Goal: Communication & Community: Answer question/provide support

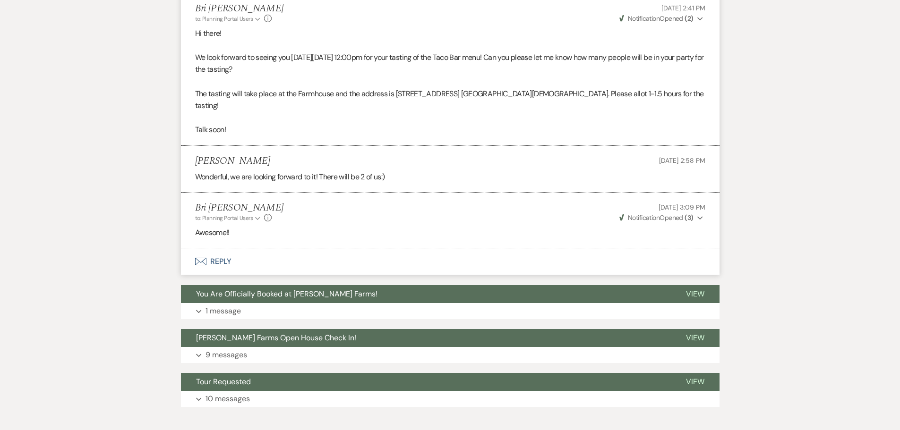
scroll to position [946, 0]
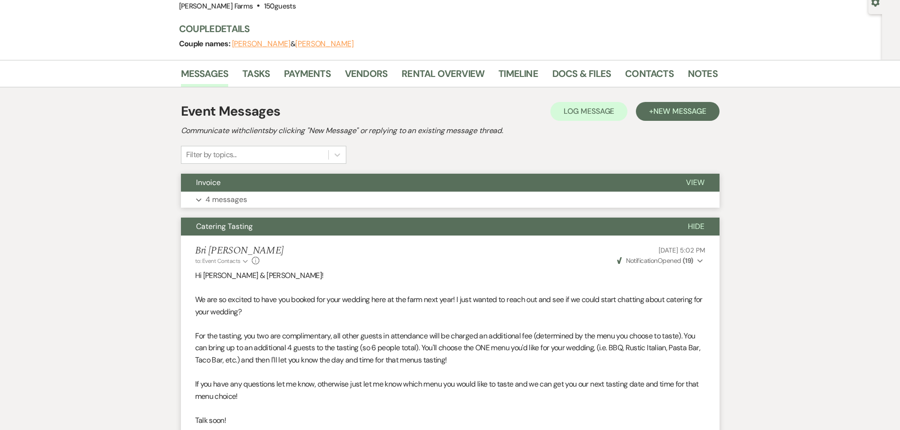
click at [466, 198] on button "Expand 4 messages" at bounding box center [450, 200] width 538 height 16
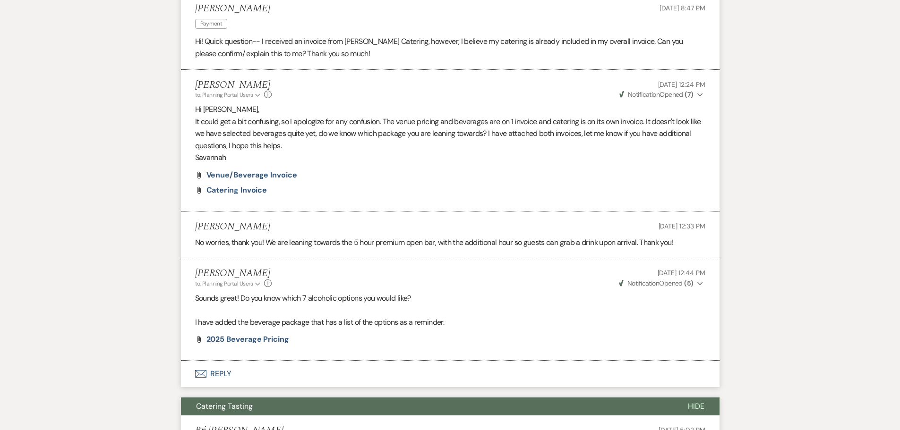
scroll to position [346, 0]
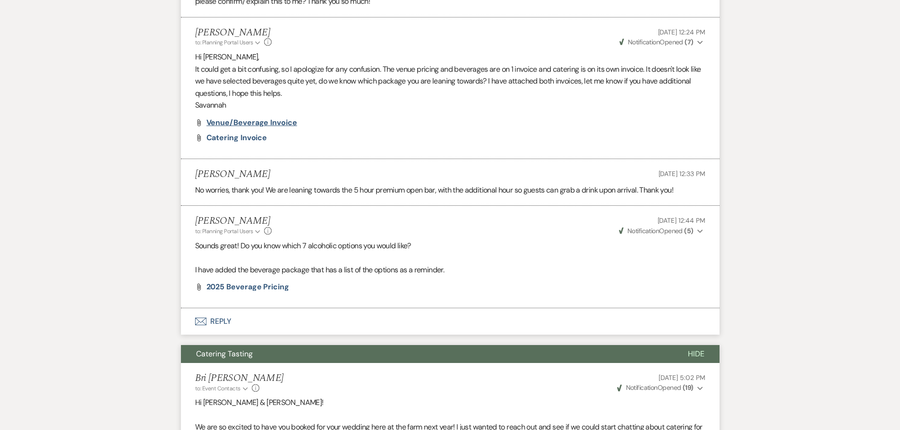
click at [274, 124] on span "Venue/Beverage Invoice" at bounding box center [251, 123] width 91 height 10
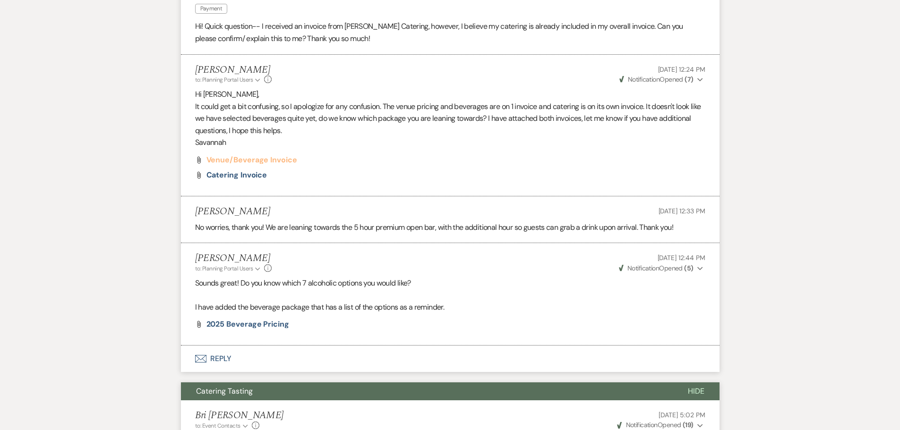
scroll to position [299, 0]
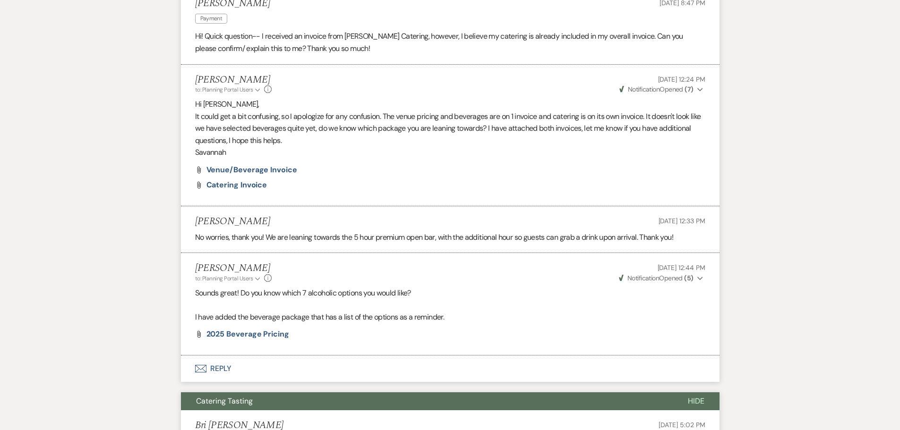
click at [701, 278] on use "button" at bounding box center [699, 278] width 5 height 3
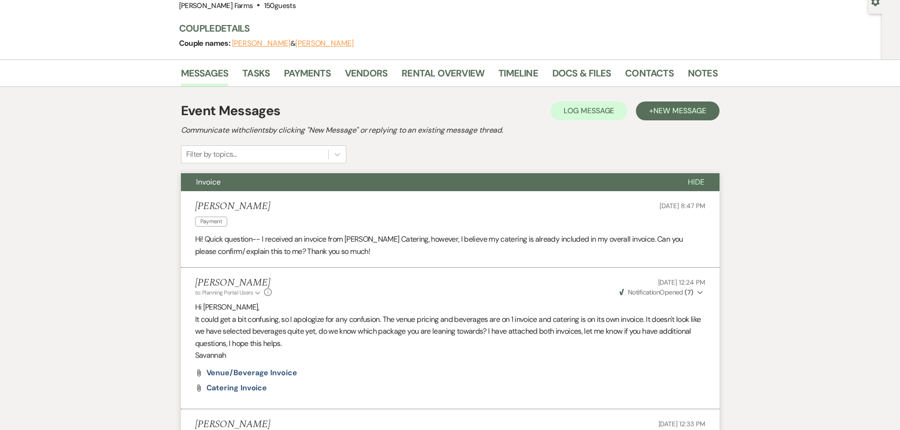
scroll to position [94, 0]
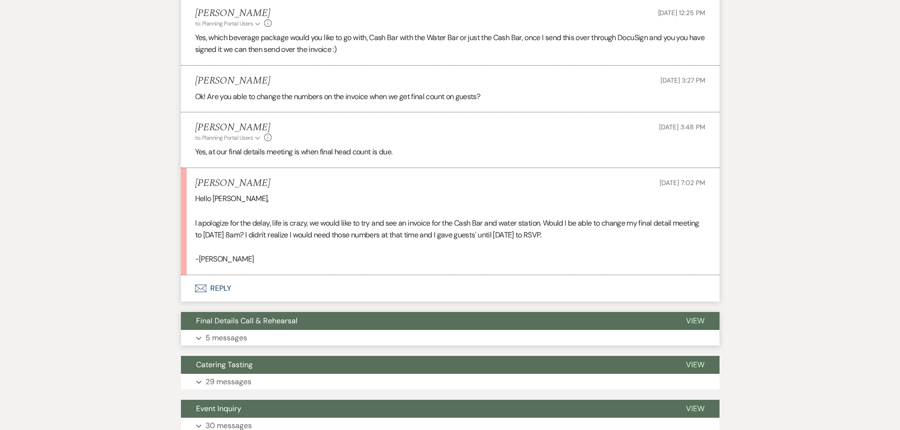
scroll to position [1857, 0]
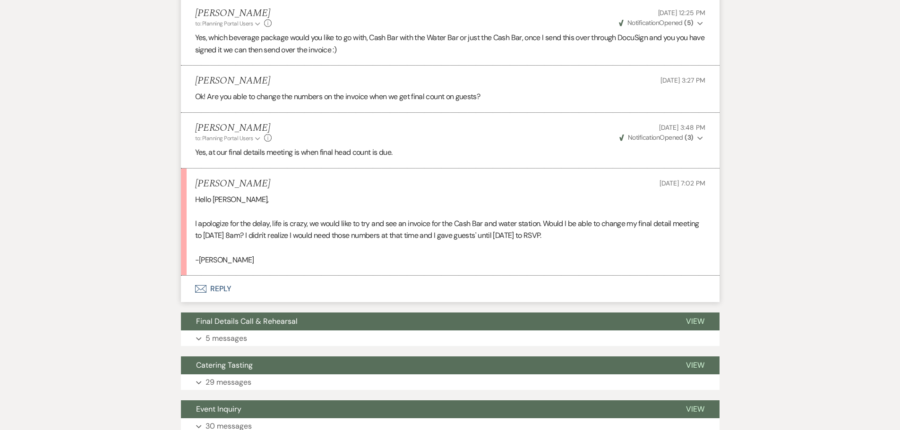
click at [377, 292] on button "Envelope Reply" at bounding box center [450, 289] width 538 height 26
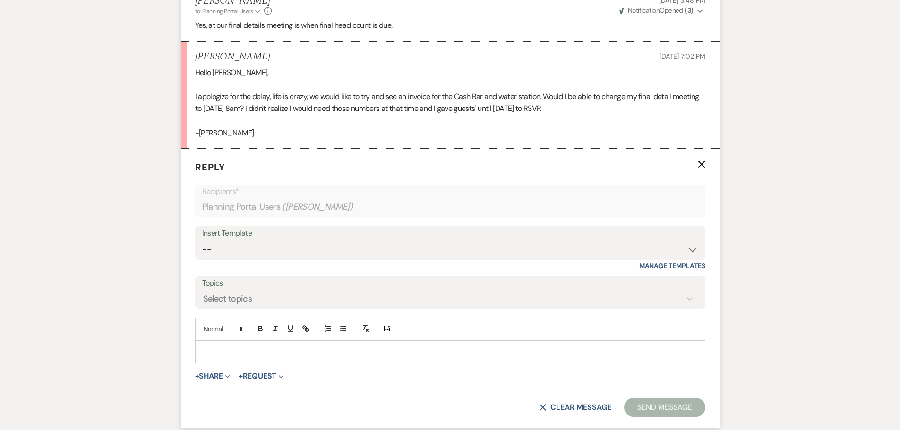
scroll to position [1999, 0]
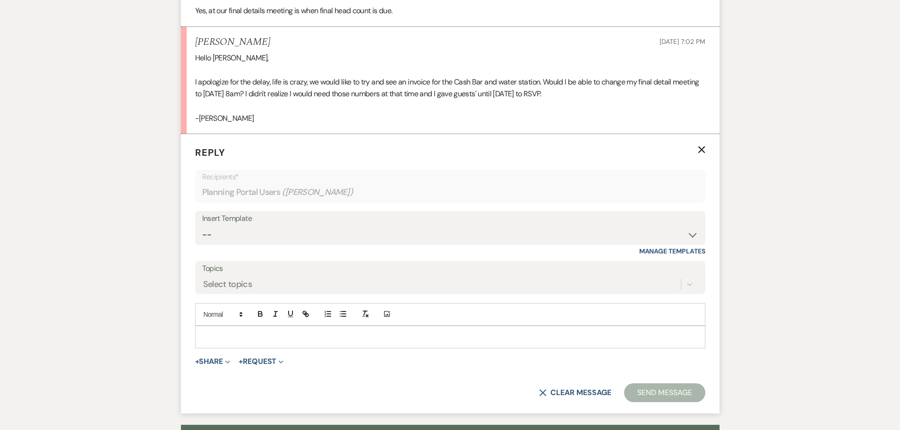
click at [326, 337] on p at bounding box center [450, 337] width 495 height 10
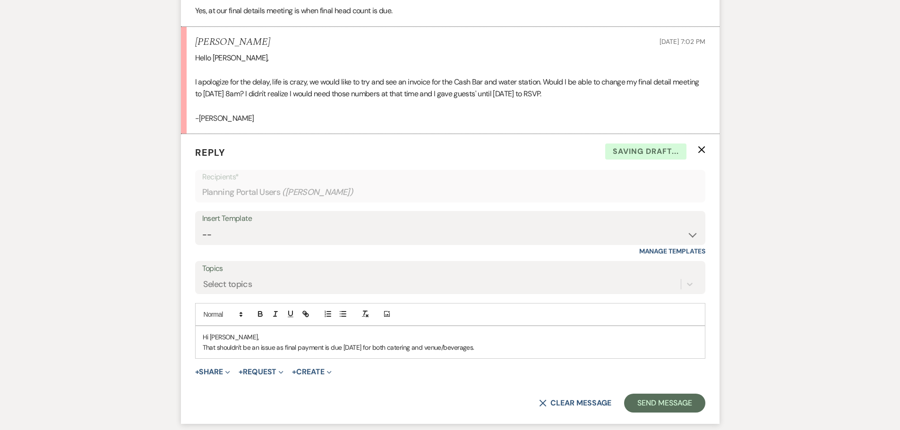
click at [517, 345] on p "That shouldn't be an issue as final payment is due October 10th, 2025 for both …" at bounding box center [450, 347] width 495 height 10
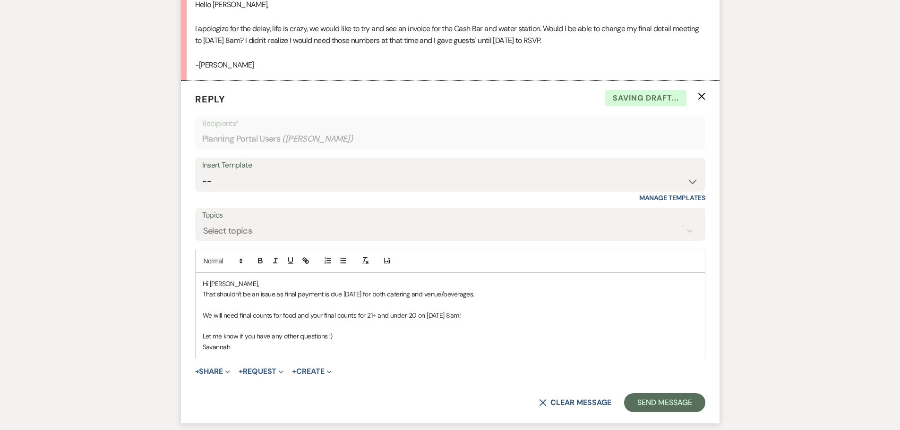
scroll to position [2093, 0]
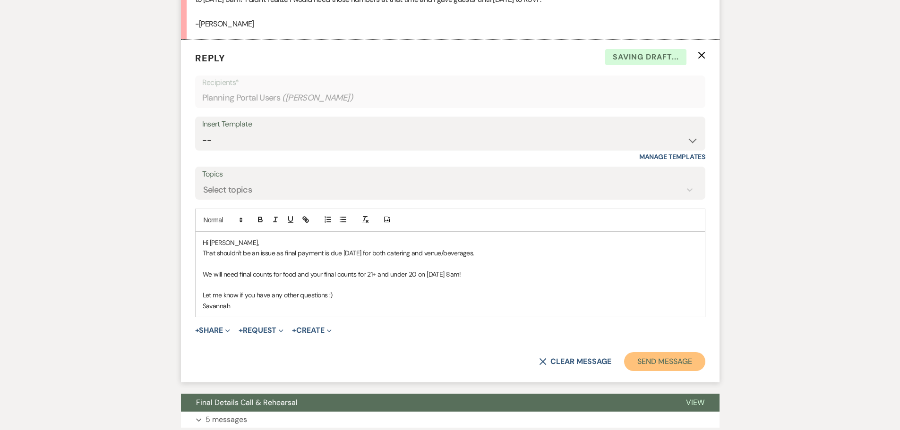
click at [667, 361] on button "Send Message" at bounding box center [664, 361] width 81 height 19
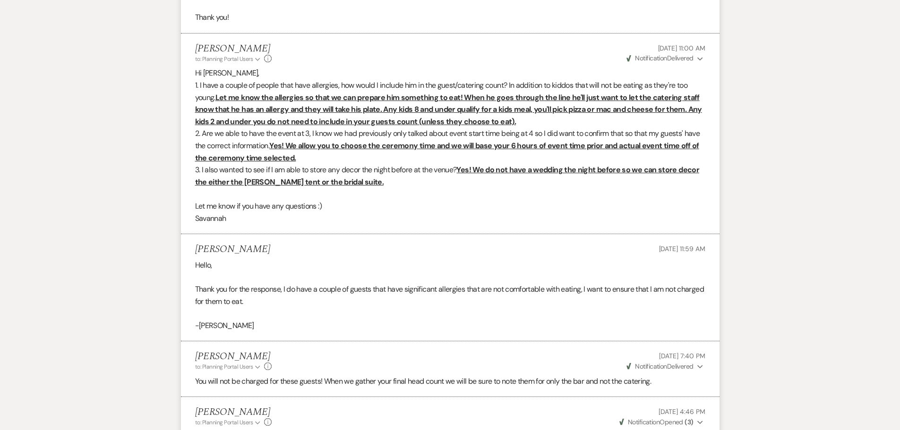
scroll to position [818, 0]
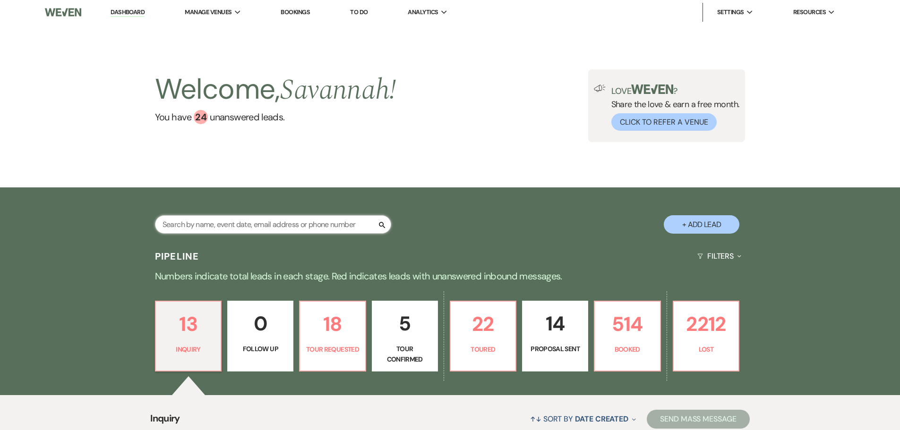
click at [299, 220] on input "text" at bounding box center [273, 224] width 236 height 18
type input "anderson"
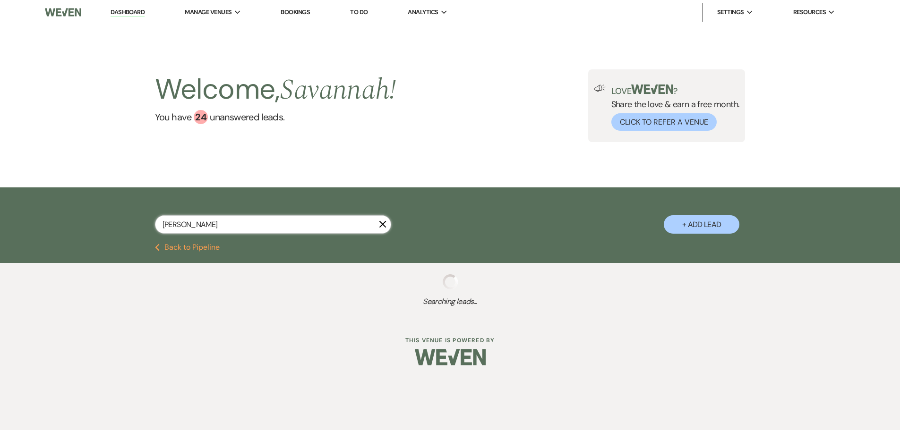
select select "6"
select select "8"
select select "5"
select select "8"
select select "5"
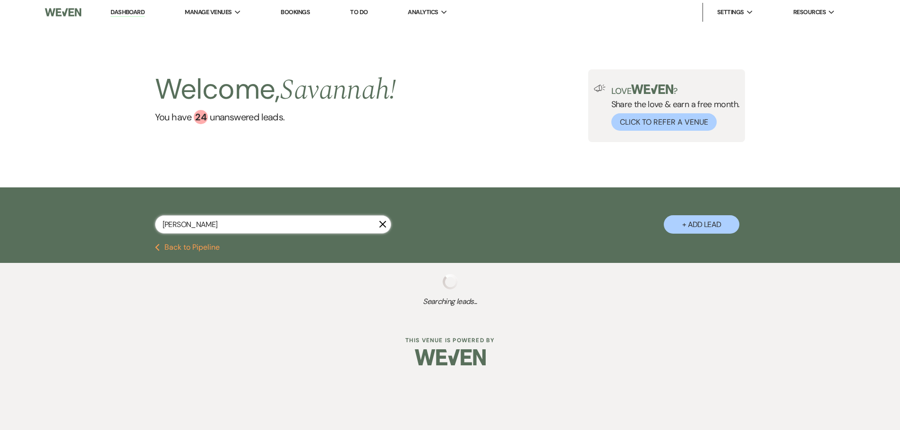
select select "8"
select select "1"
select select "8"
select select "5"
select select "8"
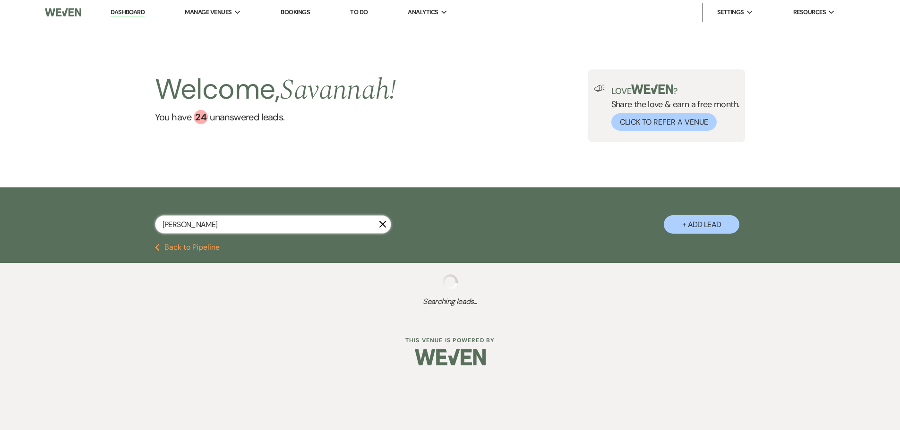
select select "5"
select select "8"
select select "5"
select select "8"
select select "5"
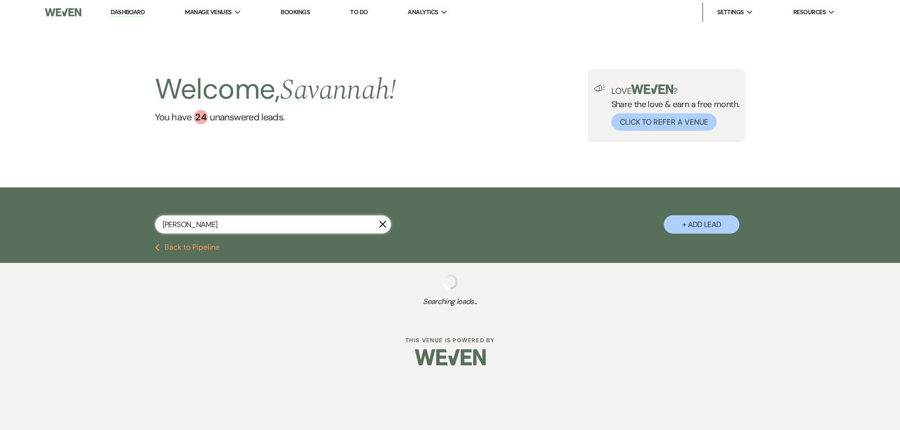
select select "8"
select select "6"
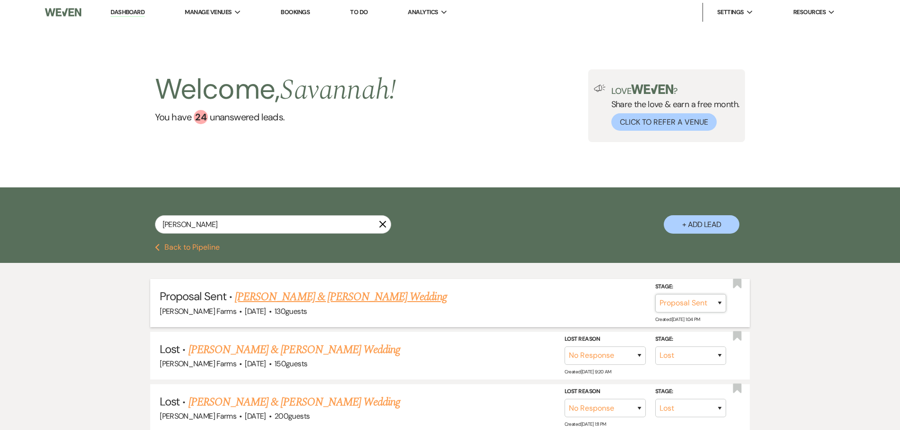
click at [690, 302] on select "Inquiry Follow Up Tour Requested Tour Confirmed Toured Proposal Sent Booked Lost" at bounding box center [690, 303] width 71 height 18
select select "7"
click at [655, 294] on select "Inquiry Follow Up Tour Requested Tour Confirmed Toured Proposal Sent Booked Lost" at bounding box center [690, 303] width 71 height 18
click at [709, 304] on button "Save" at bounding box center [707, 303] width 47 height 19
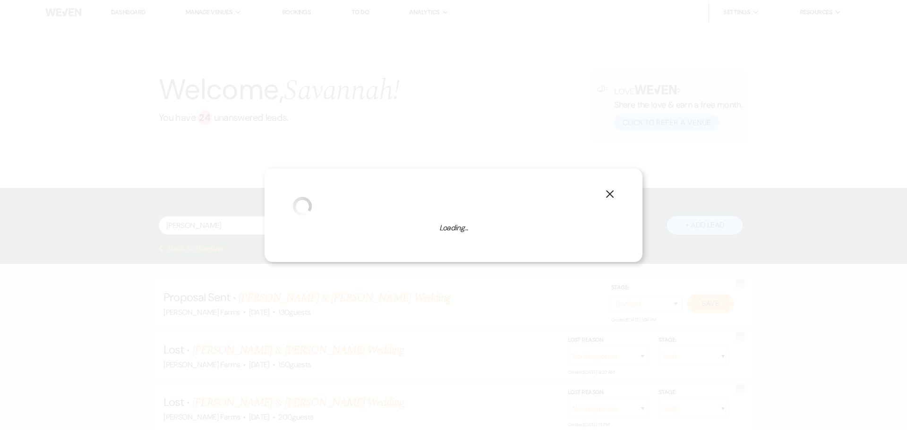
select select "1"
select select "674"
select select "false"
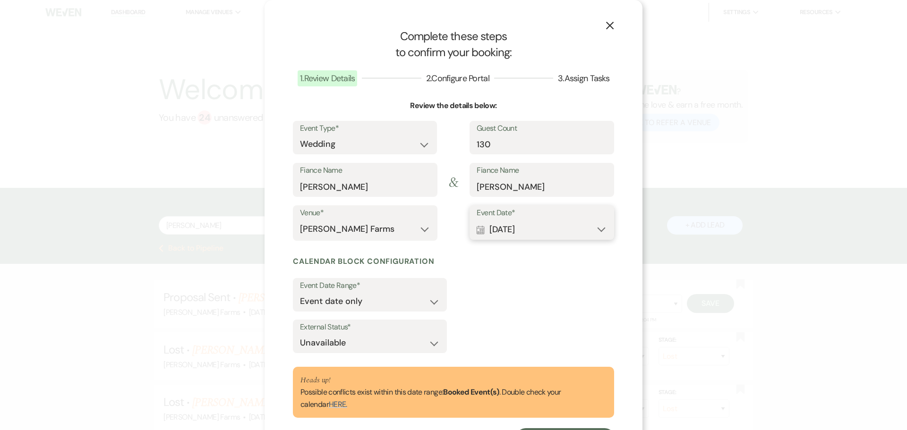
click at [571, 229] on button "Calendar Dec 20, 2025 Expand" at bounding box center [542, 229] width 130 height 19
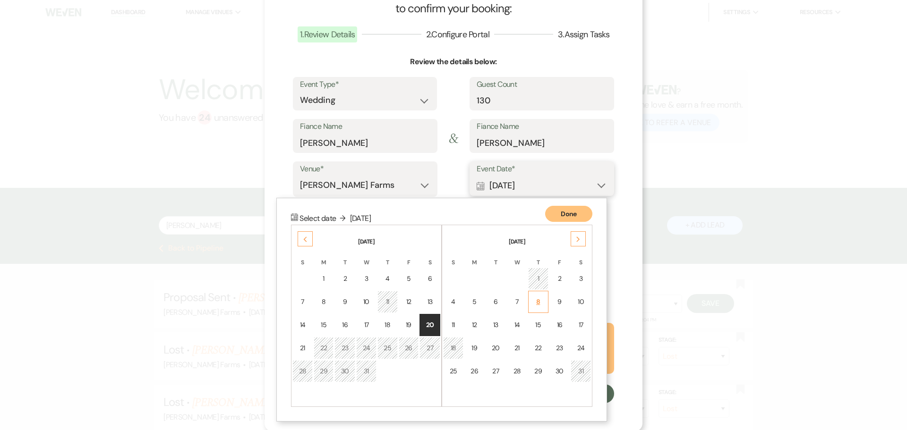
scroll to position [45, 0]
click at [410, 322] on td "19" at bounding box center [409, 324] width 20 height 22
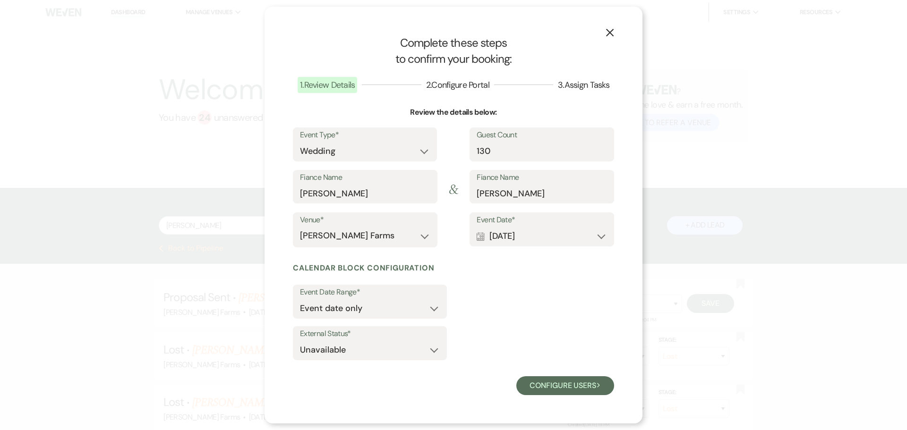
scroll to position [0, 0]
click at [574, 389] on button "Configure users Next" at bounding box center [565, 385] width 98 height 19
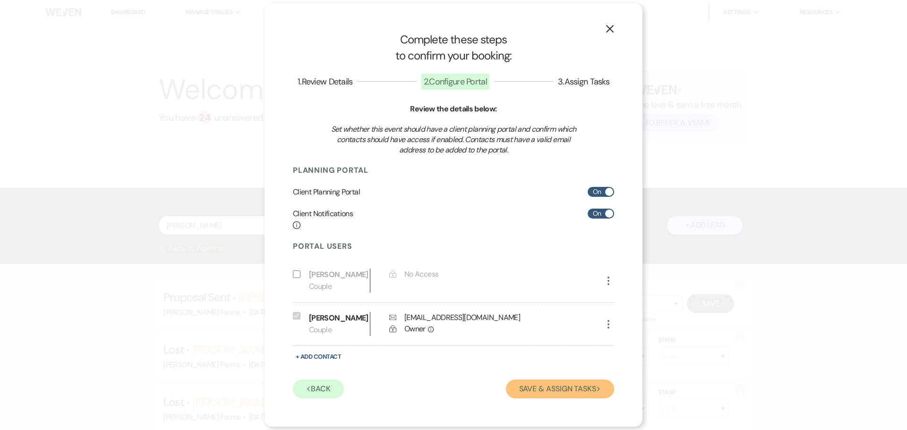
click at [579, 388] on button "Save & Assign Tasks Next" at bounding box center [560, 389] width 108 height 19
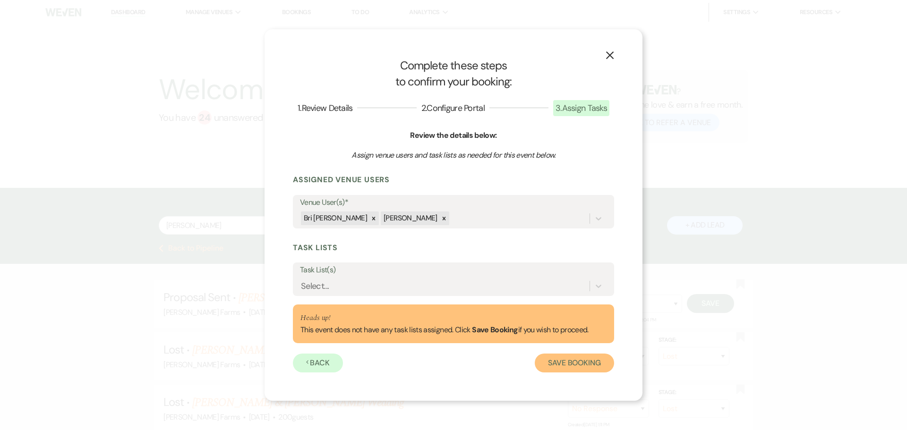
click at [571, 363] on button "Save Booking" at bounding box center [574, 363] width 79 height 19
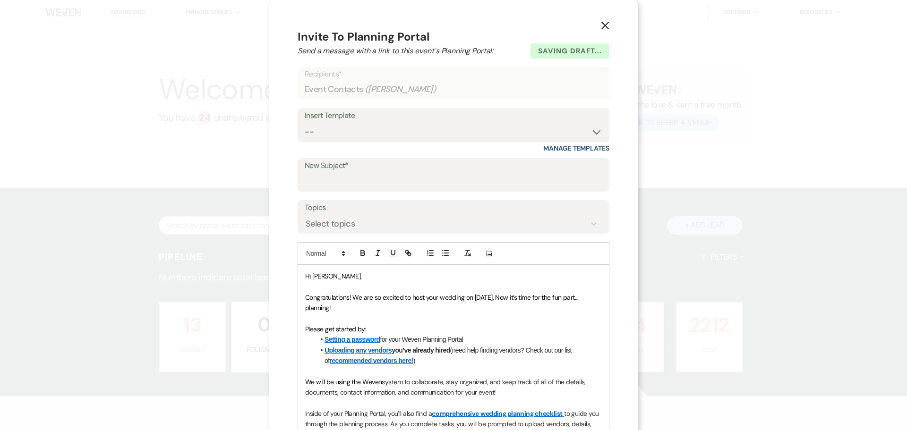
click at [603, 26] on icon "X" at bounding box center [605, 25] width 9 height 9
click at [600, 26] on div "Welcome, Savannah ! You have 24 unanswered lead s . Love ? Share the love & ear…" at bounding box center [453, 106] width 907 height 163
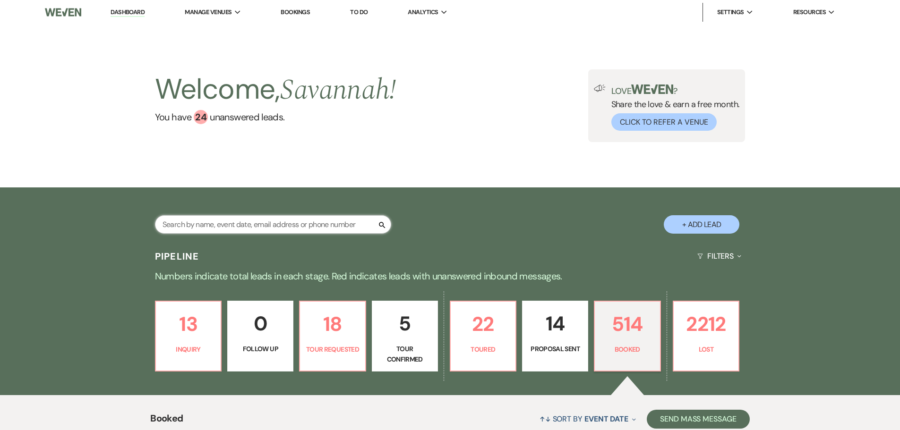
click at [229, 229] on input "text" at bounding box center [273, 224] width 236 height 18
type input "anderson"
select select "8"
select select "5"
select select "8"
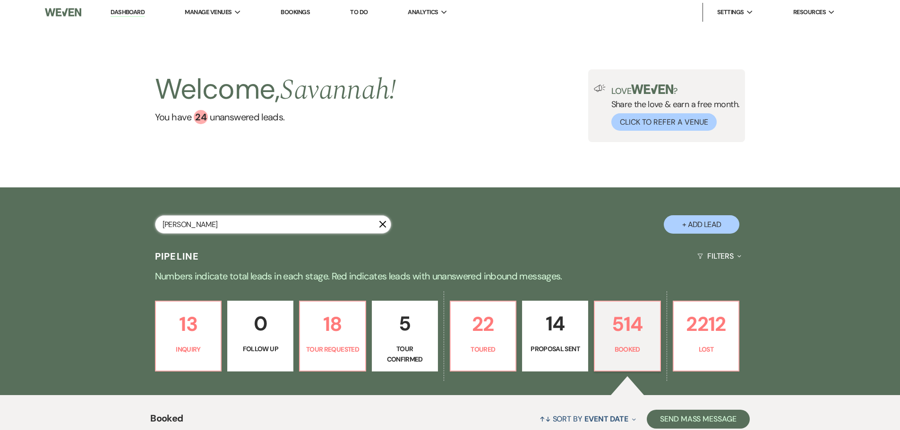
select select "5"
select select "8"
select select "1"
select select "8"
select select "5"
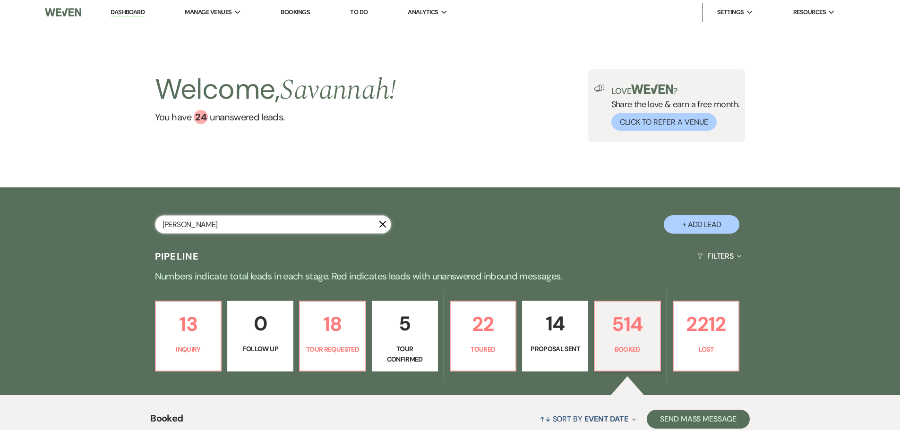
select select "8"
select select "5"
select select "8"
select select "5"
select select "8"
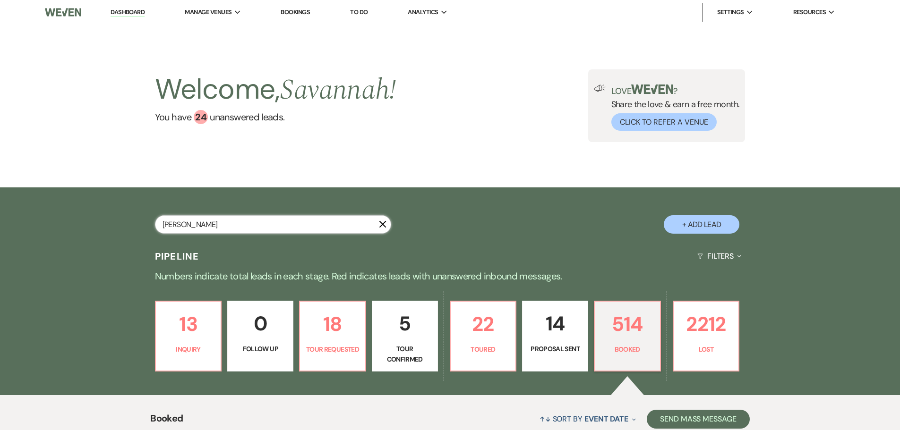
select select "5"
select select "8"
select select "6"
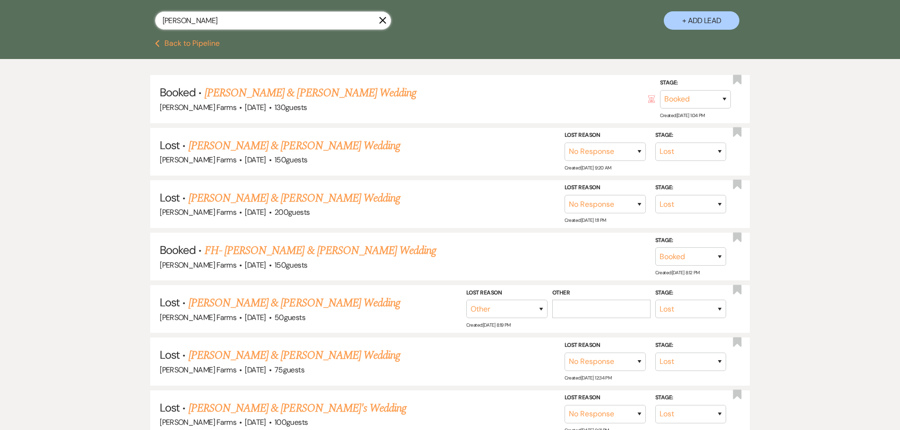
scroll to position [189, 0]
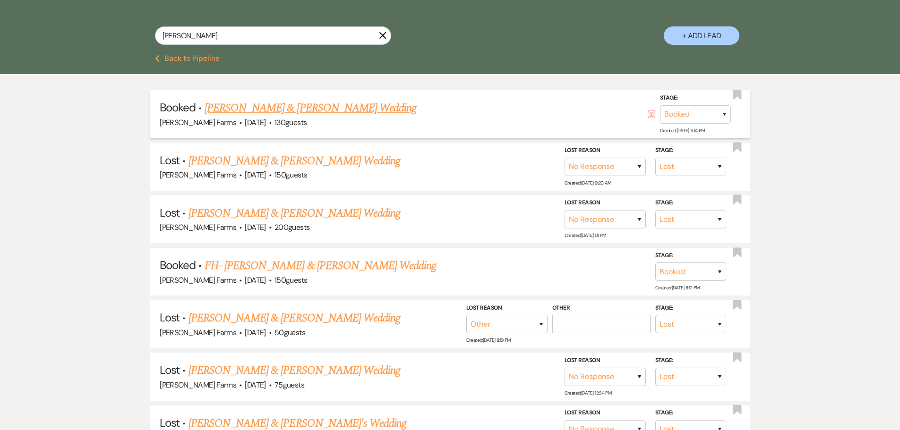
click at [320, 111] on link "Bree Anderson & Mason Taylor's Wedding" at bounding box center [311, 108] width 212 height 17
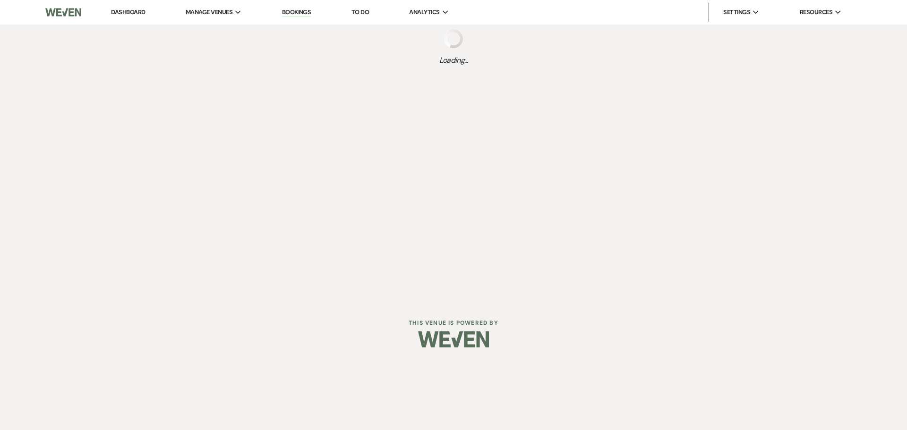
select select "5"
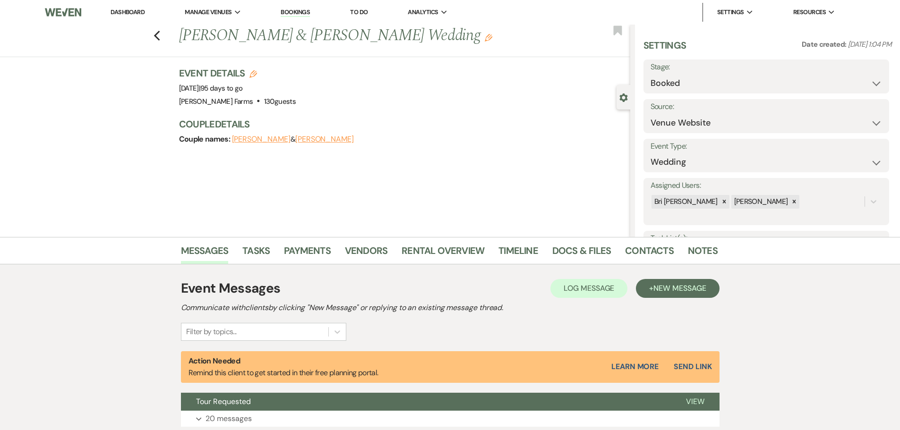
drag, startPoint x: 442, startPoint y: 37, endPoint x: 434, endPoint y: 37, distance: 8.0
click at [485, 37] on icon "Edit" at bounding box center [489, 38] width 8 height 8
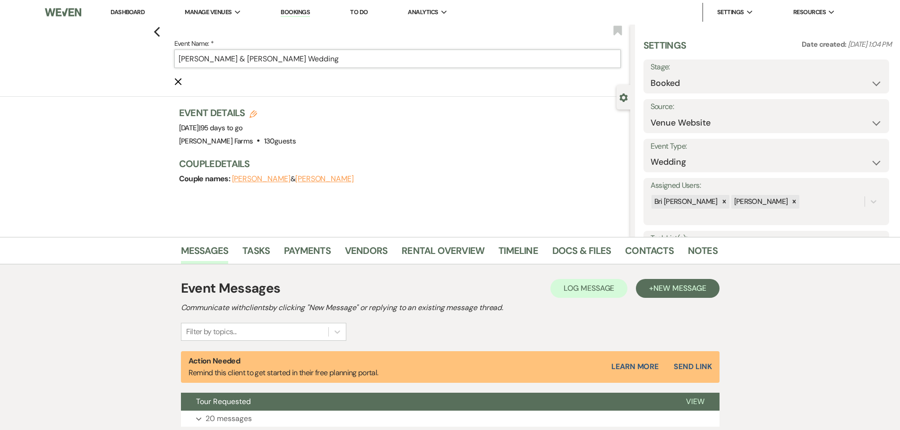
click at [181, 60] on input "Bree Anderson & Mason Taylor's Wedding" at bounding box center [397, 59] width 446 height 18
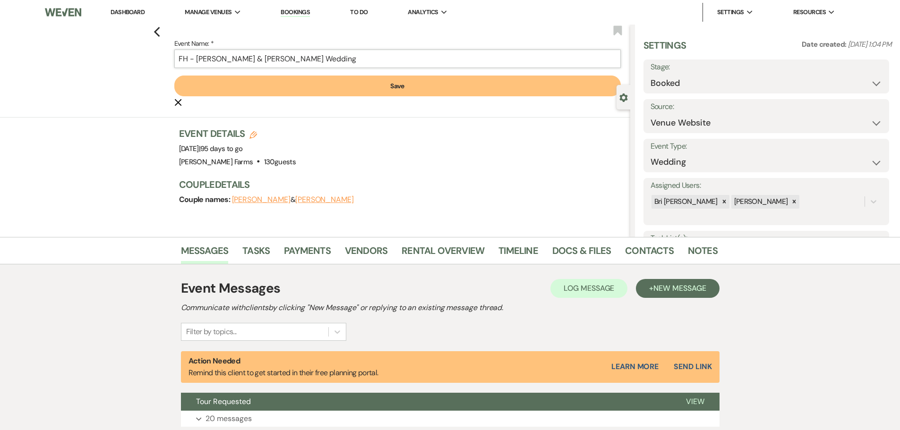
type input "FH - Bree Anderson & Mason Taylor's Wedding"
click at [392, 92] on button "Save" at bounding box center [397, 86] width 446 height 21
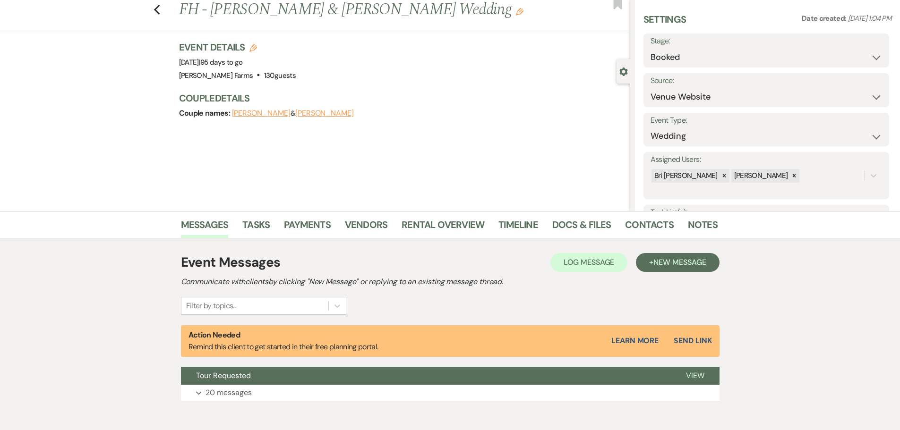
scroll to position [72, 0]
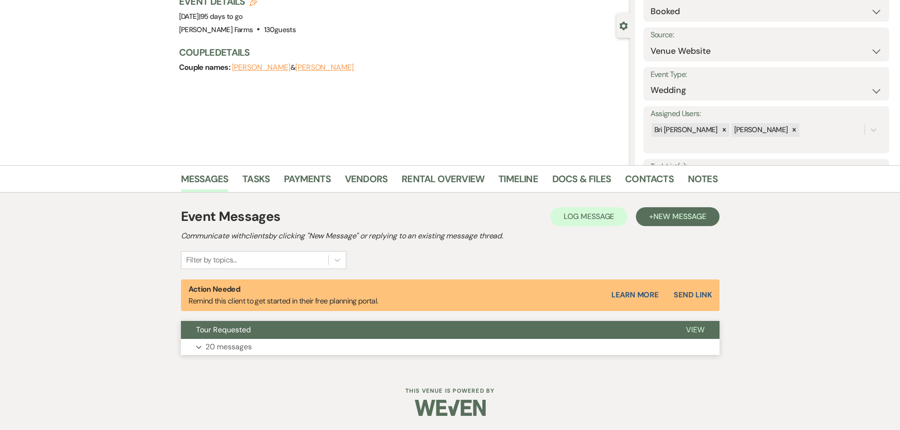
click at [229, 345] on p "20 messages" at bounding box center [228, 347] width 46 height 12
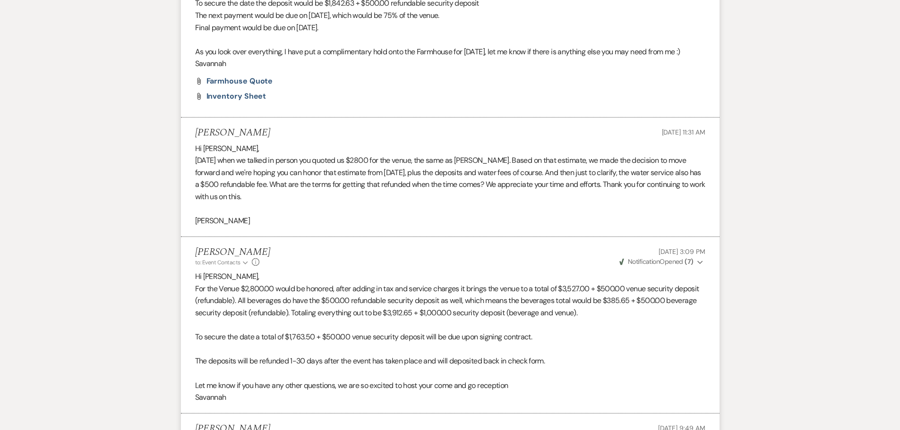
scroll to position [1915, 0]
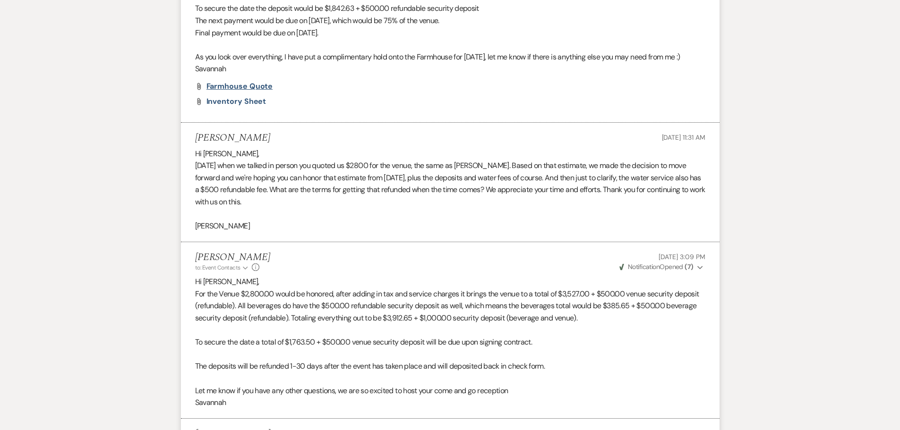
click at [241, 91] on span "Farmhouse Quote" at bounding box center [239, 86] width 67 height 10
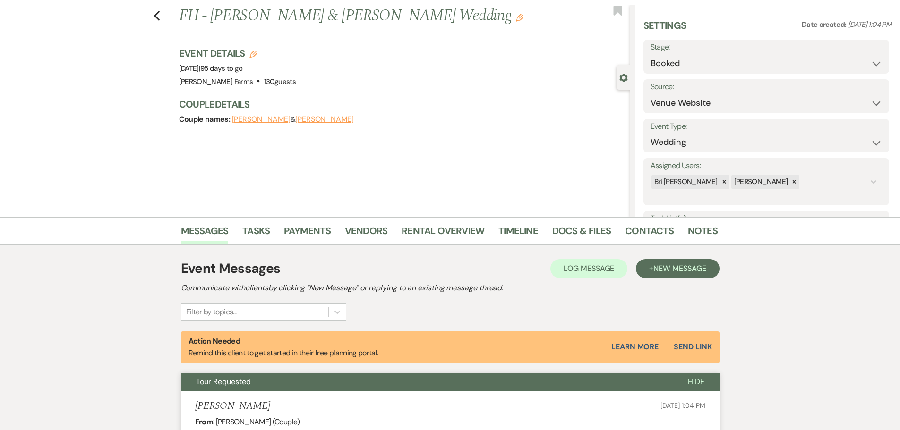
scroll to position [0, 0]
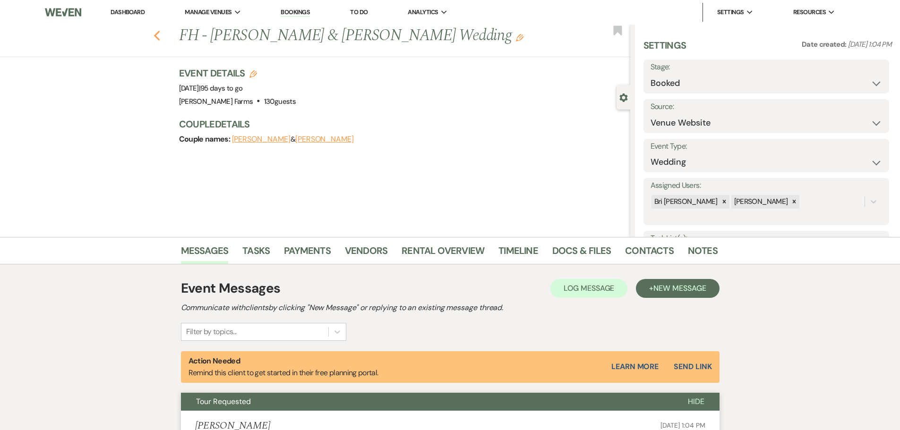
click at [161, 34] on icon "Previous" at bounding box center [157, 35] width 7 height 11
select select "8"
select select "5"
select select "8"
select select "5"
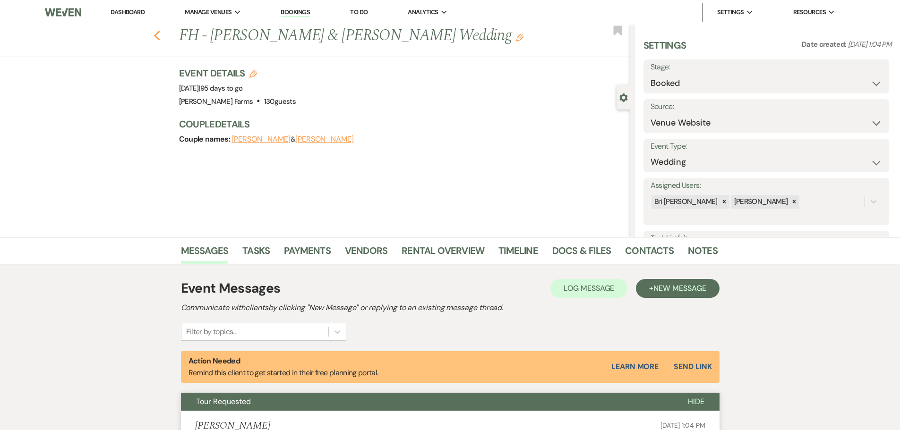
select select "8"
select select "1"
select select "8"
select select "5"
select select "8"
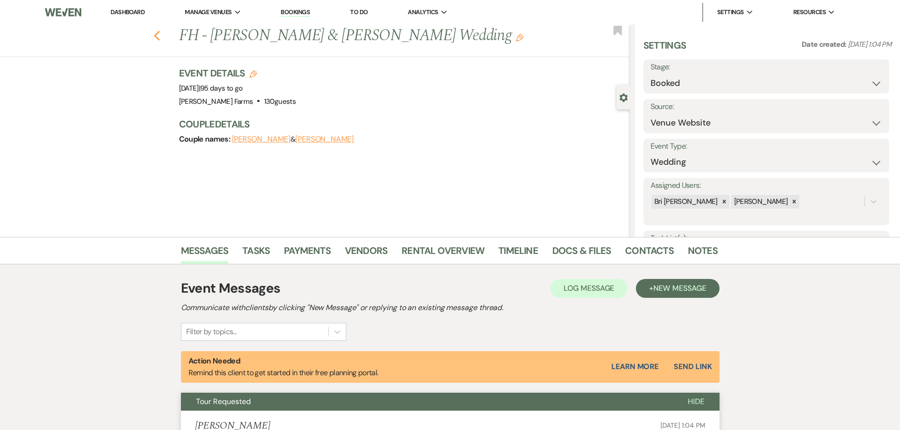
select select "5"
select select "8"
select select "5"
select select "8"
select select "5"
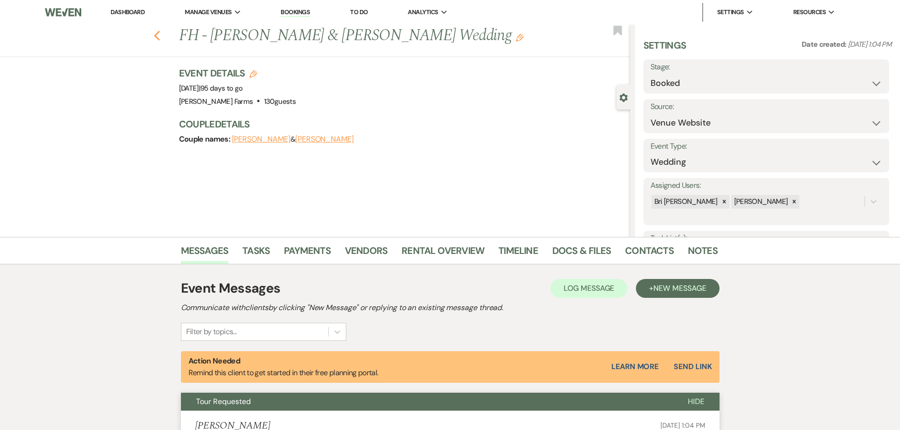
select select "8"
select select "6"
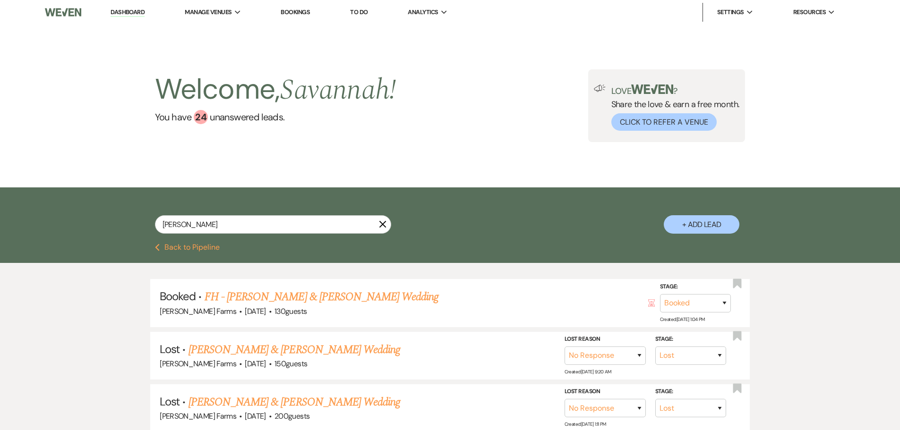
click at [132, 11] on link "Dashboard" at bounding box center [128, 12] width 34 height 9
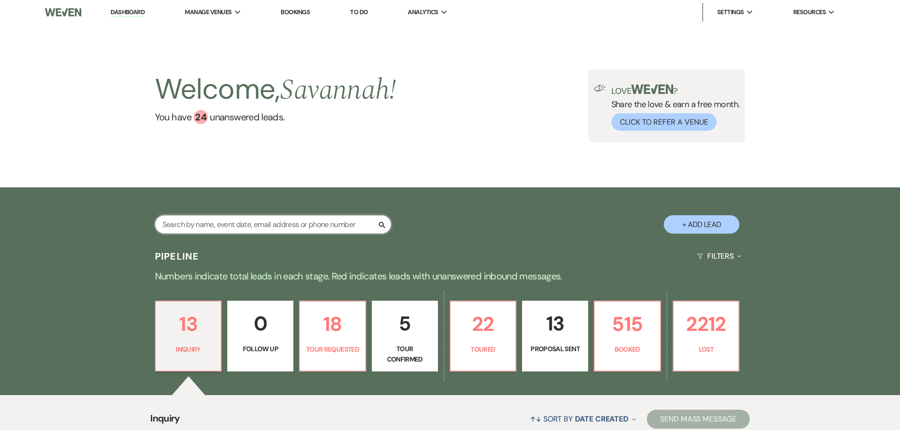
click at [267, 224] on input "text" at bounding box center [273, 224] width 236 height 18
type input "jones"
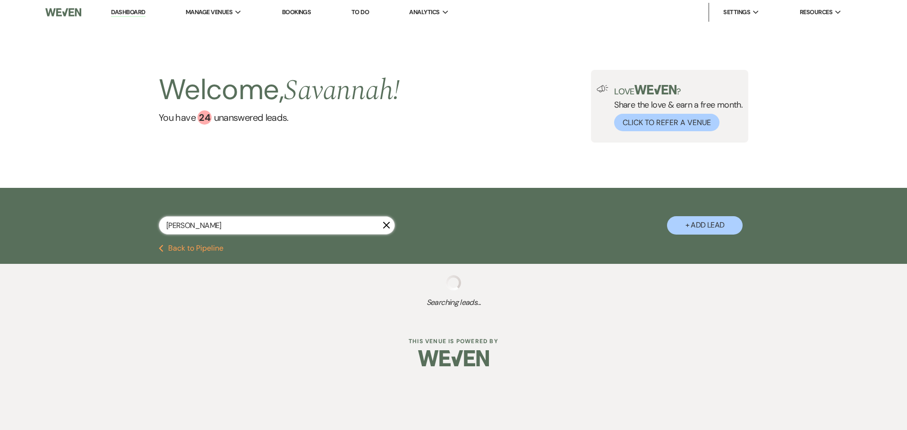
select select "8"
select select "7"
select select "8"
select select "5"
select select "8"
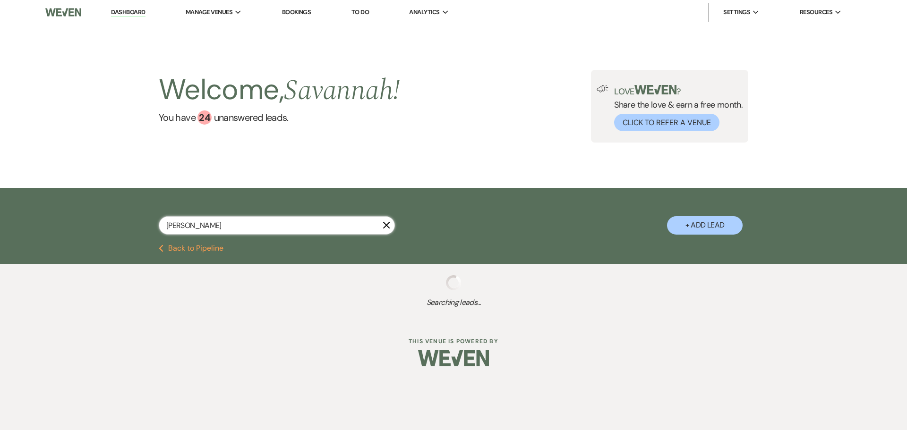
select select "5"
select select "8"
select select "5"
select select "8"
select select "5"
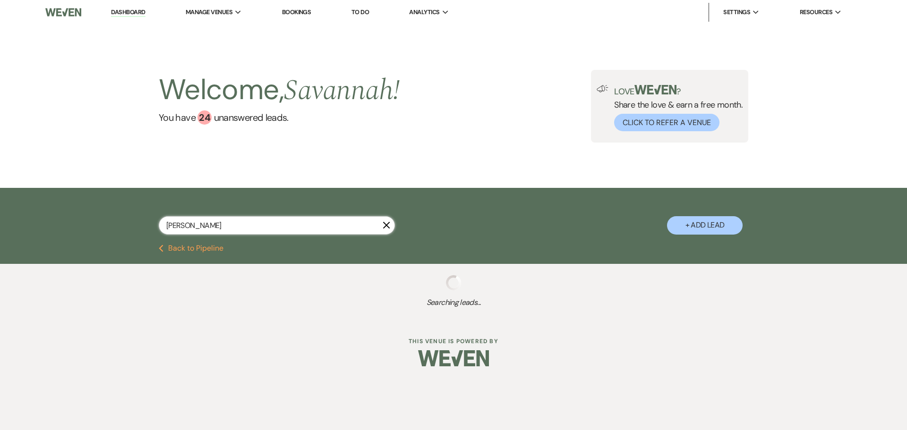
select select "8"
select select "5"
select select "8"
select select "3"
select select "8"
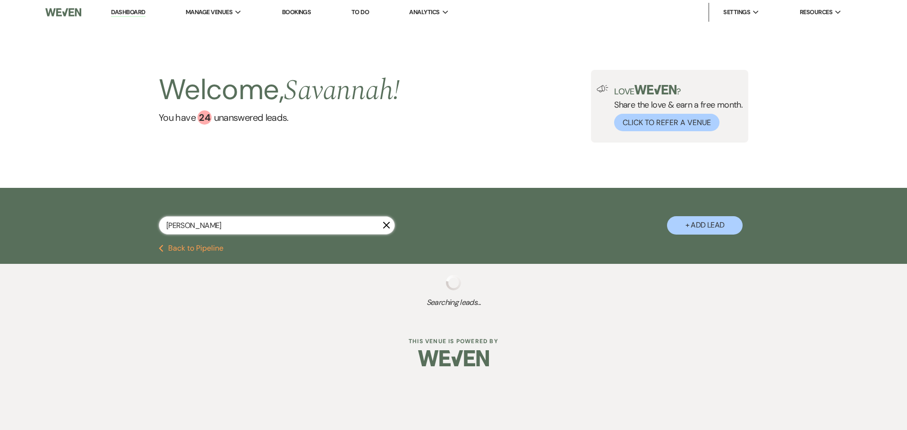
select select "5"
select select "8"
select select "5"
select select "8"
select select "5"
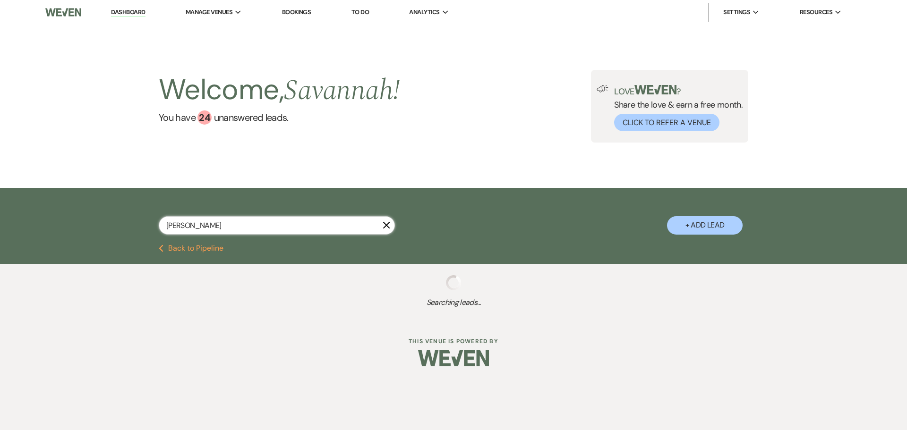
select select "8"
select select "5"
select select "8"
select select "4"
select select "8"
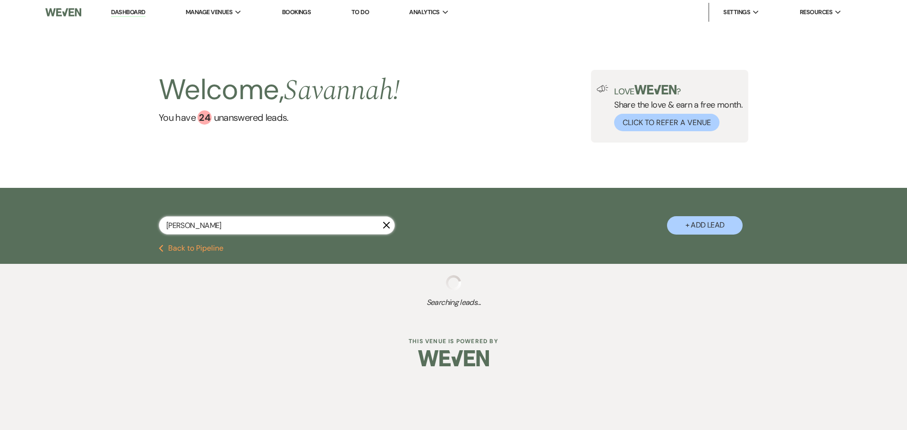
select select "6"
select select "8"
select select "7"
select select "8"
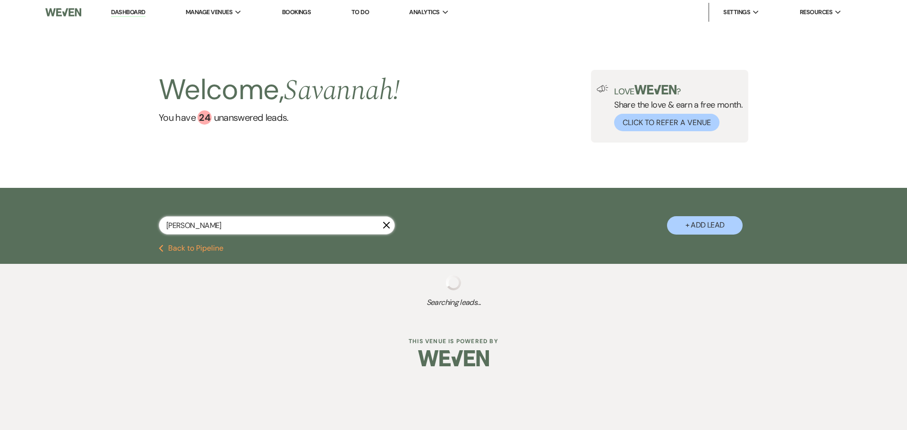
select select "8"
select select "5"
select select "8"
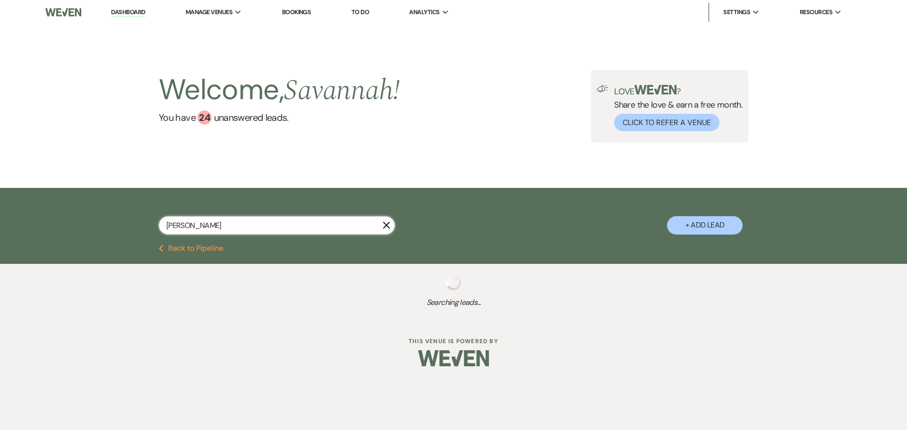
select select "8"
select select "1"
select select "8"
select select "1"
select select "8"
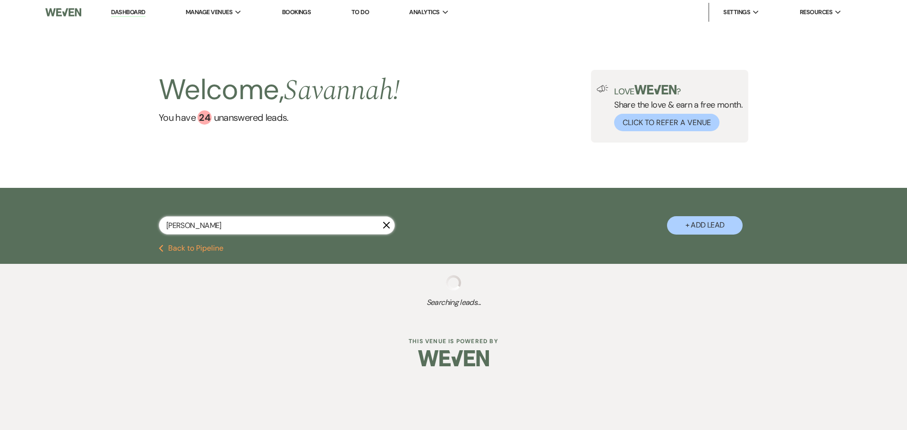
select select "4"
select select "8"
select select "1"
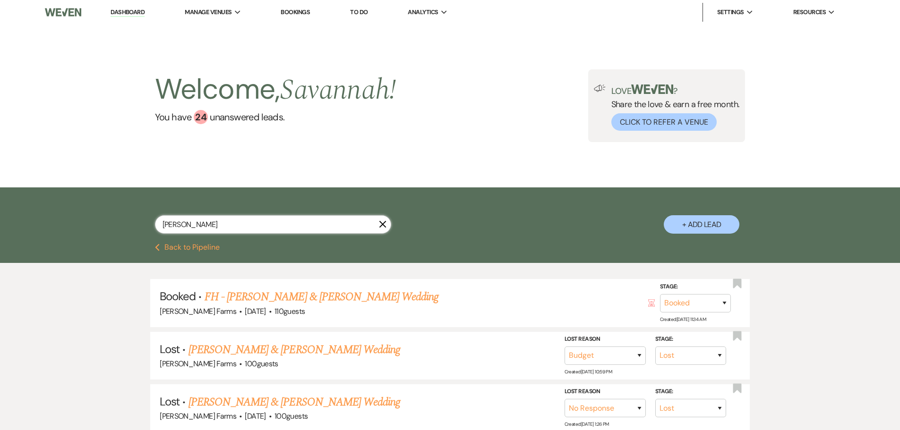
click at [271, 227] on input "jones" at bounding box center [273, 224] width 236 height 18
click at [271, 226] on input "jones" at bounding box center [273, 224] width 236 height 18
type input "schafer"
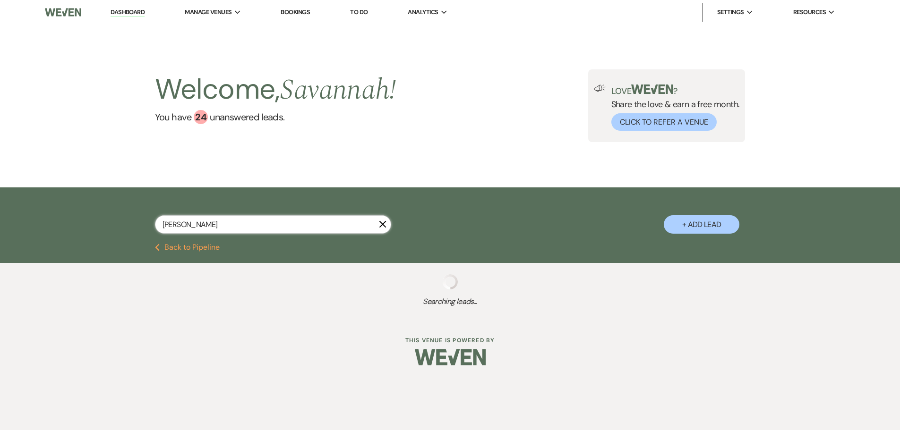
select select "8"
select select "4"
select select "8"
select select "4"
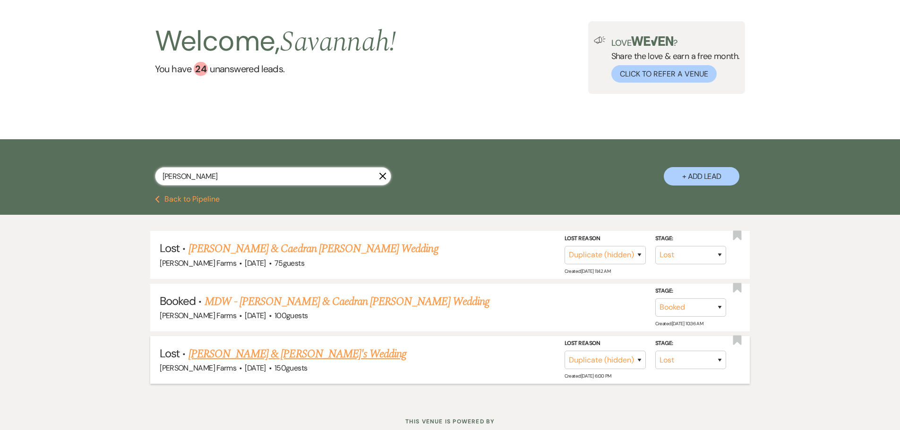
scroll to position [32, 0]
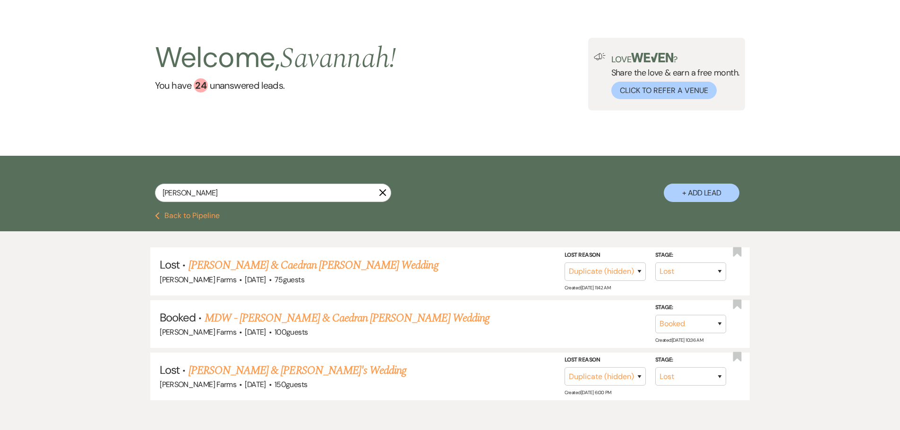
click at [290, 203] on div "schafer X" at bounding box center [273, 197] width 236 height 26
click at [282, 194] on input "schafer" at bounding box center [273, 193] width 236 height 18
type input "c"
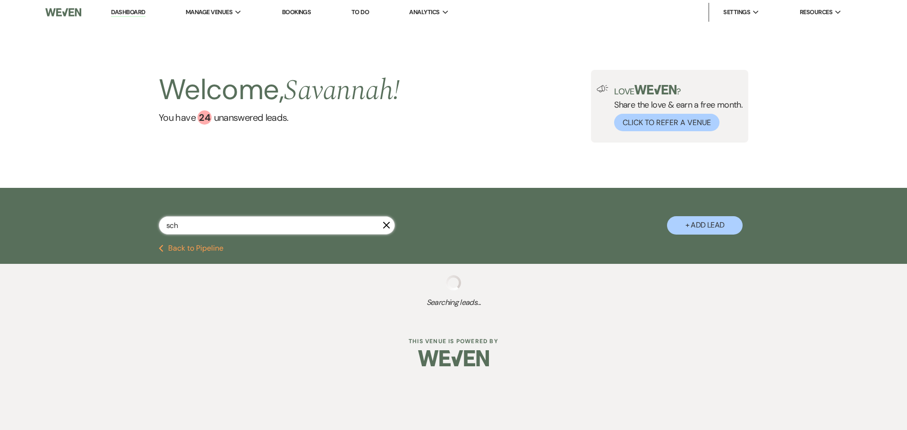
type input "scha"
select select "5"
select select "8"
select select "3"
select select "5"
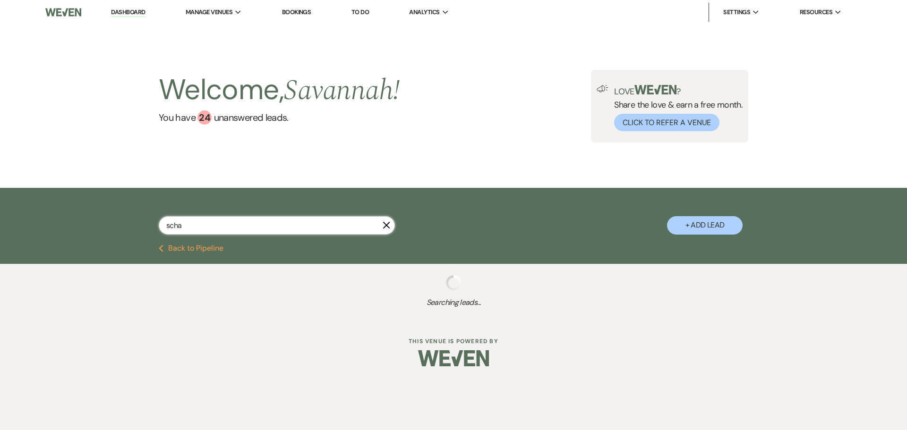
select select "8"
select select "5"
select select "8"
select select "5"
select select "8"
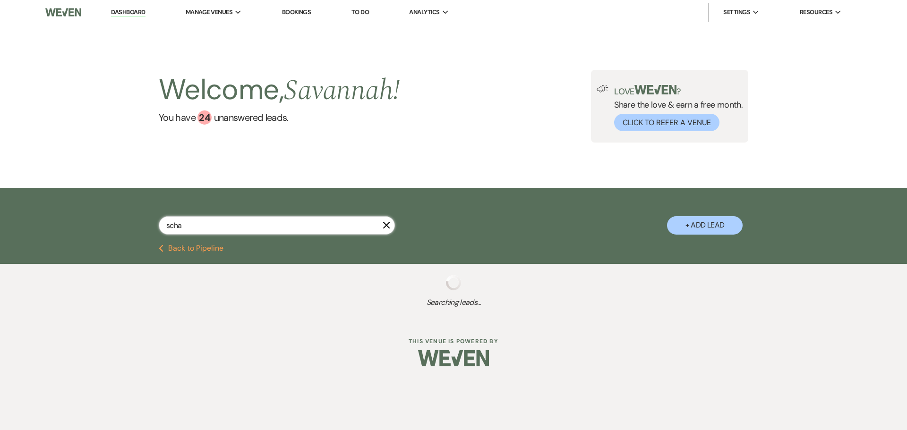
select select "5"
select select "8"
select select "4"
select select "8"
select select "5"
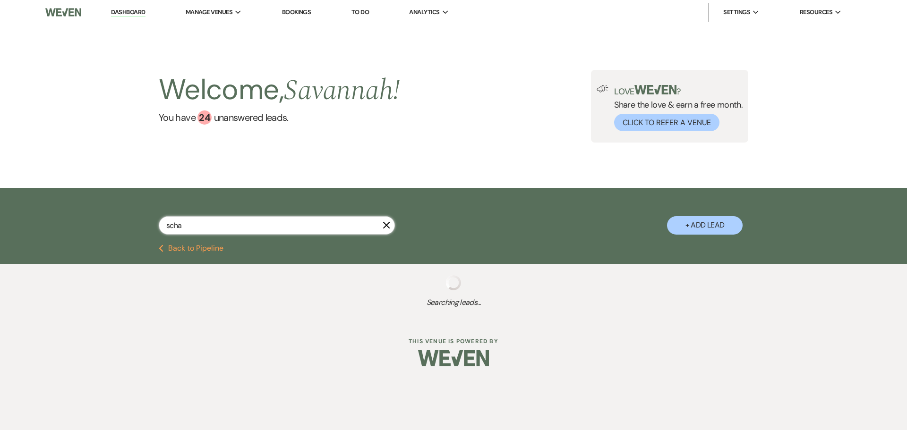
select select "8"
select select "6"
select select "8"
select select "5"
select select "8"
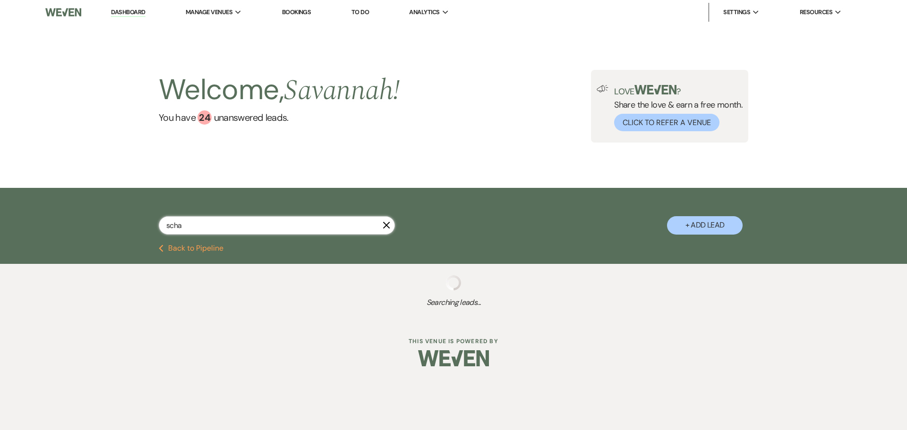
select select "5"
select select "8"
select select "4"
select select "8"
select select "5"
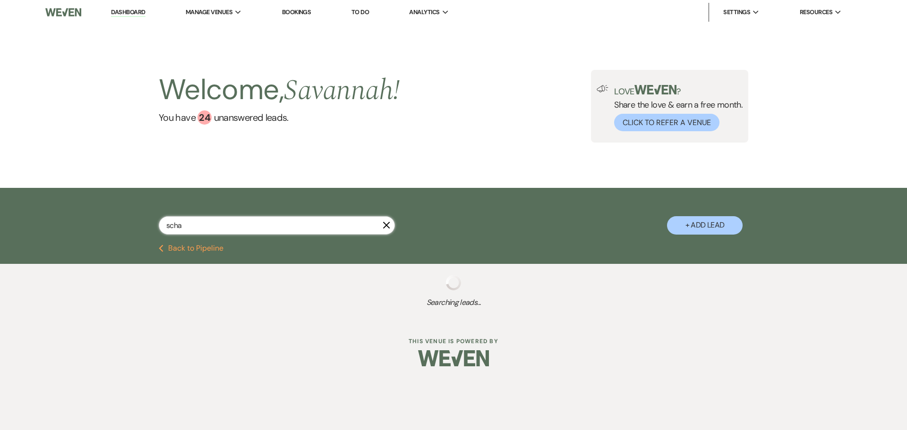
select select "8"
select select "11"
select select "8"
select select "5"
select select "8"
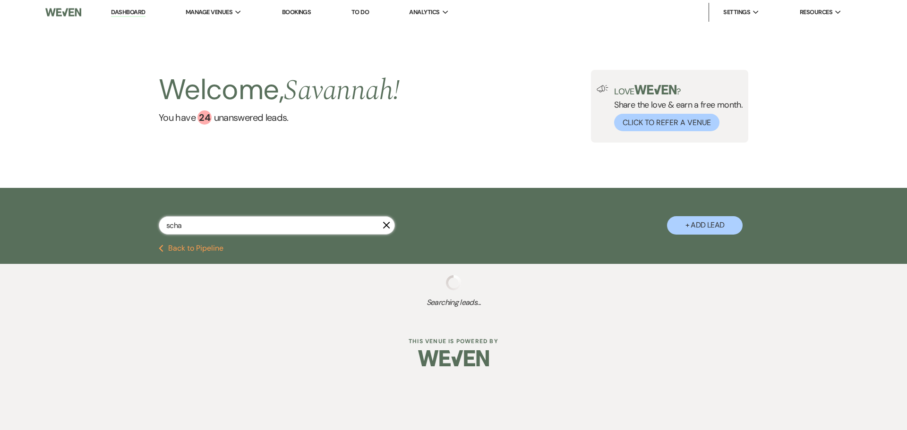
select select "5"
select select "8"
select select "7"
select select "8"
select select "4"
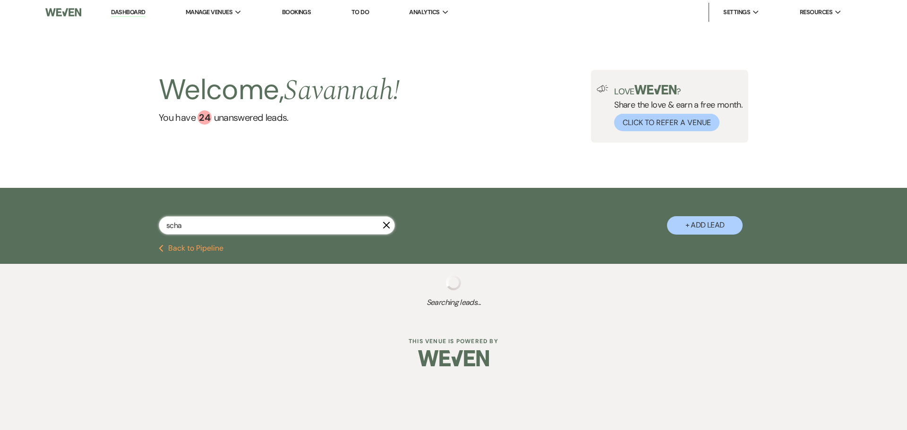
select select "8"
select select "5"
select select "8"
select select "5"
select select "8"
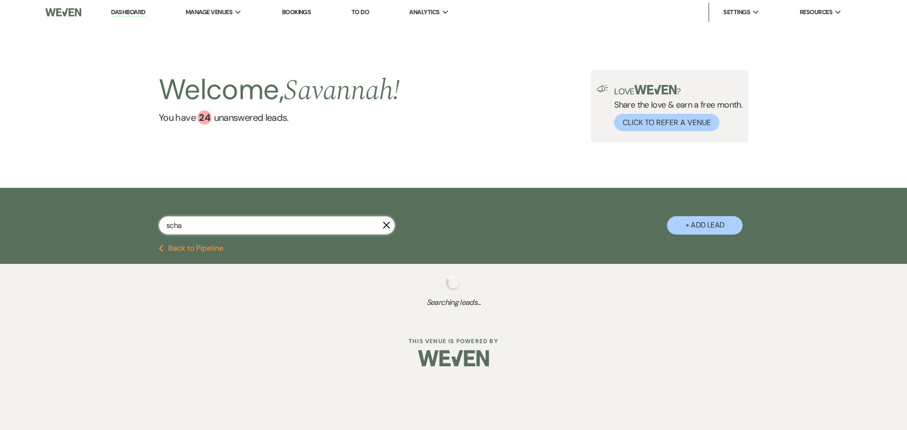
select select "5"
select select "8"
select select "5"
select select "8"
select select "5"
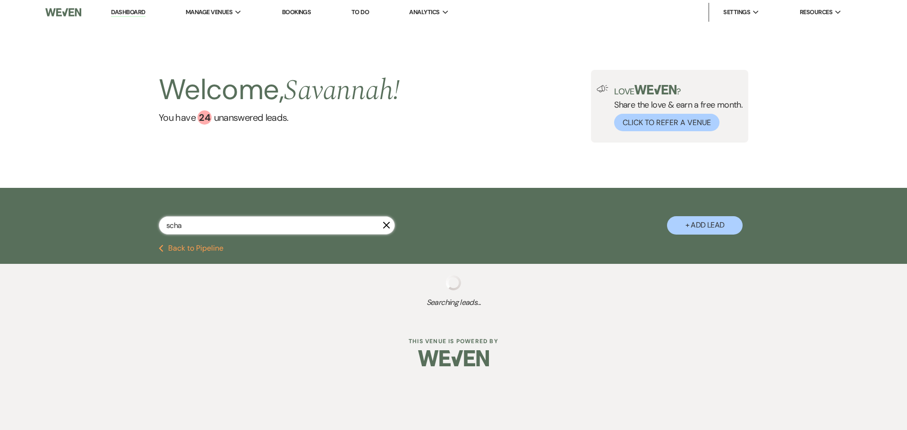
select select "8"
select select "5"
select select "8"
select select "1"
select select "8"
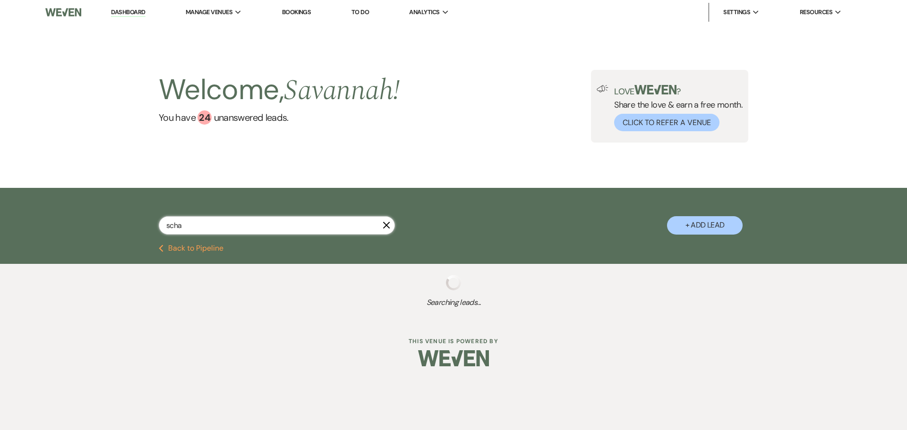
select select "6"
select select "8"
select select "5"
select select "8"
select select "5"
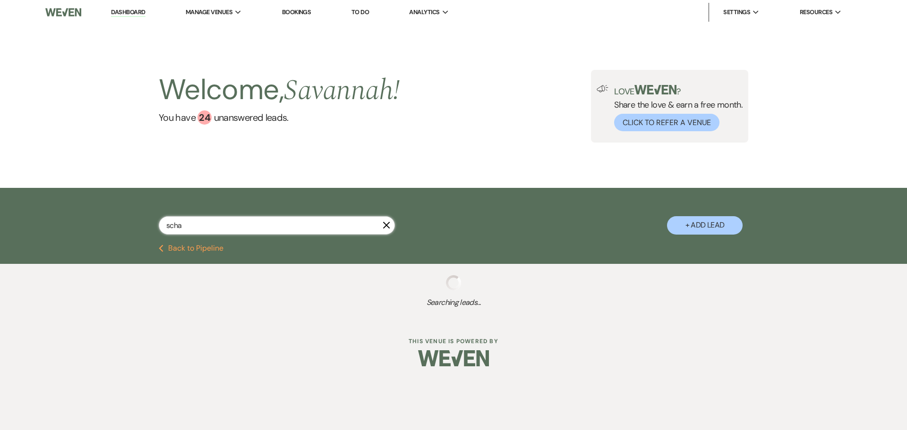
select select "8"
select select "4"
select select "8"
select select "5"
select select "8"
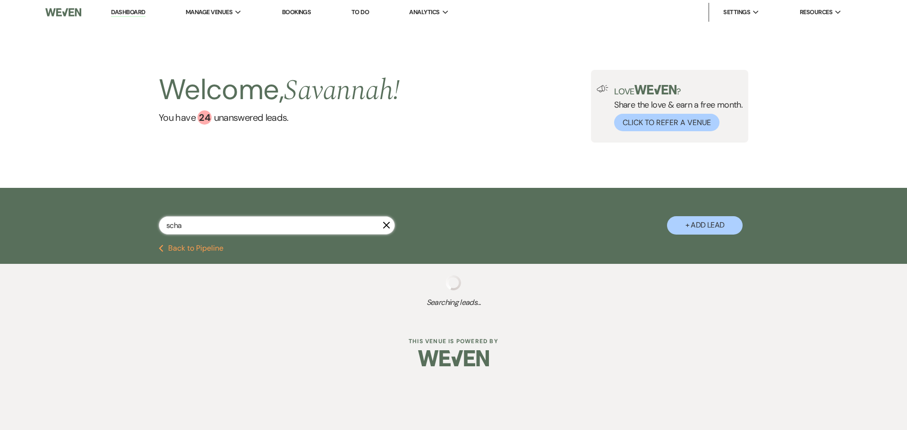
select select "5"
select select "8"
select select "5"
select select "8"
select select "4"
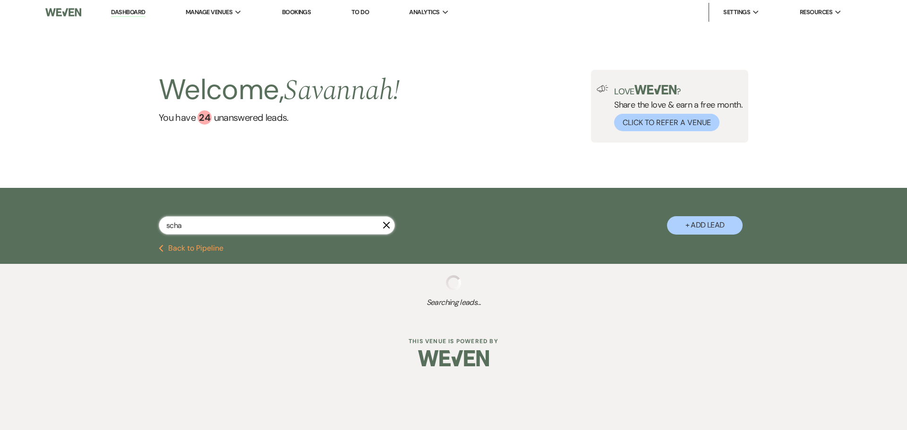
select select "8"
select select "5"
select select "8"
select select "5"
select select "8"
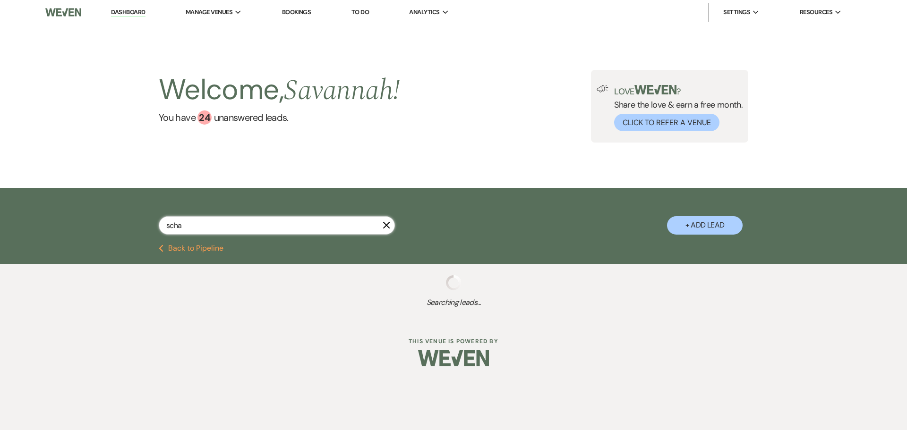
select select "1"
select select "8"
select select "1"
select select "8"
select select "5"
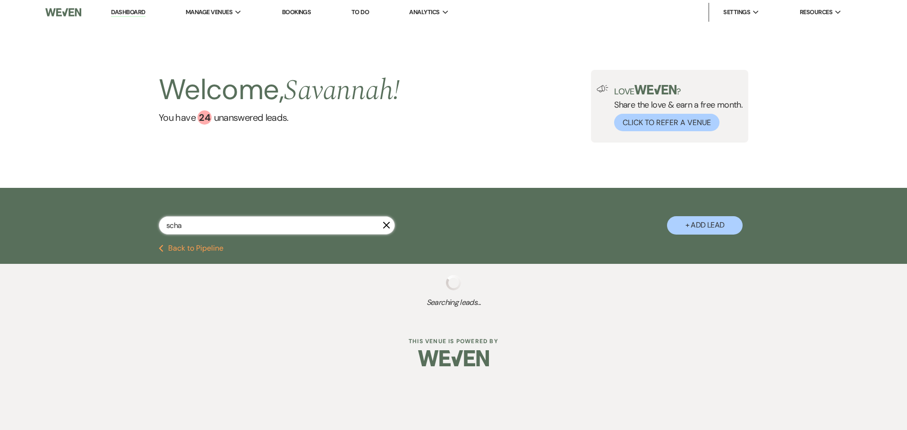
select select "8"
select select "5"
select select "8"
select select "5"
select select "8"
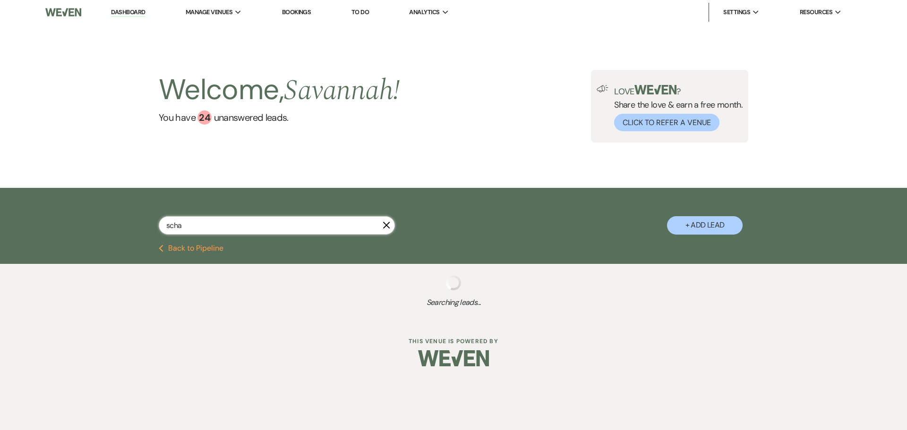
select select "5"
select select "8"
select select "5"
select select "8"
select select "5"
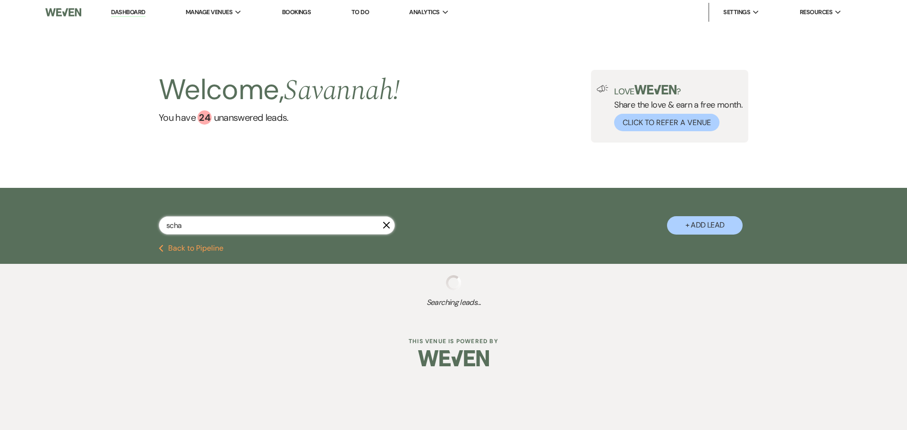
select select "8"
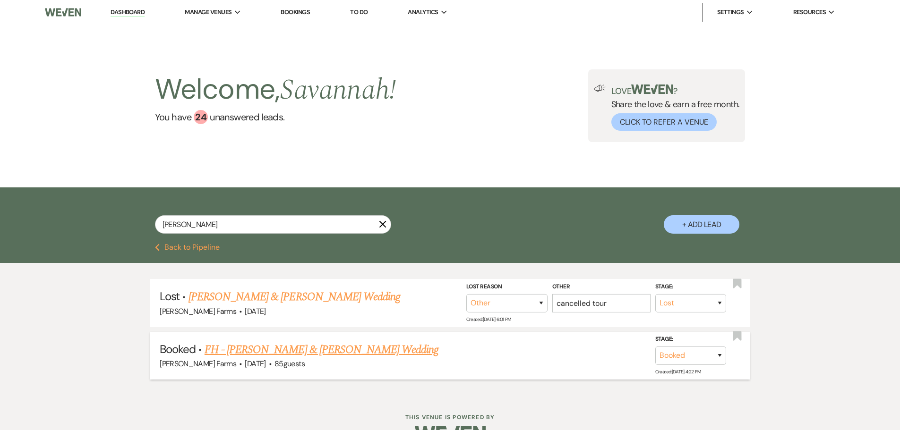
click at [354, 352] on link "FH - Jolene Schaefer & Tristan Duyvejonck's Wedding" at bounding box center [322, 350] width 234 height 17
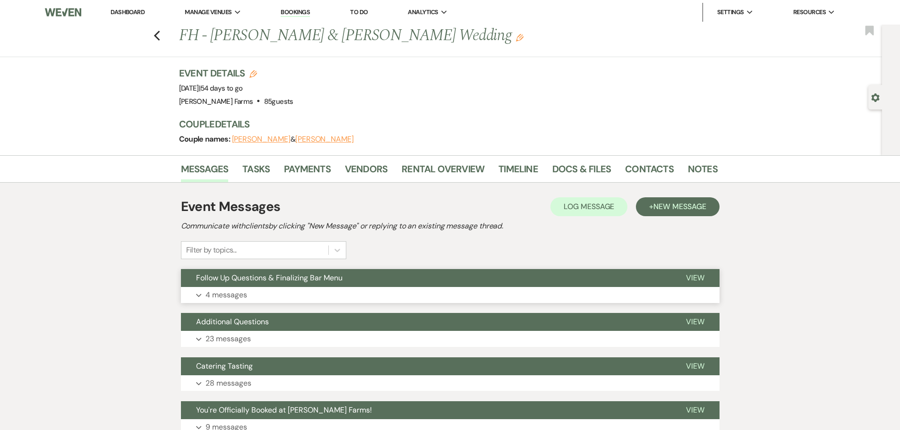
click at [335, 290] on button "Expand 4 messages" at bounding box center [450, 295] width 538 height 16
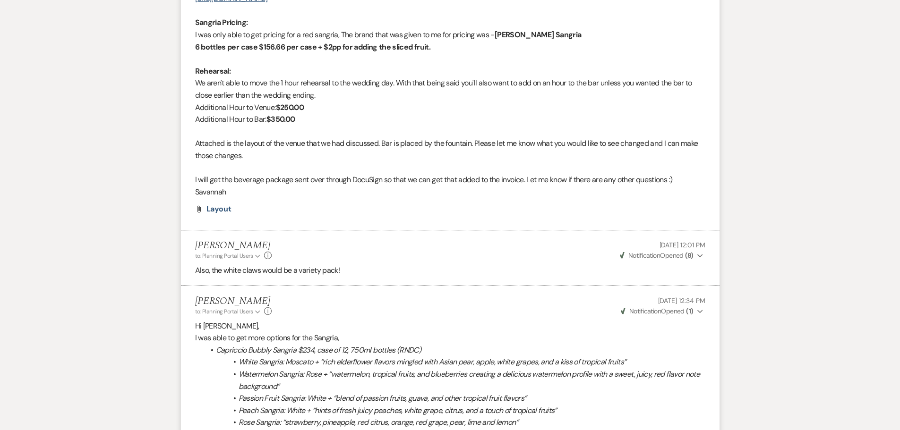
scroll to position [945, 0]
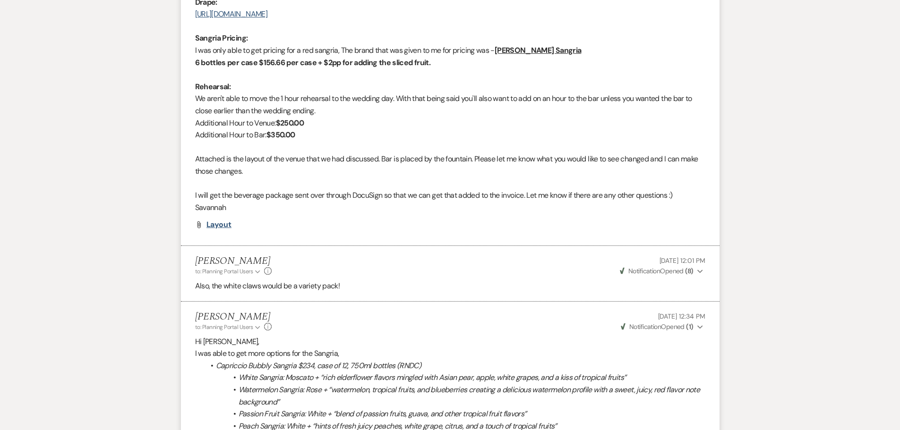
click at [214, 222] on span "Layout" at bounding box center [219, 225] width 26 height 10
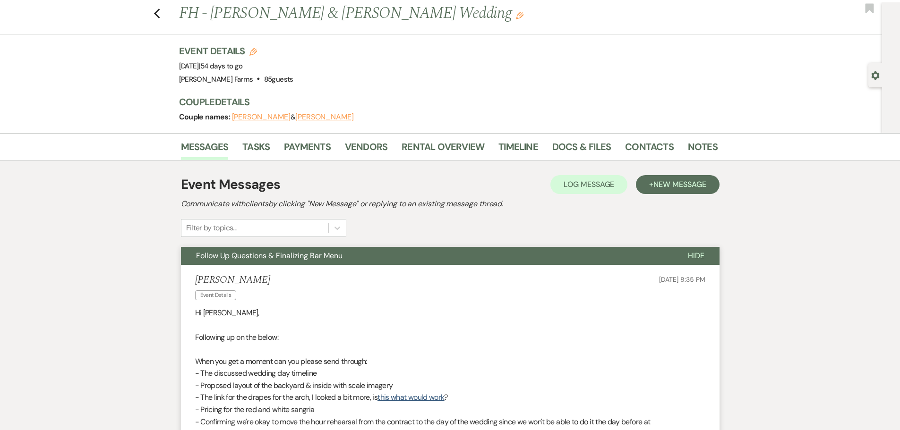
scroll to position [0, 0]
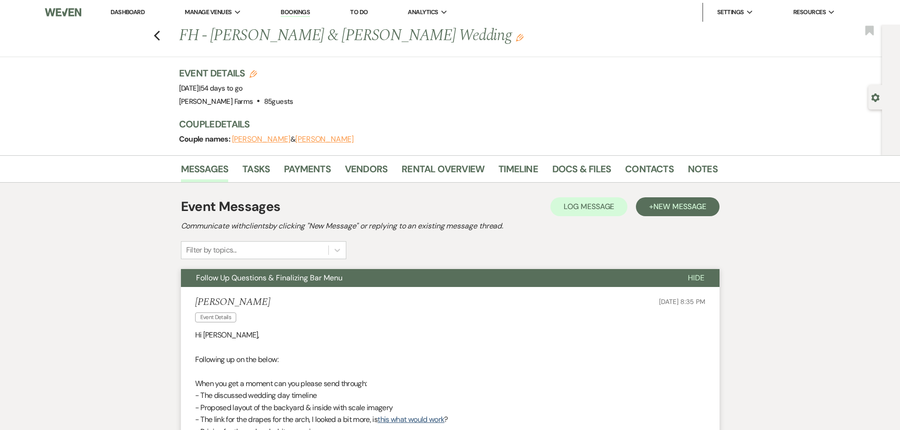
click at [138, 13] on link "Dashboard" at bounding box center [128, 12] width 34 height 8
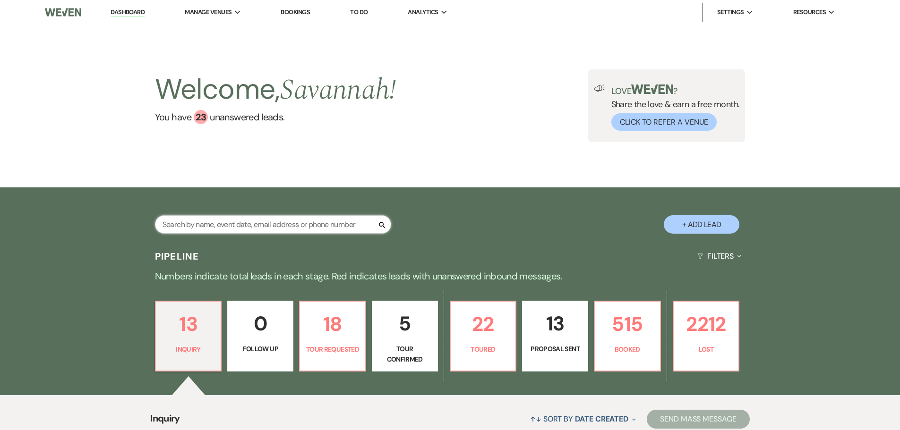
click at [278, 229] on input "text" at bounding box center [273, 224] width 236 height 18
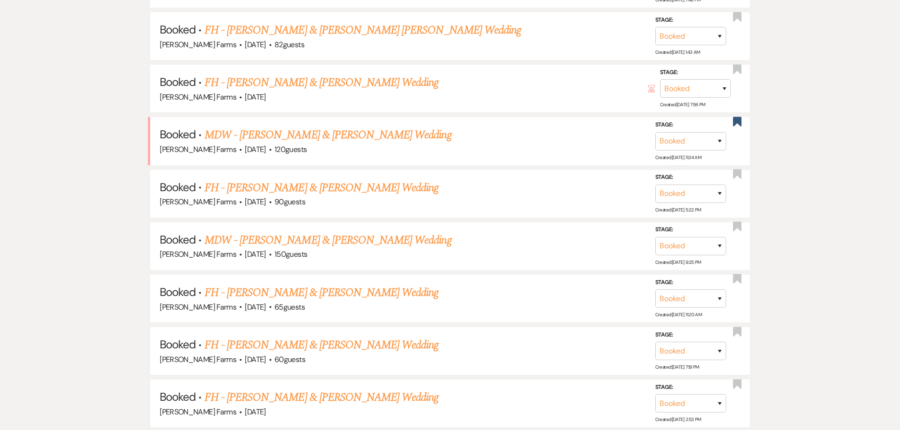
scroll to position [709, 0]
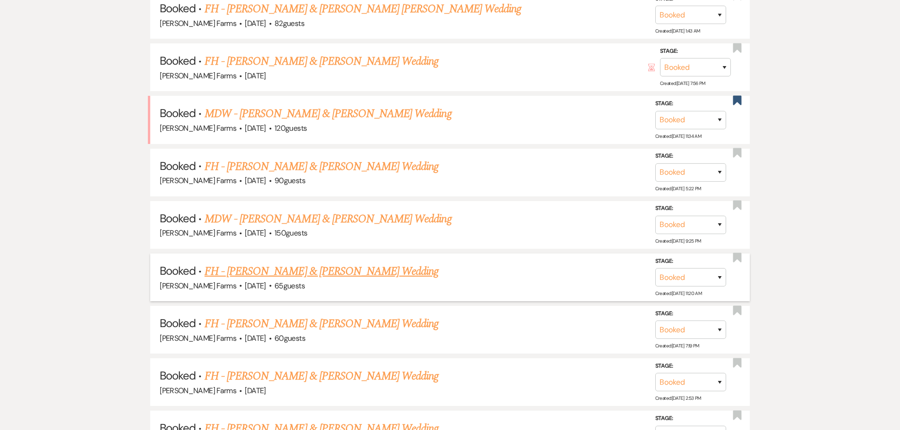
click at [399, 275] on h5 "Booked · FH - Jesus Lopez & Amber O'Regan's Wedding" at bounding box center [450, 271] width 581 height 17
click at [379, 275] on link "FH - Jesus Lopez & Amber O'Regan's Wedding" at bounding box center [322, 271] width 234 height 17
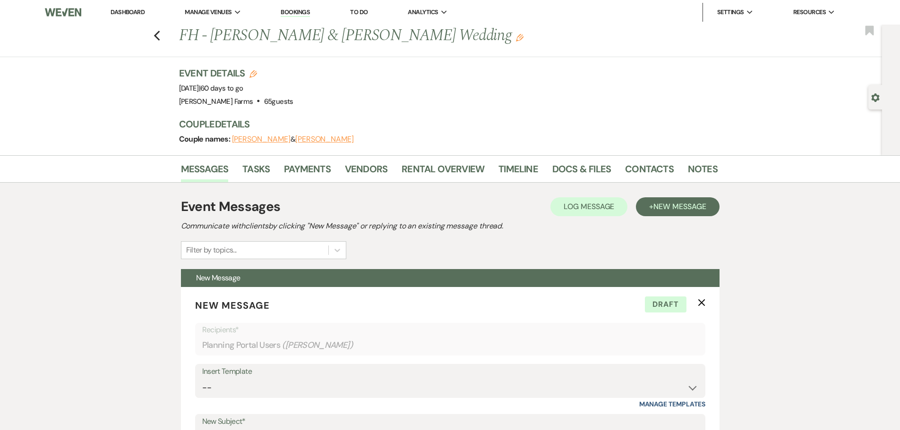
click at [870, 99] on div "Gear Settings" at bounding box center [877, 97] width 18 height 25
click at [875, 99] on icon "Gear" at bounding box center [875, 98] width 9 height 9
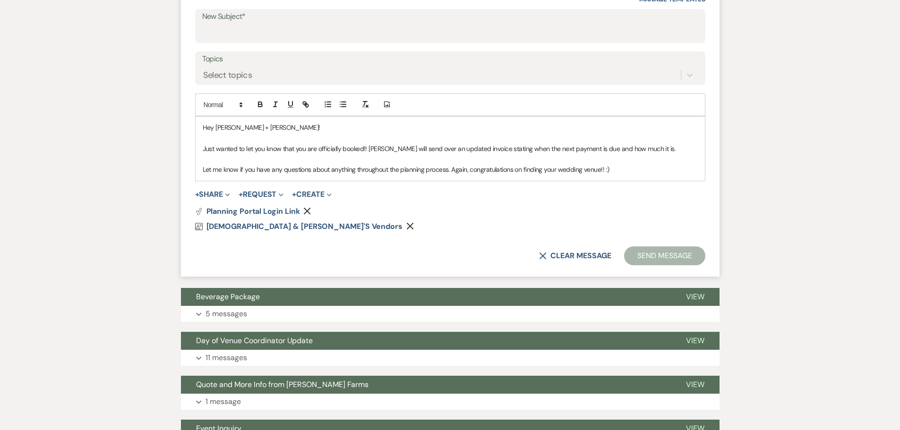
scroll to position [586, 0]
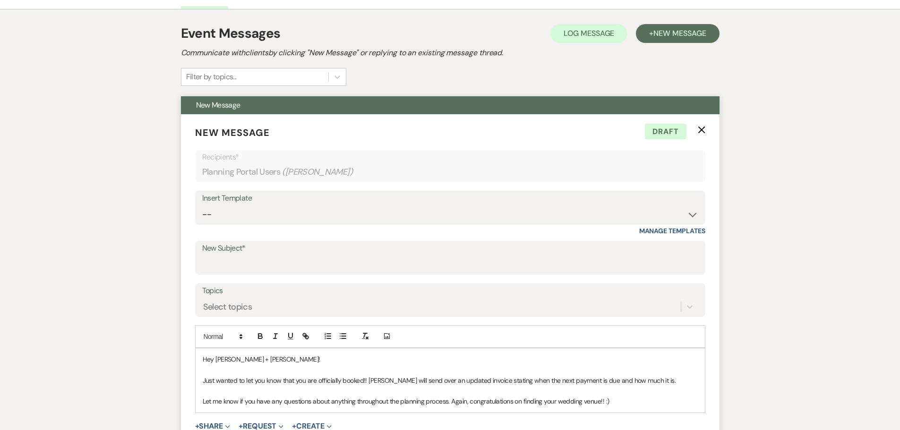
click at [699, 133] on icon "X" at bounding box center [702, 130] width 8 height 8
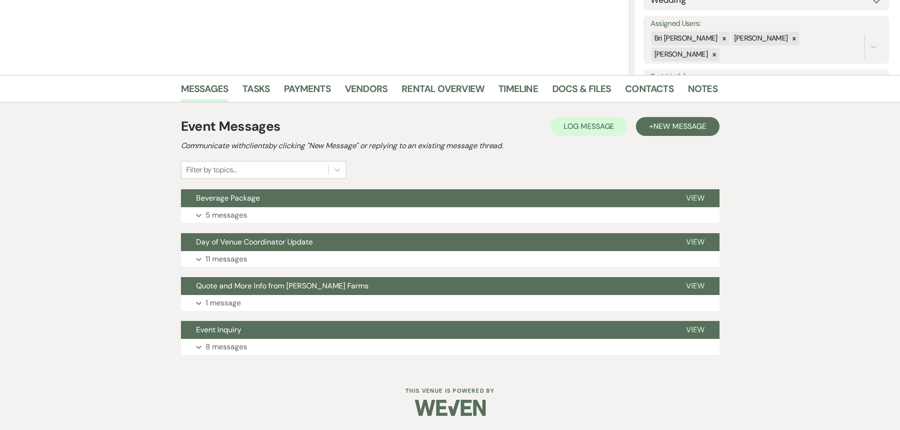
scroll to position [162, 0]
click at [257, 212] on button "Expand 5 messages" at bounding box center [450, 215] width 538 height 16
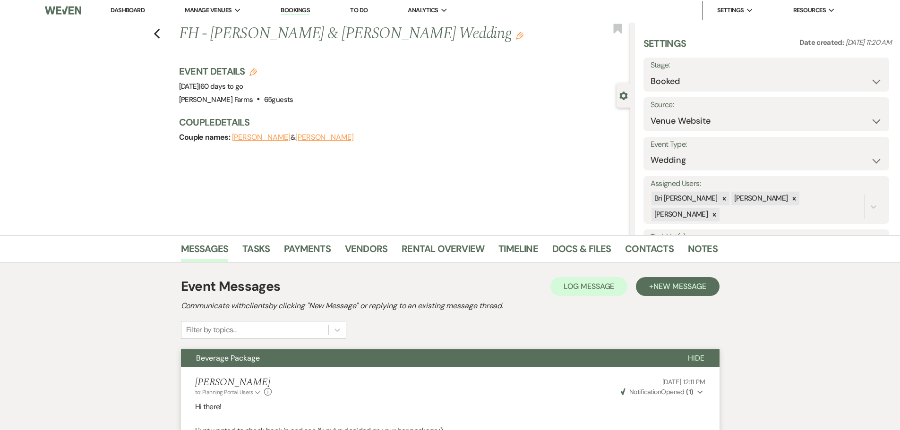
scroll to position [0, 0]
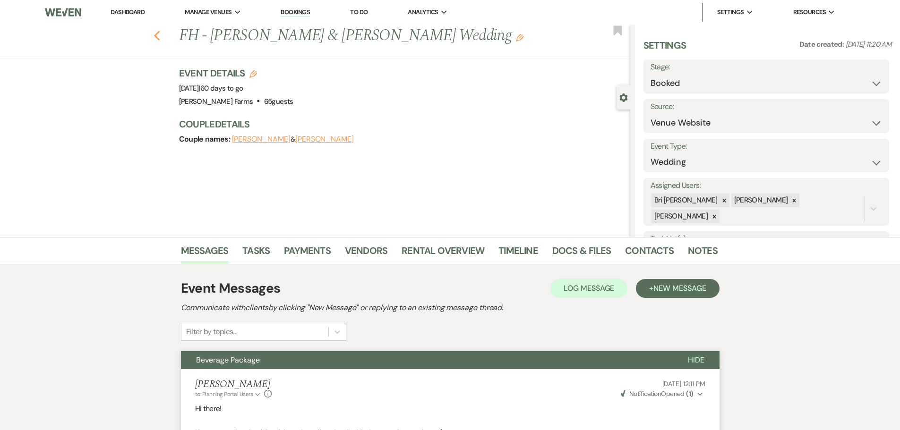
click at [159, 34] on use "button" at bounding box center [157, 36] width 6 height 10
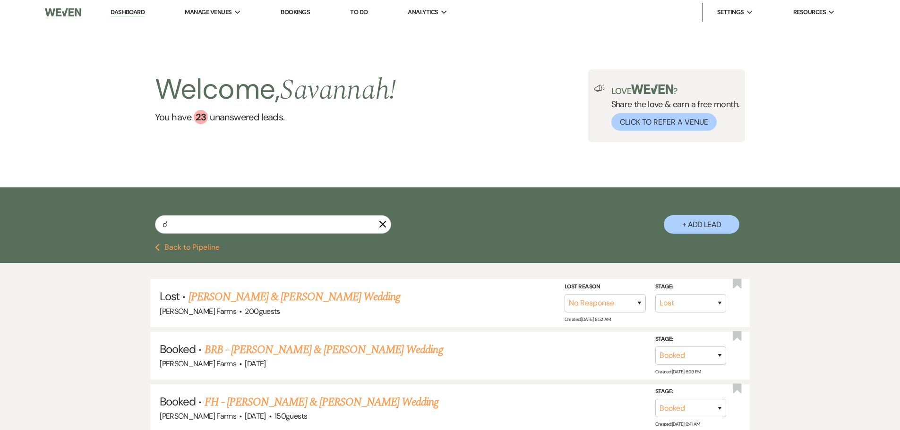
click at [123, 13] on link "Dashboard" at bounding box center [128, 12] width 34 height 9
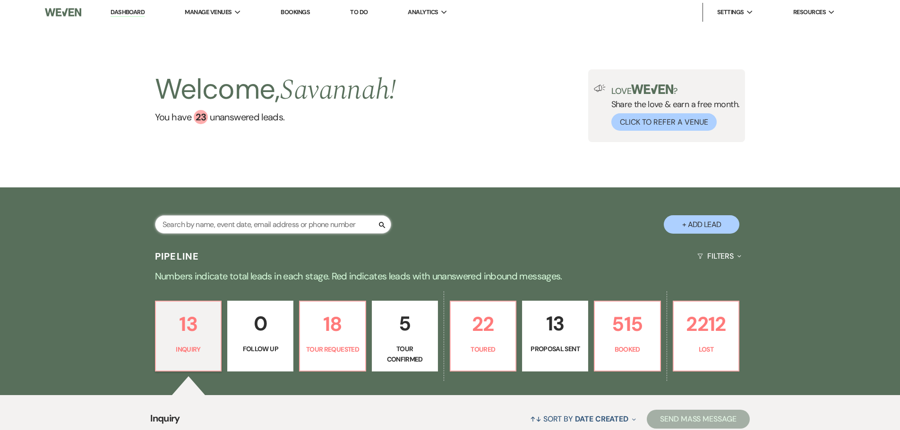
click at [240, 215] on input "text" at bounding box center [273, 224] width 236 height 18
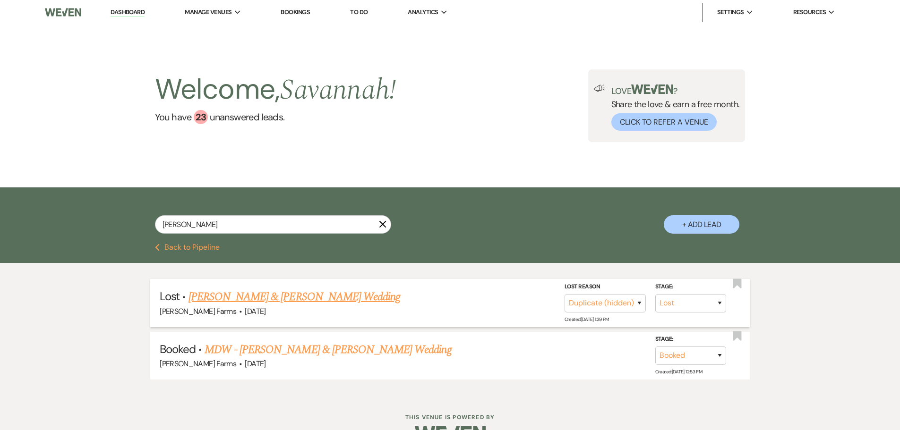
click at [339, 302] on link "Bella Trzcinski & Gaige Bradley's Wedding" at bounding box center [294, 297] width 212 height 17
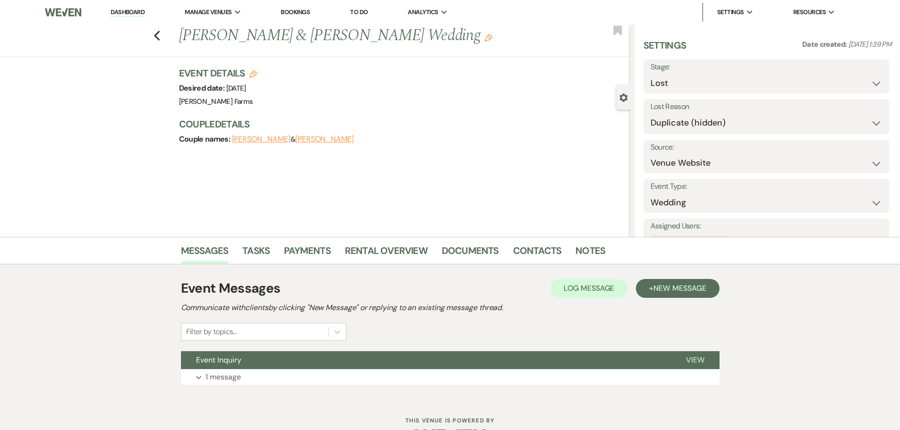
click at [156, 34] on div "Previous Bella Trzcinski & Gaige Bradley's Wedding Edit Bookmark" at bounding box center [312, 41] width 635 height 33
click at [160, 40] on use "button" at bounding box center [157, 36] width 6 height 10
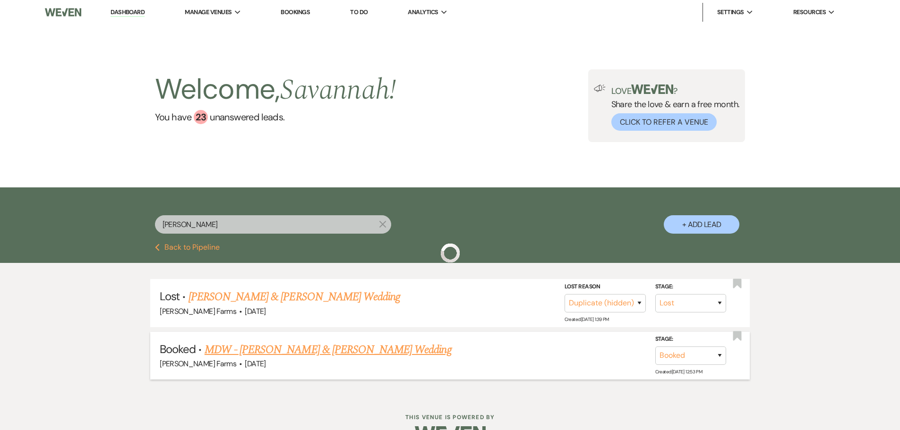
click at [347, 353] on link "MDW - Gaige Bradley & Bella Trzcinski's Wedding" at bounding box center [328, 350] width 247 height 17
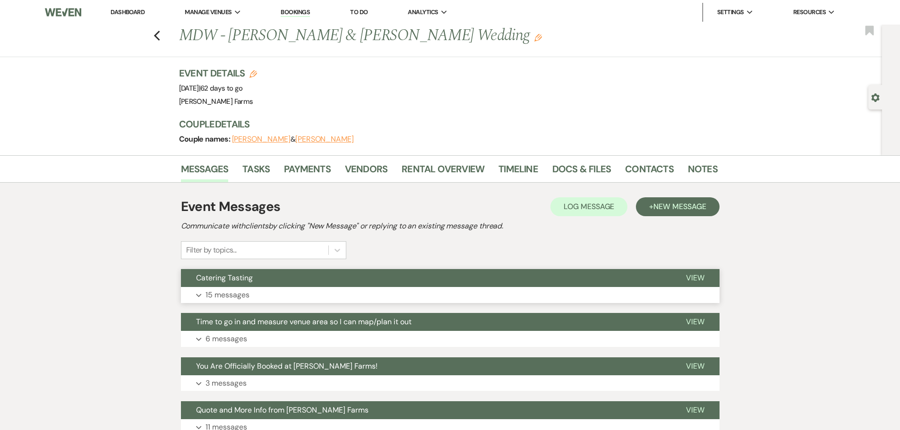
click at [295, 292] on button "Expand 15 messages" at bounding box center [450, 295] width 538 height 16
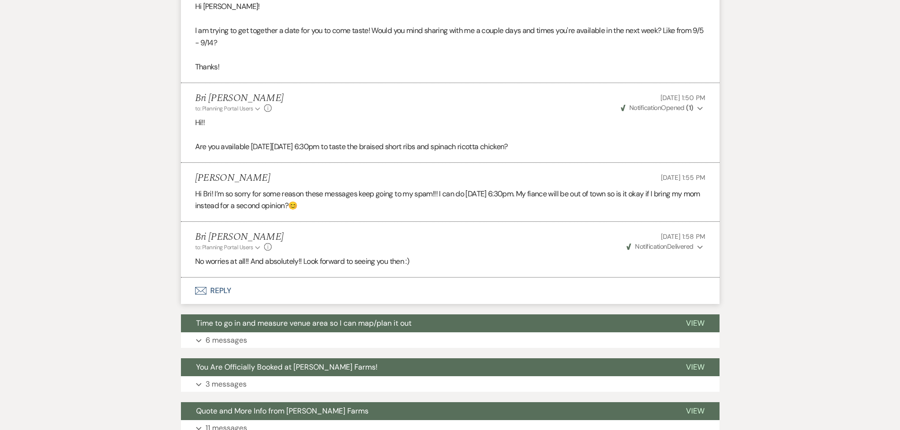
scroll to position [1323, 0]
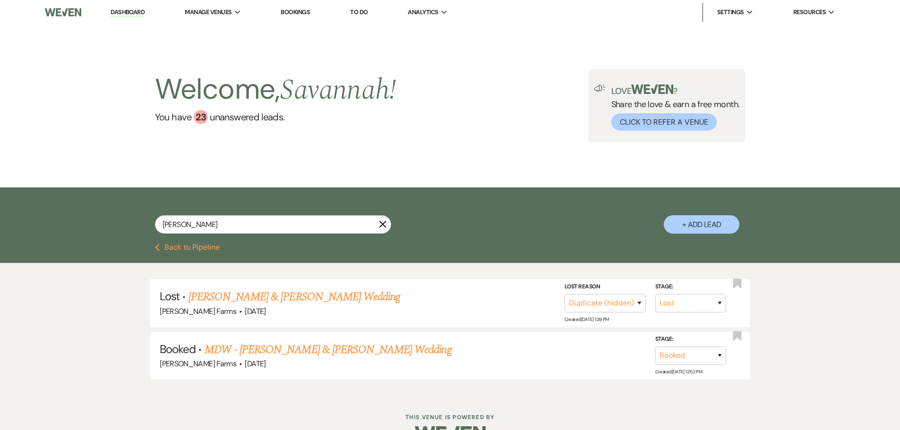
click at [170, 251] on button "Previous Back to Pipeline" at bounding box center [187, 248] width 65 height 8
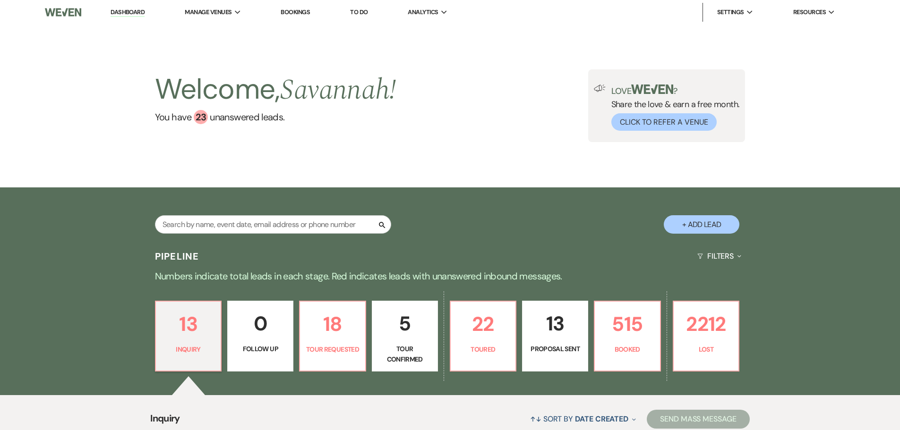
click at [422, 353] on p "Tour Confirmed" at bounding box center [405, 354] width 54 height 21
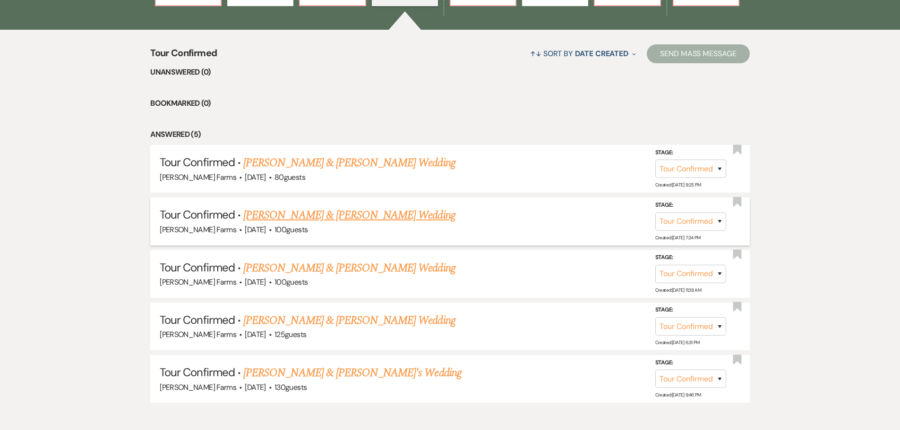
scroll to position [378, 0]
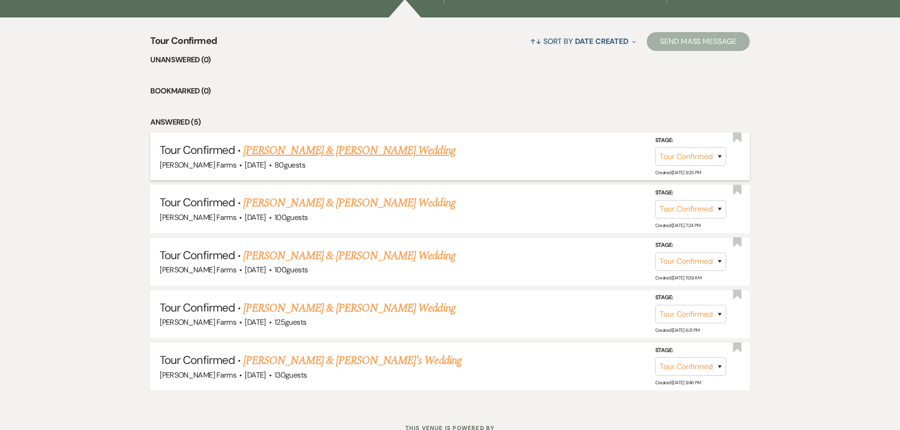
click at [335, 151] on link "Matthew Moore & Faith Zralka's Wedding" at bounding box center [349, 150] width 212 height 17
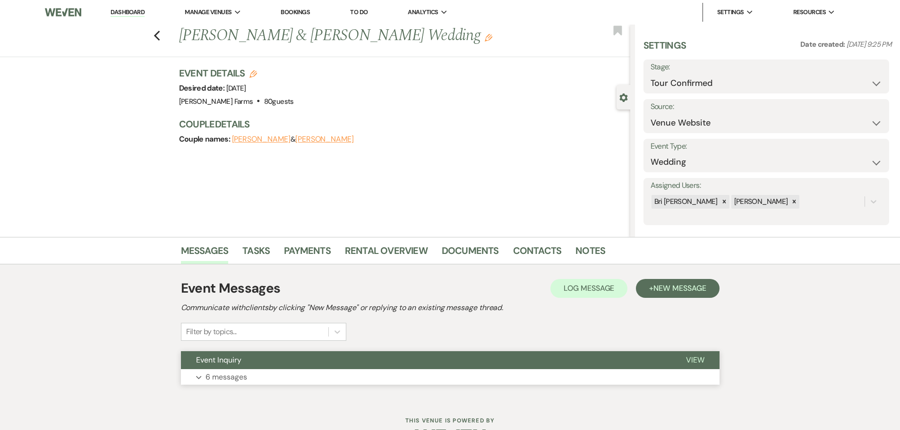
click at [444, 373] on button "Expand 6 messages" at bounding box center [450, 377] width 538 height 16
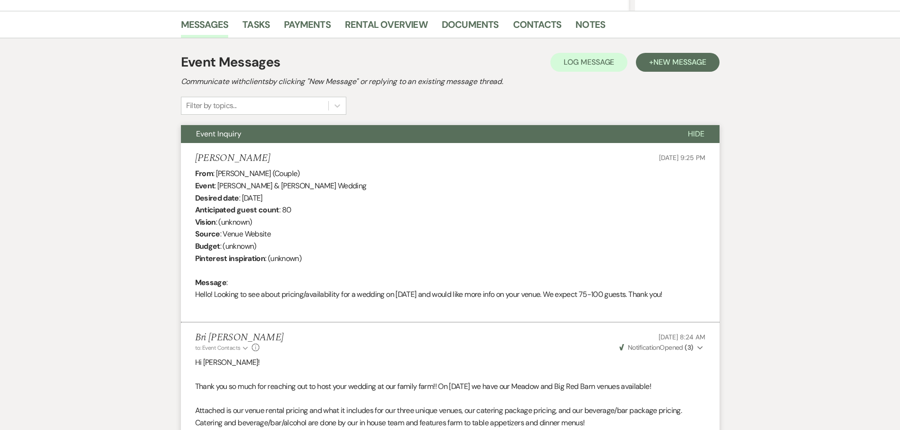
scroll to position [210, 0]
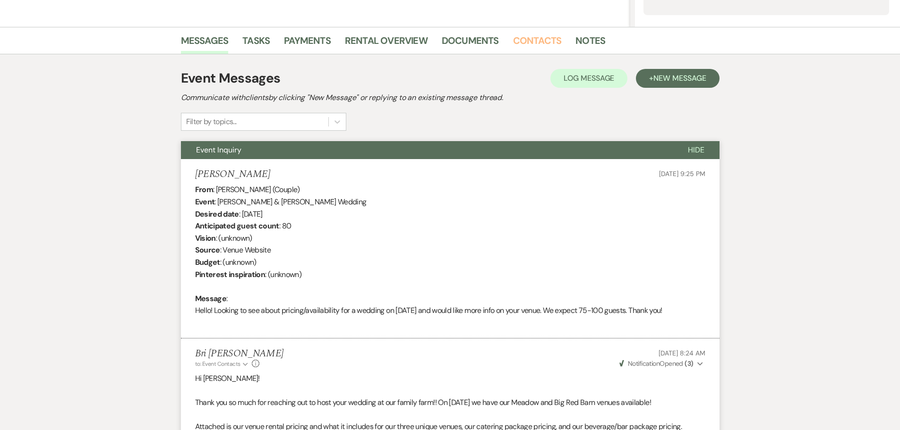
drag, startPoint x: 539, startPoint y: 44, endPoint x: 541, endPoint y: 51, distance: 7.5
click at [539, 44] on link "Contacts" at bounding box center [537, 43] width 49 height 21
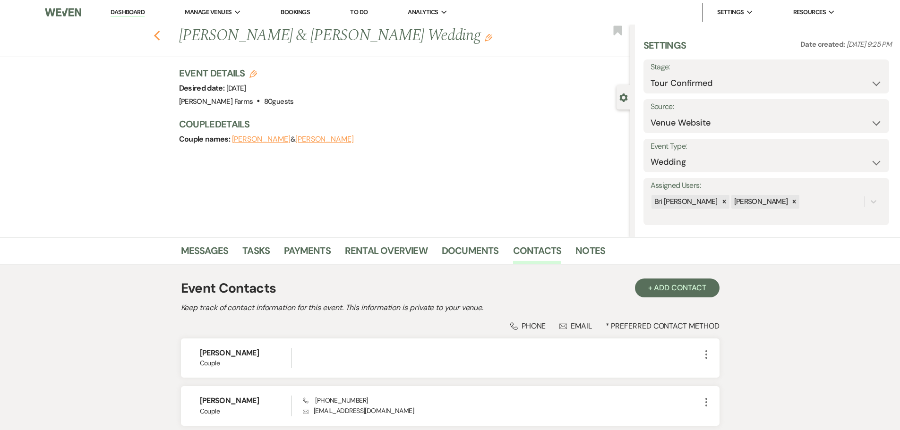
click at [161, 36] on icon "Previous" at bounding box center [157, 35] width 7 height 11
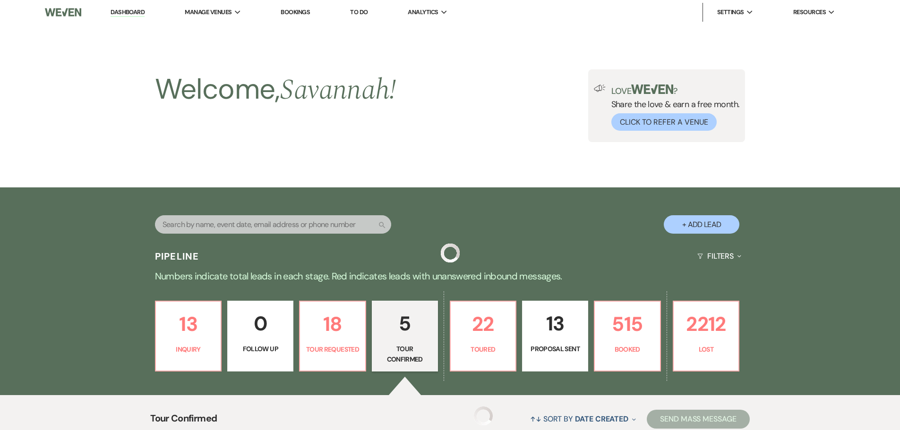
scroll to position [378, 0]
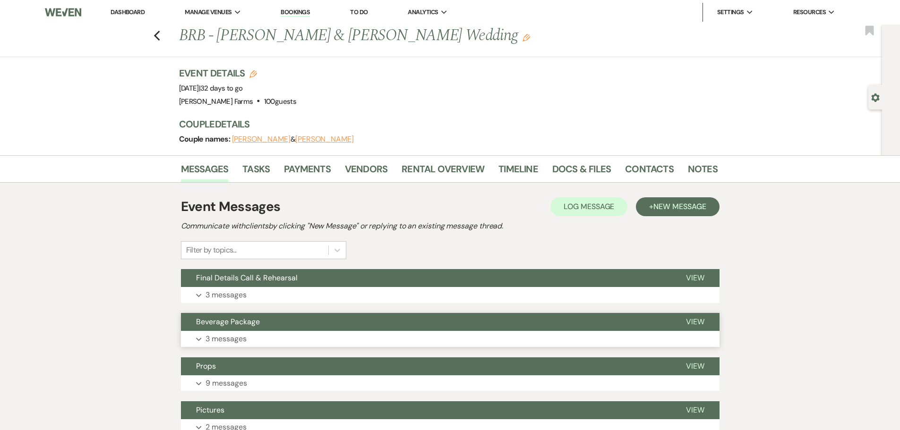
click at [281, 345] on button "Expand 3 messages" at bounding box center [450, 339] width 538 height 16
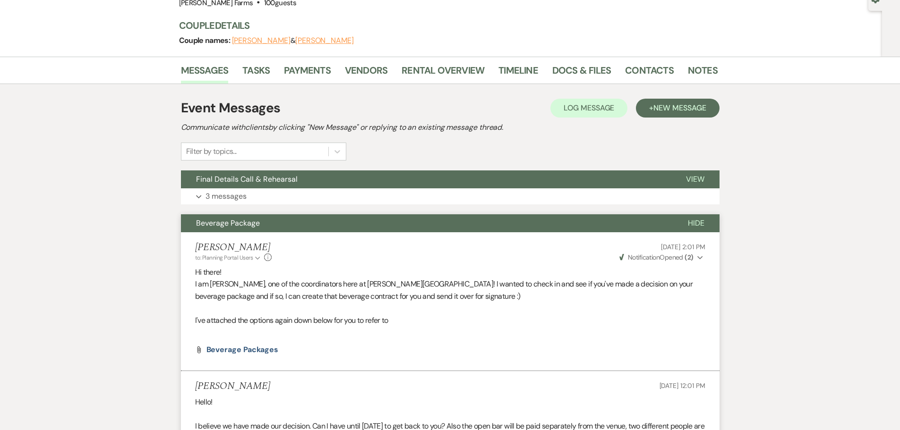
scroll to position [19, 0]
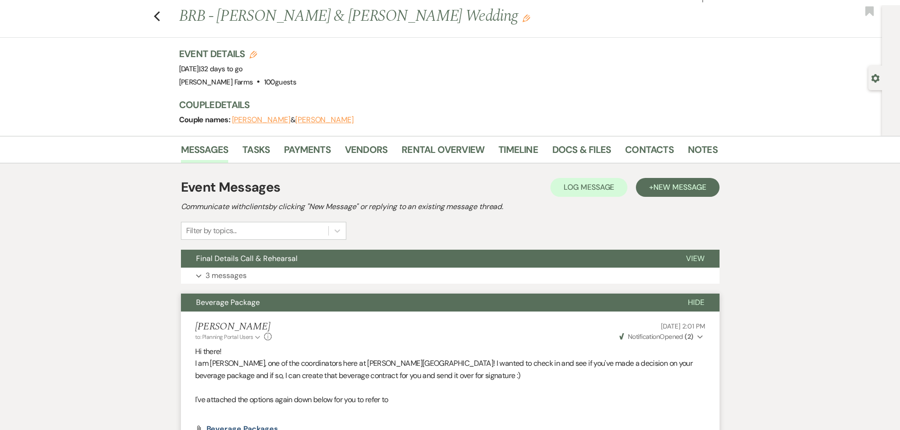
click at [871, 77] on div "Gear Settings" at bounding box center [877, 78] width 18 height 25
click at [165, 20] on div "Previous BRB - [PERSON_NAME] & [PERSON_NAME] Wedding Edit Bookmark" at bounding box center [438, 21] width 887 height 33
click at [156, 21] on div "Previous BRB - [PERSON_NAME] & [PERSON_NAME] Wedding Edit Bookmark" at bounding box center [438, 21] width 887 height 33
click at [158, 14] on icon "Previous" at bounding box center [157, 16] width 7 height 11
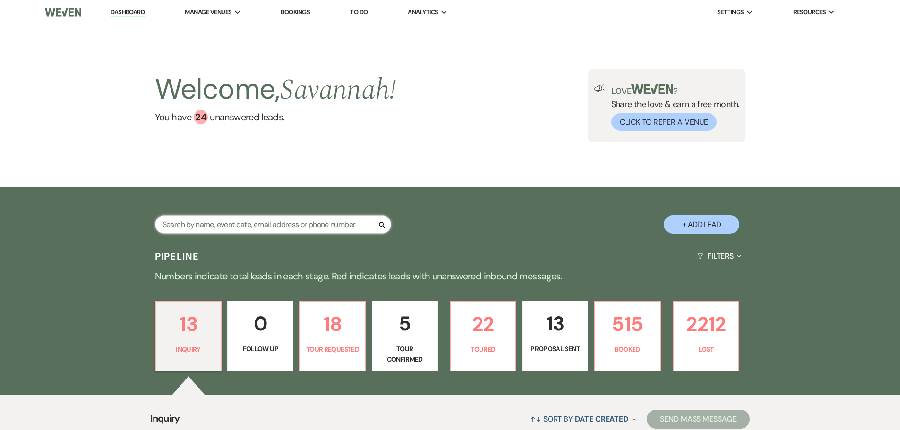
click at [240, 226] on input "text" at bounding box center [273, 224] width 236 height 18
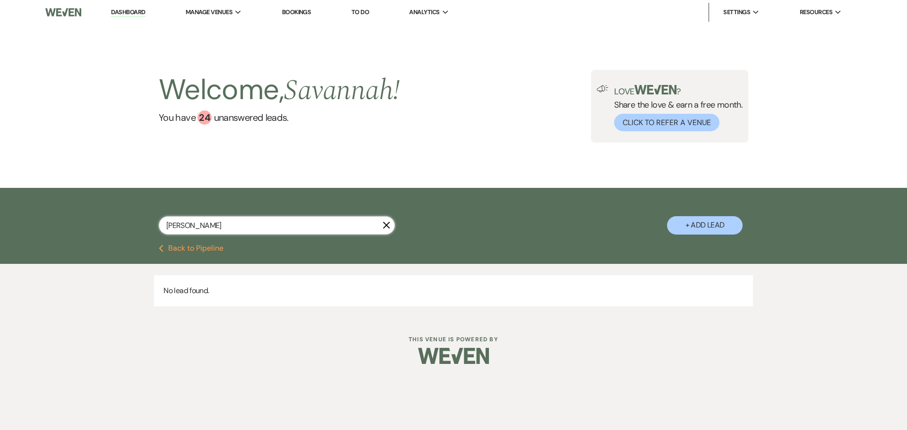
type input "[PERSON_NAME]"
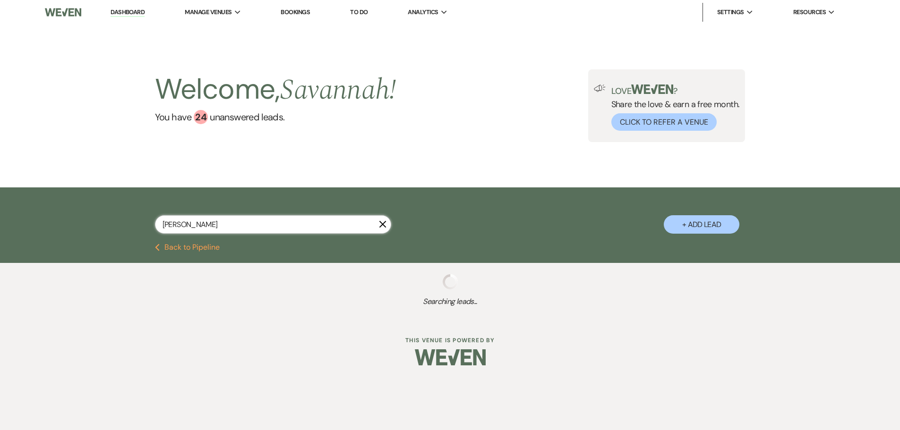
select select "8"
select select "5"
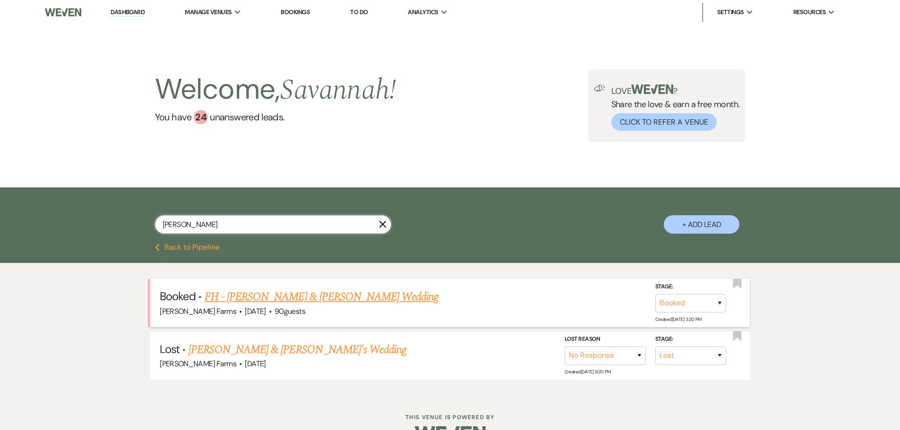
type input "[PERSON_NAME]"
click at [359, 296] on link "FH - [PERSON_NAME] & [PERSON_NAME] Wedding" at bounding box center [322, 297] width 234 height 17
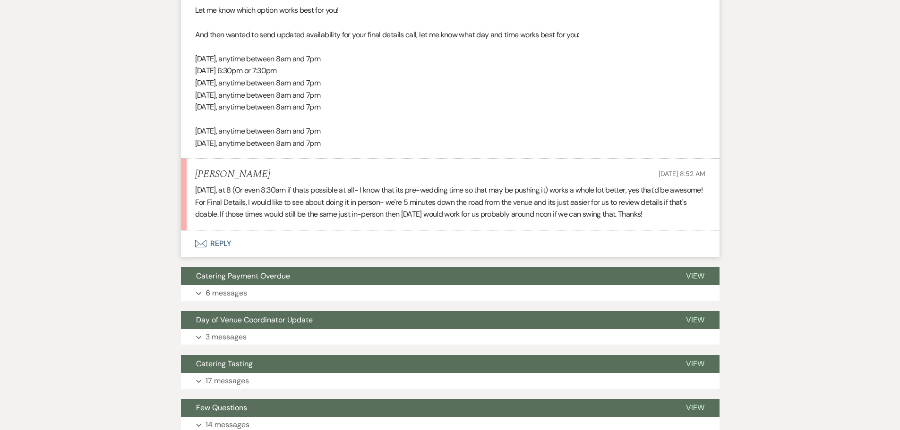
scroll to position [756, 0]
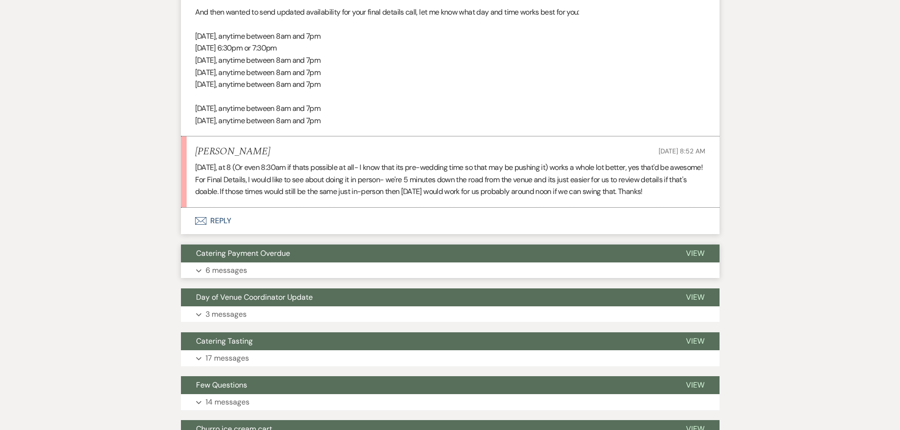
click at [311, 279] on button "Expand 6 messages" at bounding box center [450, 271] width 538 height 16
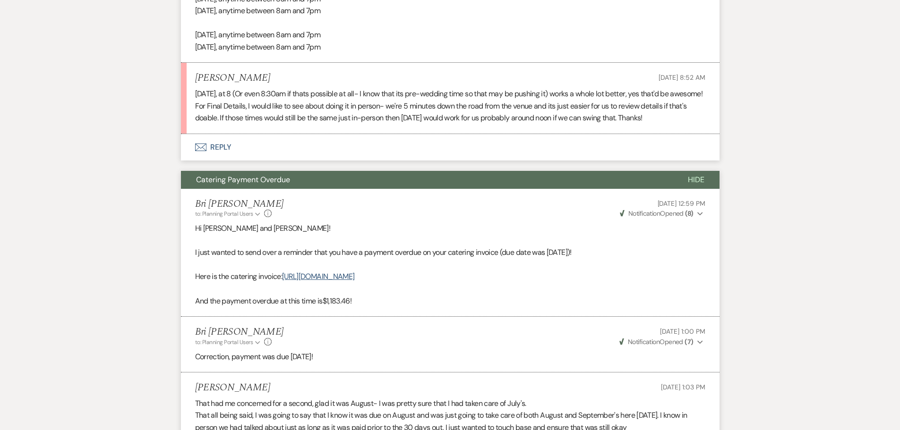
scroll to position [803, 0]
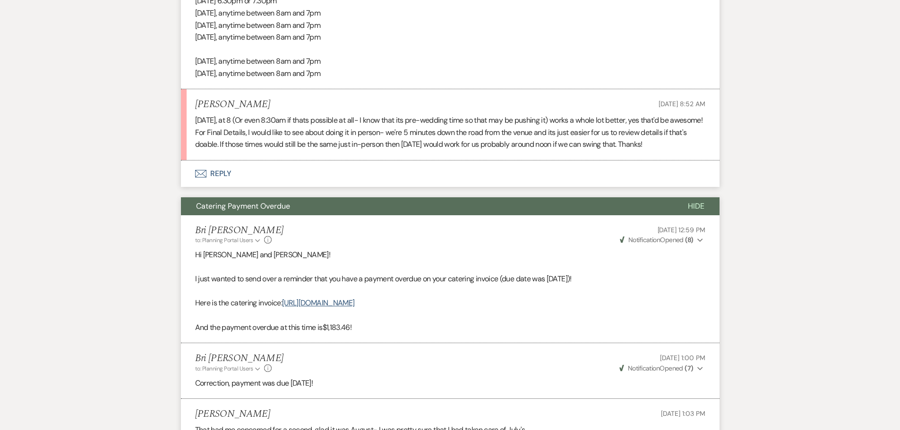
click at [692, 211] on span "Hide" at bounding box center [696, 206] width 17 height 10
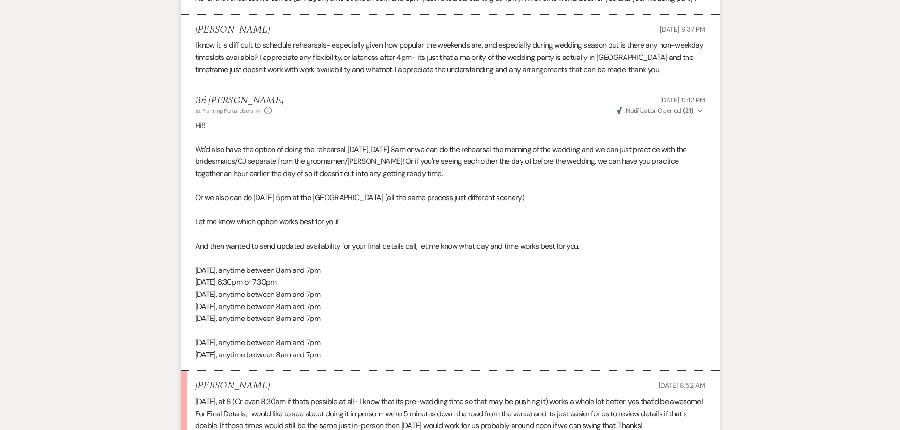
scroll to position [520, 0]
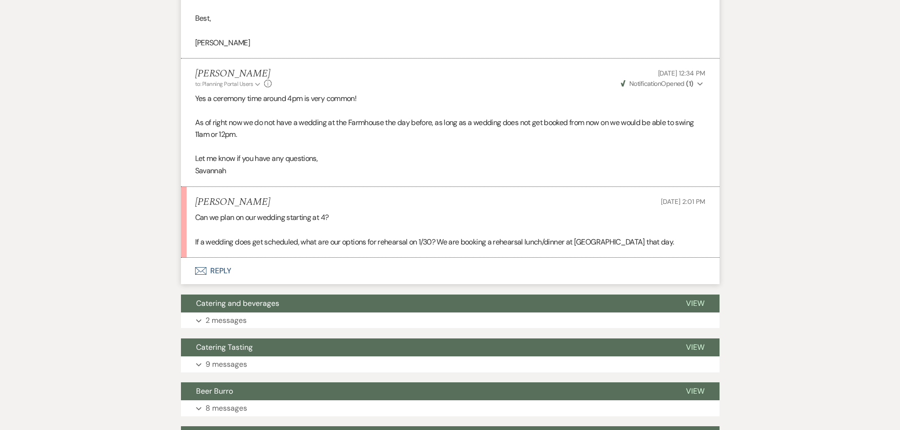
click at [310, 284] on button "Envelope Reply" at bounding box center [450, 271] width 538 height 26
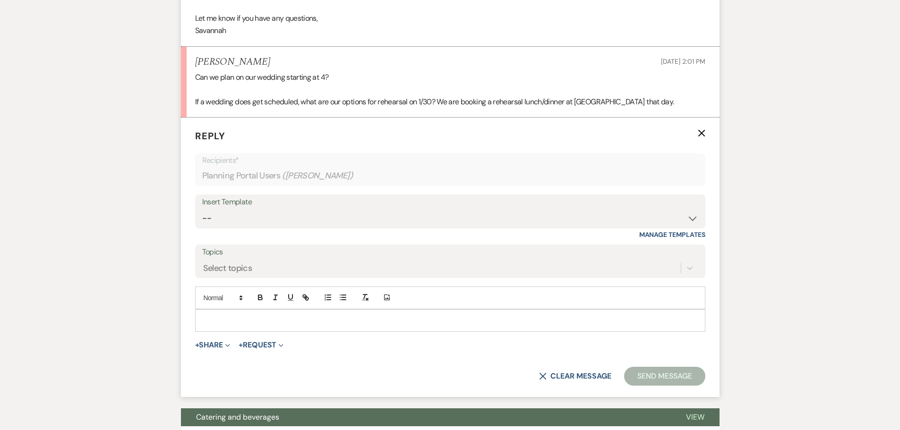
scroll to position [779, 0]
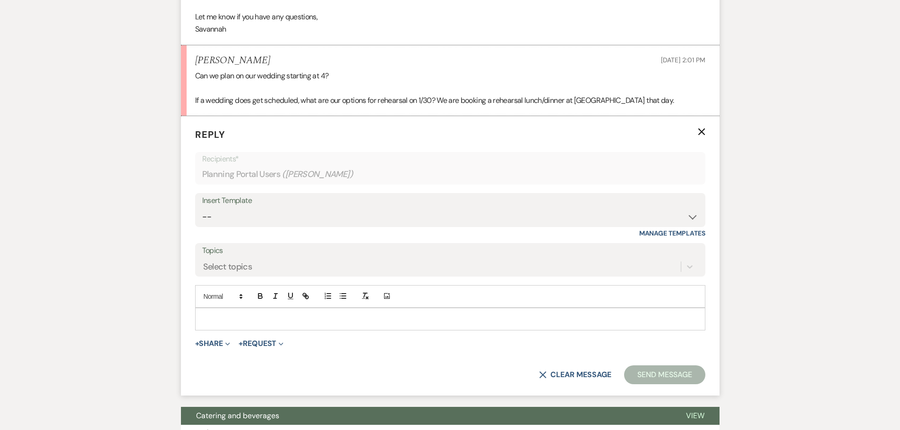
click at [305, 325] on p at bounding box center [450, 319] width 495 height 10
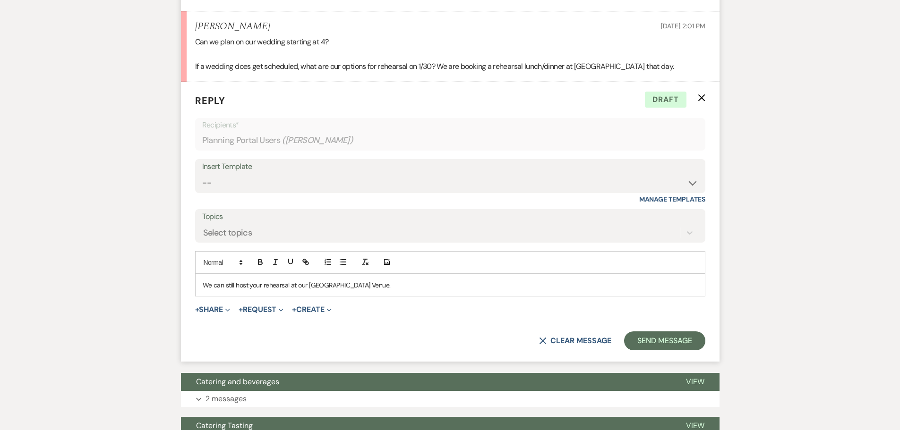
scroll to position [826, 0]
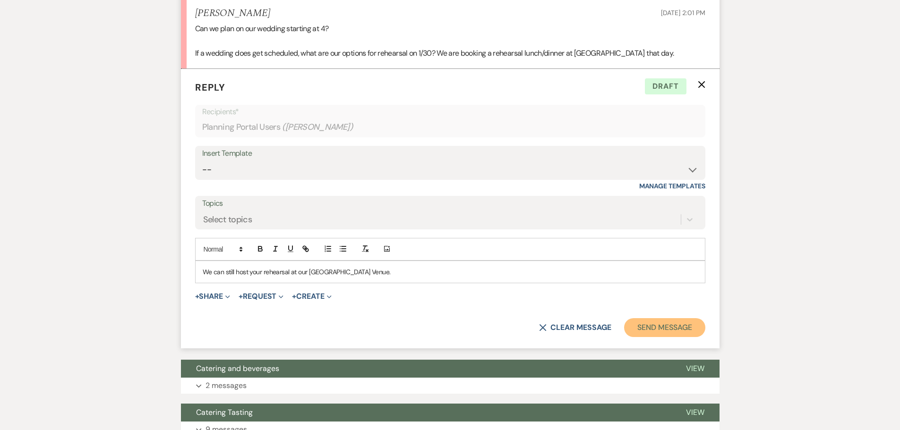
click at [666, 337] on button "Send Message" at bounding box center [664, 327] width 81 height 19
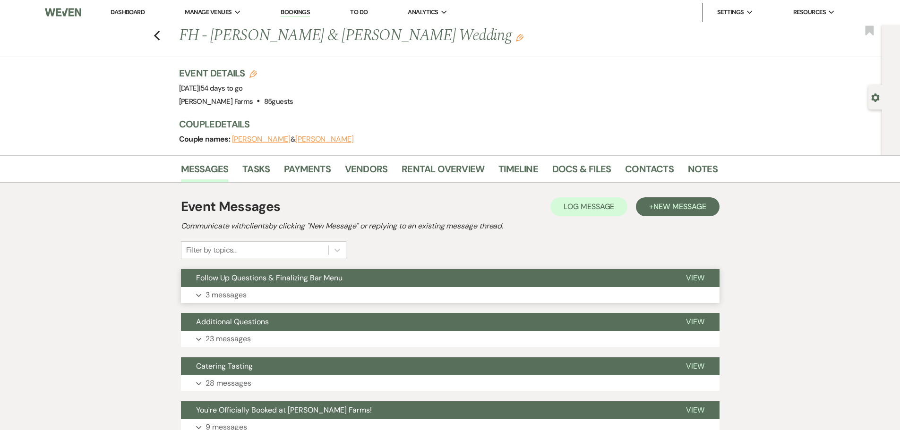
click at [302, 292] on button "Expand 3 messages" at bounding box center [450, 295] width 538 height 16
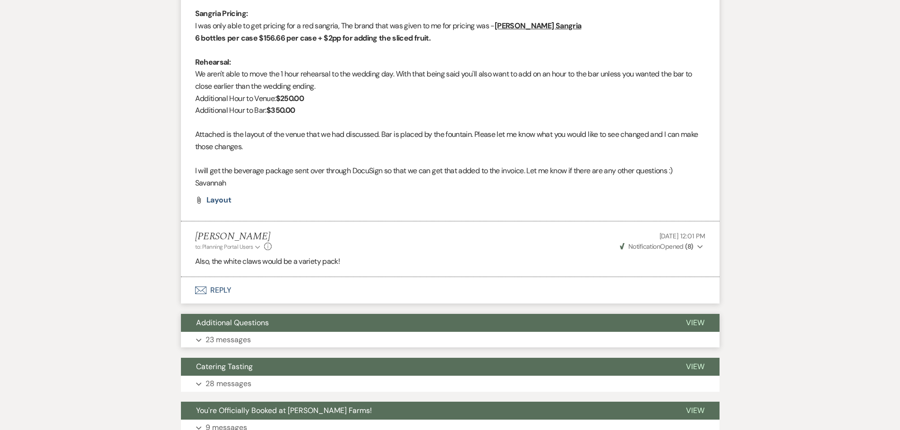
scroll to position [953, 0]
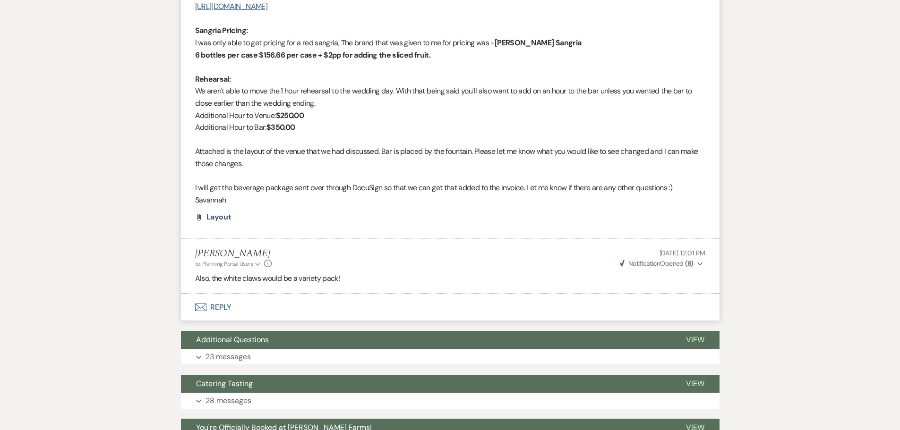
click at [308, 307] on button "Envelope Reply" at bounding box center [450, 307] width 538 height 26
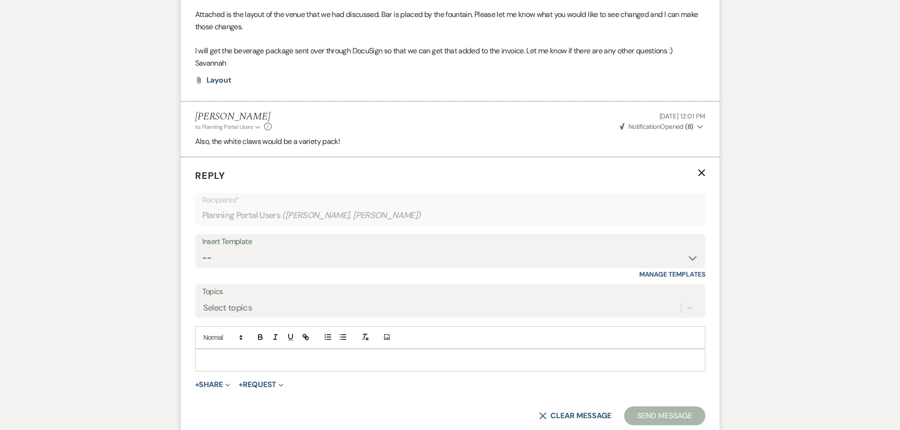
scroll to position [1094, 0]
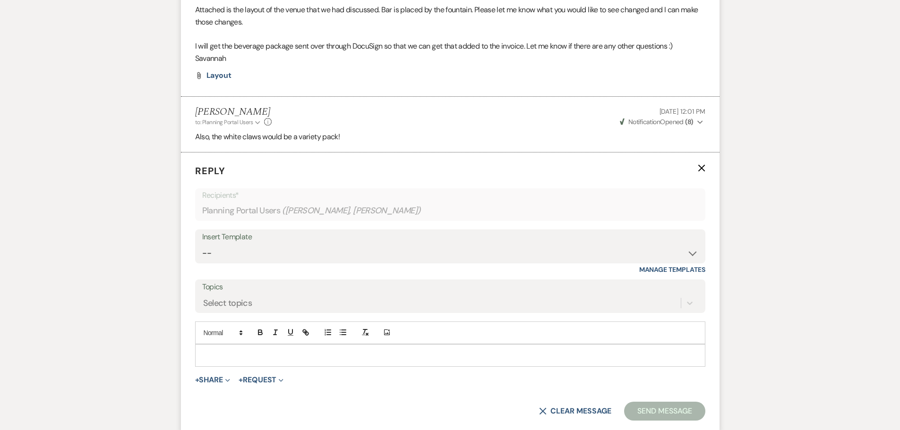
click at [347, 348] on div at bounding box center [450, 356] width 509 height 22
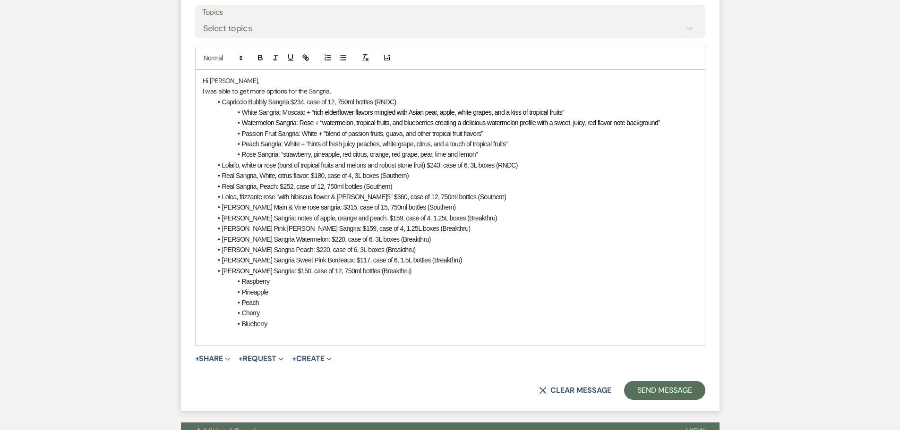
scroll to position [1370, 0]
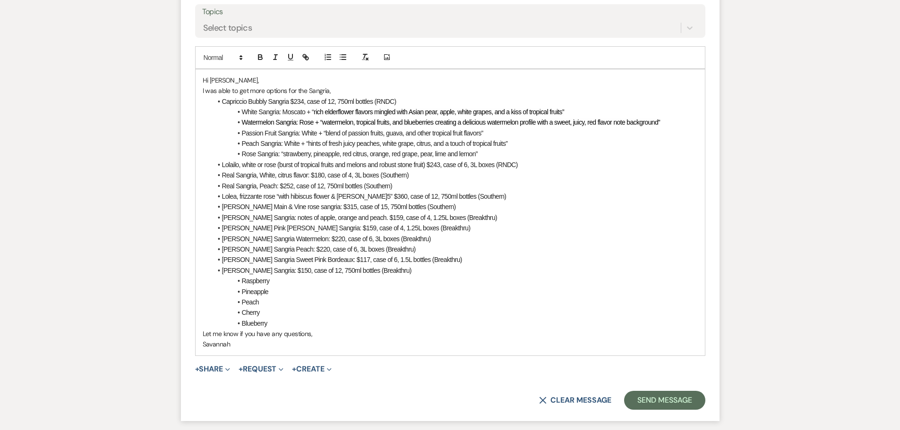
click at [211, 338] on p "Let me know if you have any questions," at bounding box center [450, 334] width 495 height 10
click at [203, 336] on p "Let me know if you have any questions," at bounding box center [450, 334] width 495 height 10
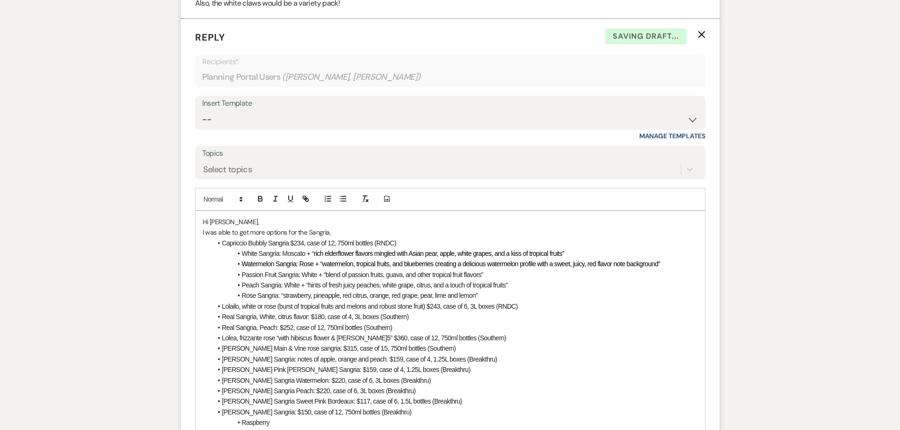
scroll to position [1275, 0]
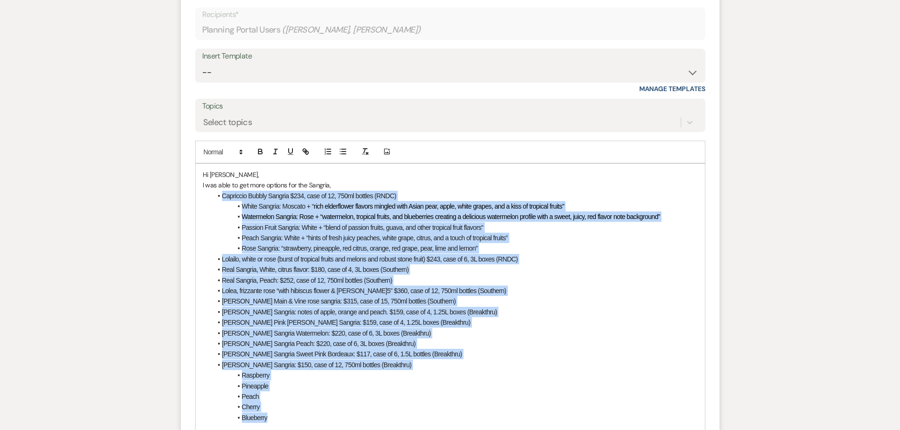
drag, startPoint x: 216, startPoint y: 198, endPoint x: 297, endPoint y: 401, distance: 218.8
click at [301, 418] on ul "Capriccio Bubbly Sangria $234, case of 12, 750ml bottles (RNDC) White Sangria: …" at bounding box center [455, 307] width 486 height 233
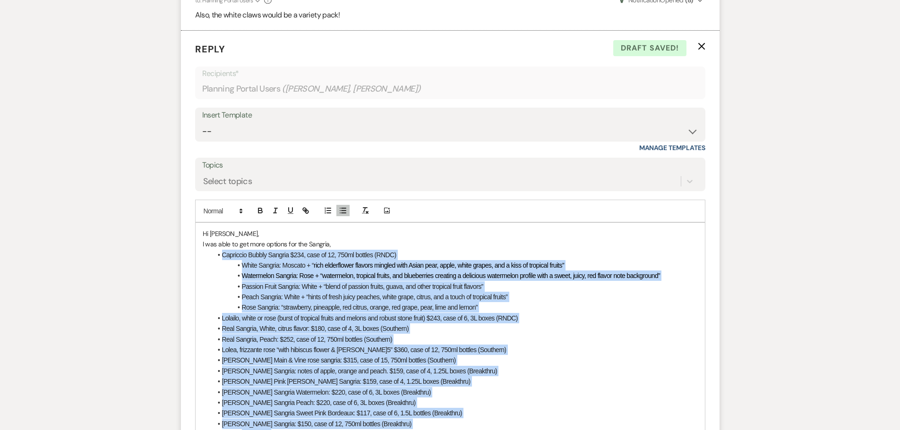
scroll to position [1323, 0]
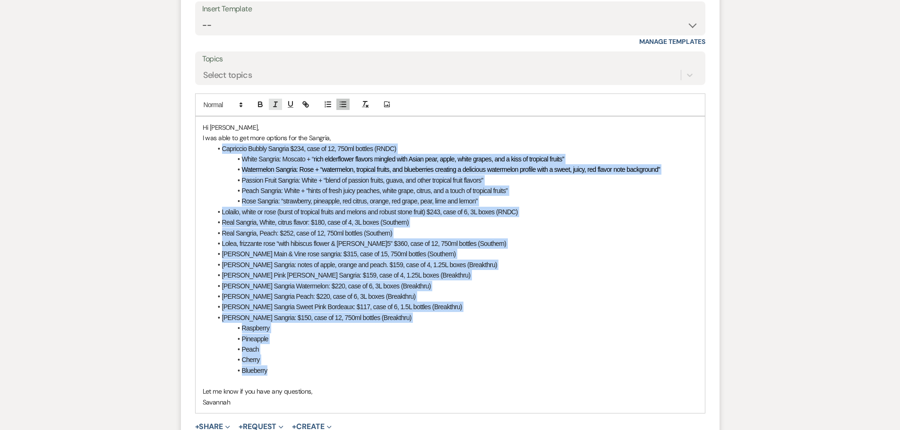
click at [274, 105] on icon "button" at bounding box center [275, 104] width 9 height 9
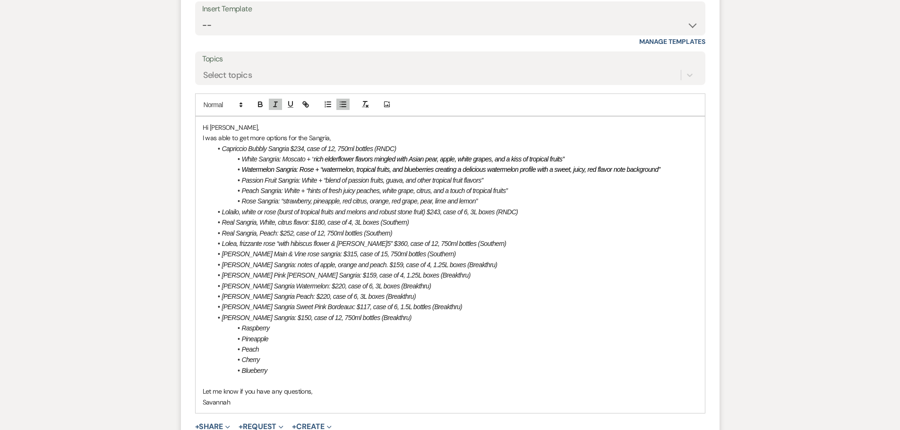
click at [359, 419] on form "Reply X Saving draft... Recipients* Planning Portal Users ( [PERSON_NAME], [PER…" at bounding box center [450, 201] width 538 height 555
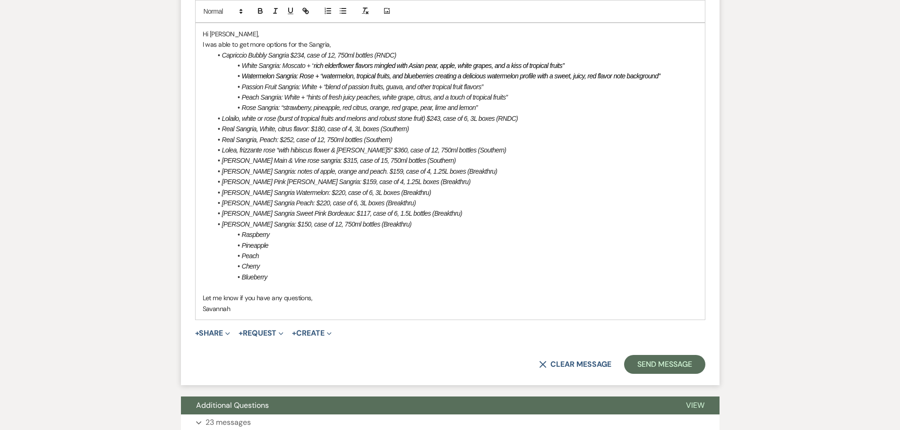
scroll to position [1417, 0]
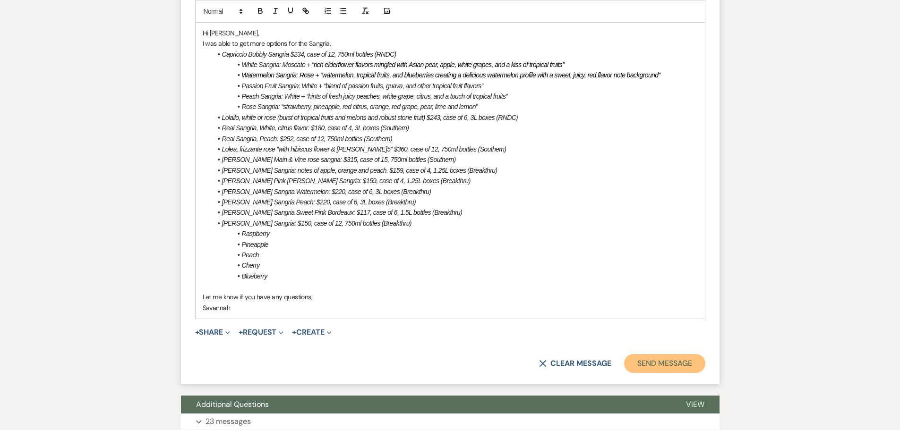
click at [687, 363] on button "Send Message" at bounding box center [664, 363] width 81 height 19
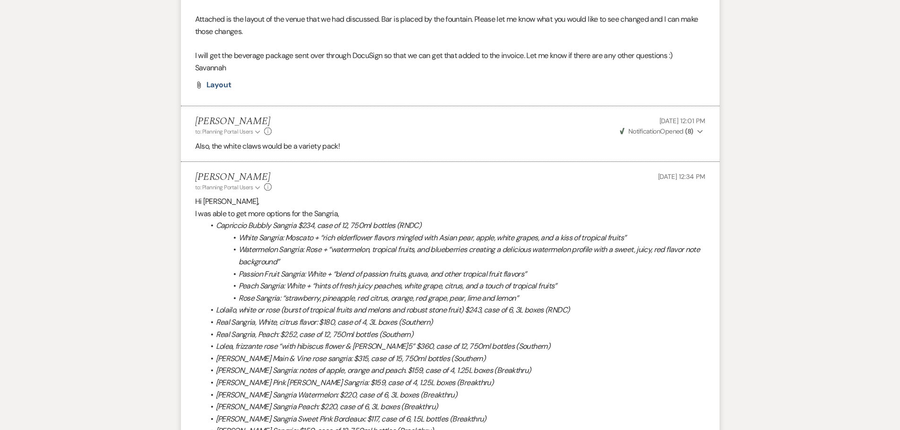
scroll to position [1071, 0]
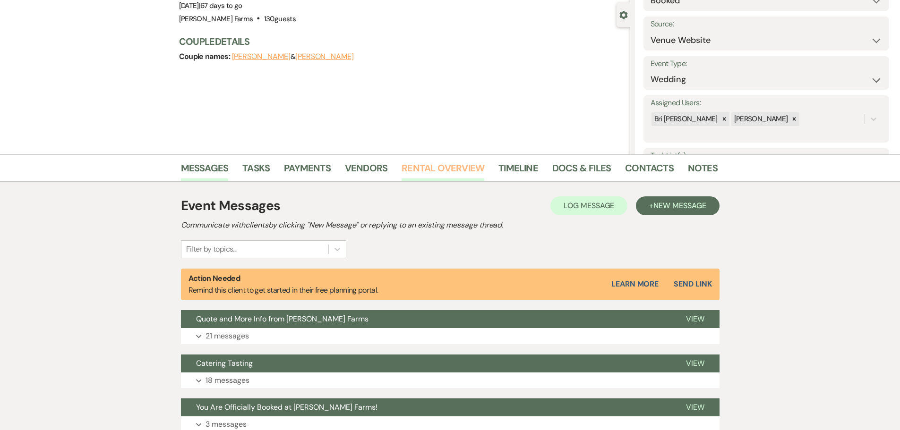
scroll to position [204, 0]
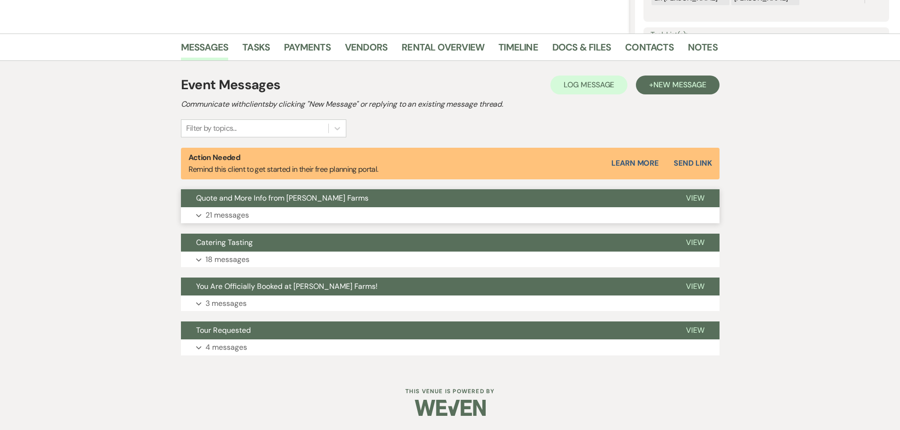
click at [396, 215] on button "Expand 21 messages" at bounding box center [450, 215] width 538 height 16
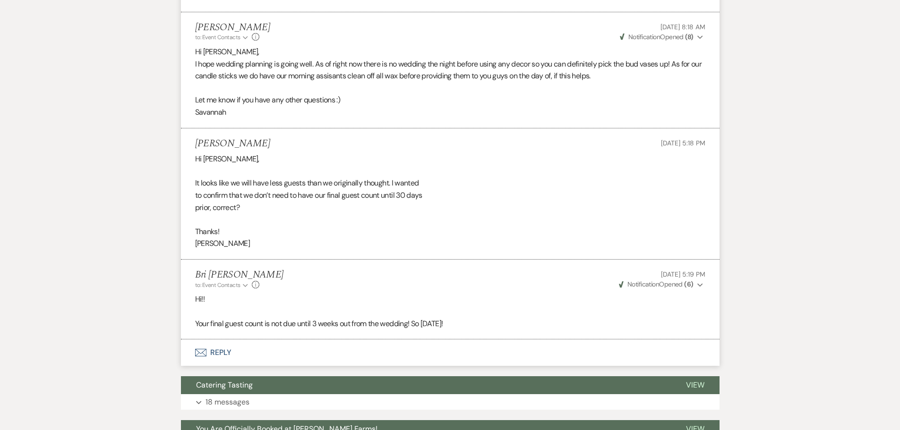
scroll to position [4267, 0]
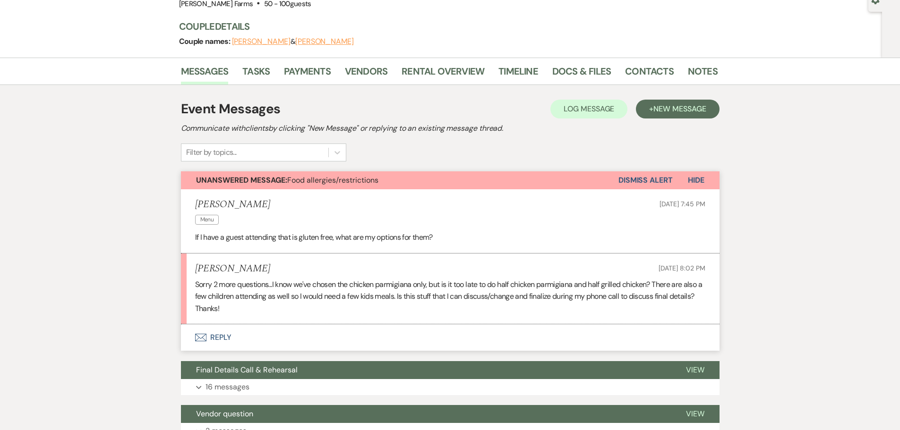
click at [356, 337] on button "Envelope Reply" at bounding box center [450, 338] width 538 height 26
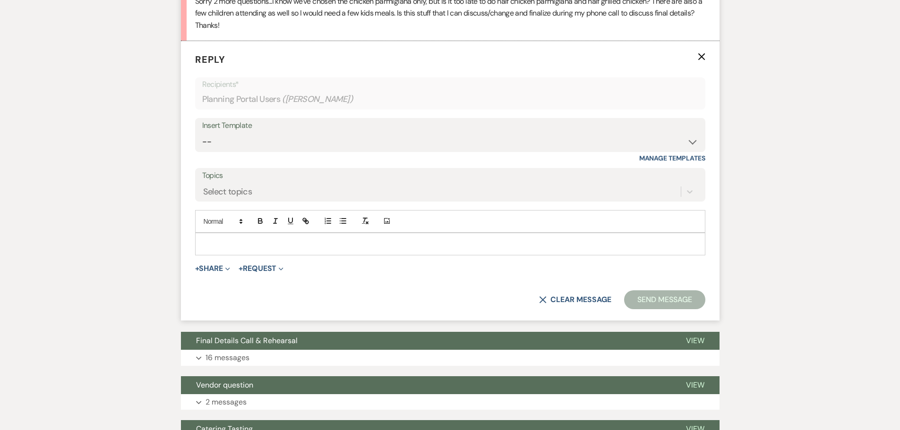
scroll to position [334, 0]
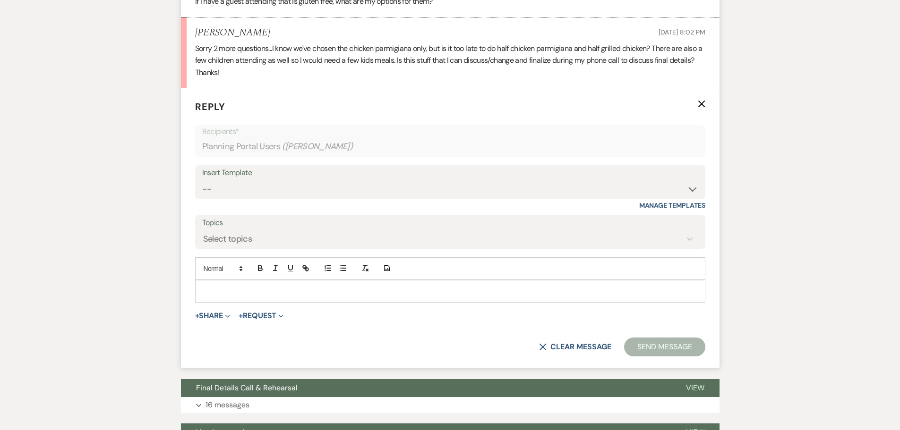
click at [375, 298] on div at bounding box center [450, 292] width 509 height 22
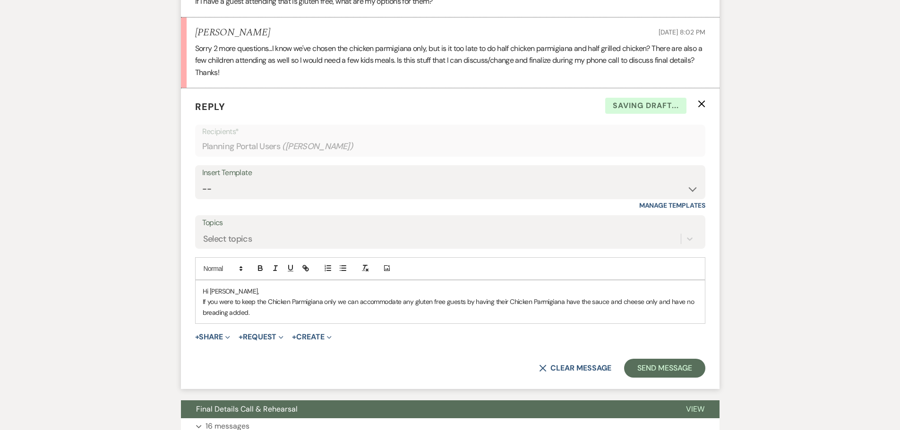
click at [270, 316] on p "If you were to keep the Chicken Parmigiana only we can accommodate any gluten f…" at bounding box center [450, 307] width 495 height 21
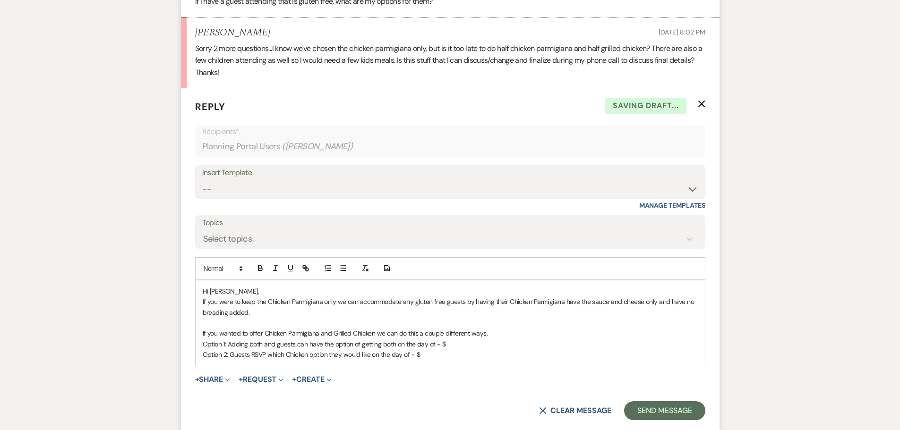
click at [411, 355] on p "Option 2: Guests RSVP which Chicken option they would like on the day of - $" at bounding box center [450, 355] width 495 height 10
click at [654, 353] on p "Option 2: Guests RSVP which Chicken option they would like on the day of =, you…" at bounding box center [450, 355] width 495 height 10
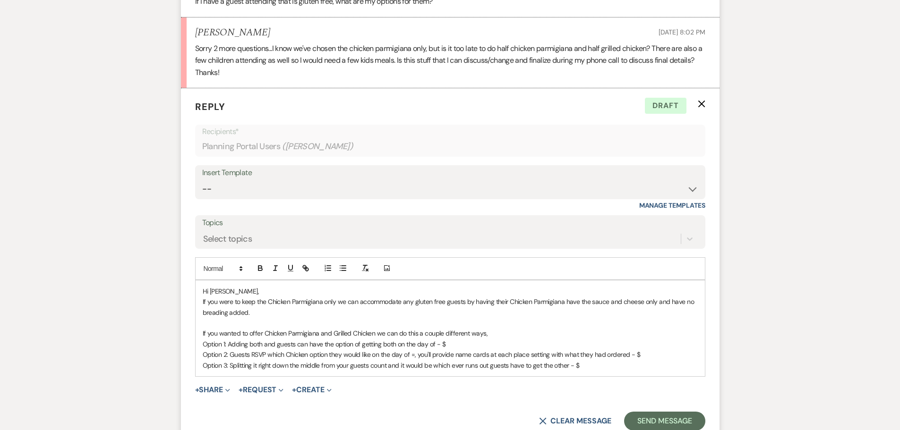
click at [444, 343] on p "Option 1: Adding both and guests can have the option of getting both on the day…" at bounding box center [450, 344] width 495 height 10
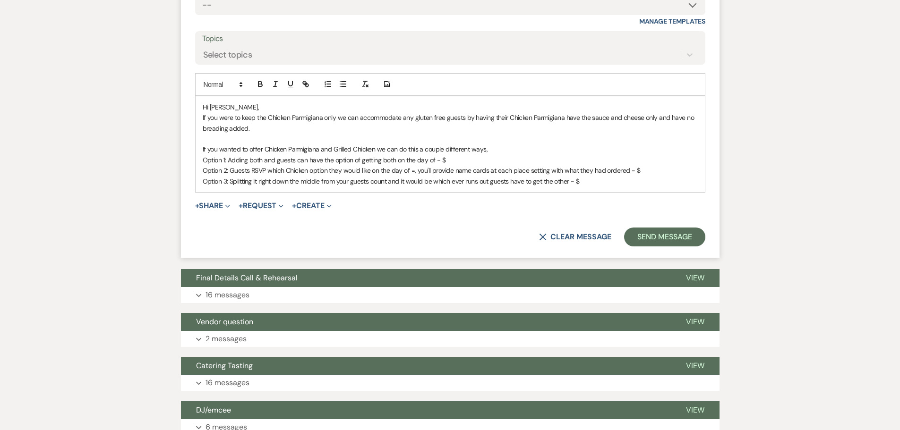
scroll to position [425, 0]
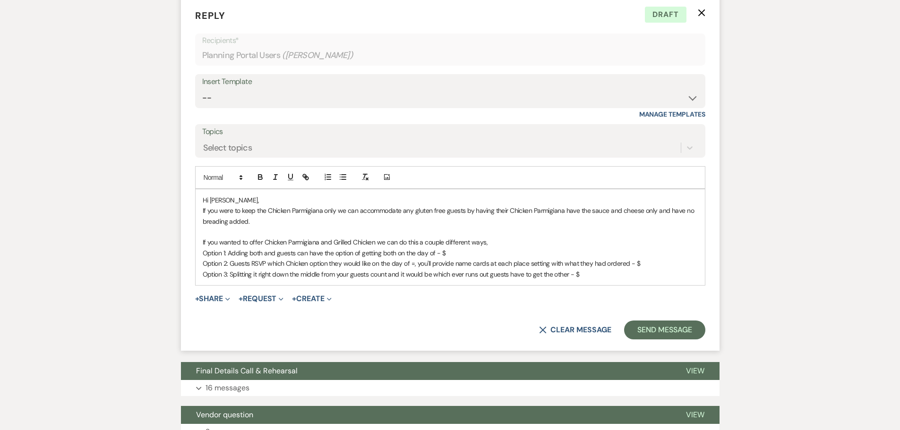
click at [446, 253] on p "Option 1: Adding both and guests can have the option of getting both on the day…" at bounding box center [450, 253] width 495 height 10
drag, startPoint x: 441, startPoint y: 251, endPoint x: 470, endPoint y: 249, distance: 28.9
click at [470, 249] on p "Option 1: Adding both and guests can have the option of getting both on the day…" at bounding box center [450, 253] width 495 height 10
click at [263, 178] on icon "button" at bounding box center [260, 177] width 9 height 9
click at [291, 177] on icon "button" at bounding box center [290, 177] width 9 height 9
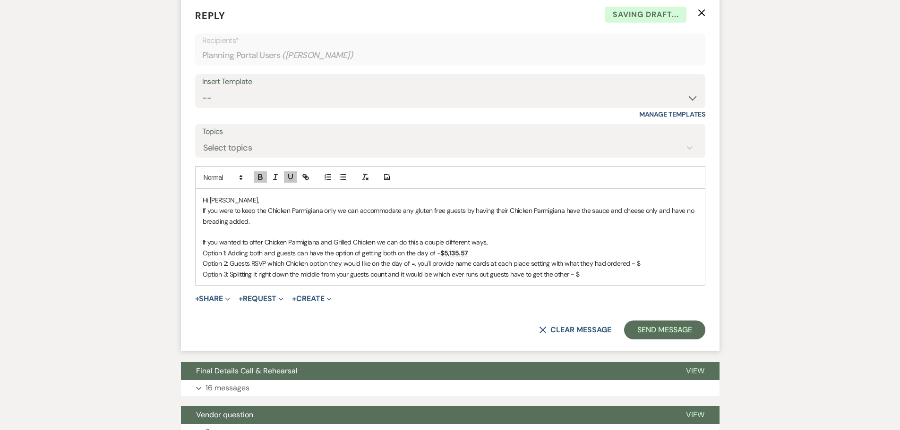
click at [638, 263] on p "Option 2: Guests RSVP which Chicken option they would like on the day of =, you…" at bounding box center [450, 263] width 495 height 10
click at [415, 263] on p "Option 2: Guests RSVP which Chicken option they would like on the day of =, you…" at bounding box center [450, 263] width 495 height 10
click at [410, 265] on p "Option 2: Guests RSVP which Chicken option they would like on the day of, you'l…" at bounding box center [450, 263] width 495 height 10
click at [632, 265] on p "Option 2: Guests RSVP which Chicken option they would like on the day of you'll…" at bounding box center [450, 263] width 495 height 10
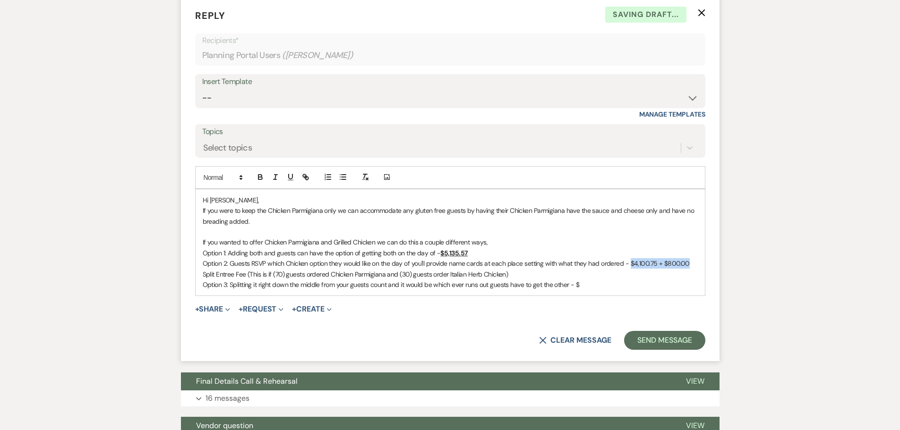
drag, startPoint x: 629, startPoint y: 263, endPoint x: 686, endPoint y: 263, distance: 57.2
click at [686, 263] on p "Option 2: Guests RSVP which Chicken option they would like on the day of you'll…" at bounding box center [450, 268] width 495 height 21
click at [261, 180] on icon "button" at bounding box center [260, 177] width 9 height 9
click at [288, 179] on icon "button" at bounding box center [290, 177] width 9 height 9
click at [609, 284] on p "Option 3: Splitting it right down the middle from your guests count and it woul…" at bounding box center [450, 285] width 495 height 10
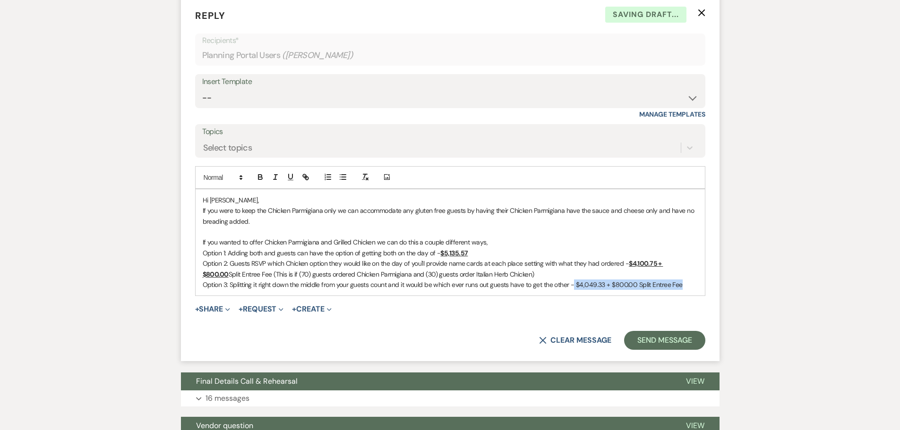
drag, startPoint x: 574, startPoint y: 284, endPoint x: 677, endPoint y: 283, distance: 103.0
click at [681, 283] on p "Option 3: Splitting it right down the middle from your guests count and it woul…" at bounding box center [450, 285] width 495 height 10
click at [262, 178] on icon "button" at bounding box center [260, 178] width 4 height 2
click at [290, 178] on icon "button" at bounding box center [290, 177] width 9 height 9
drag, startPoint x: 202, startPoint y: 276, endPoint x: 246, endPoint y: 276, distance: 44.4
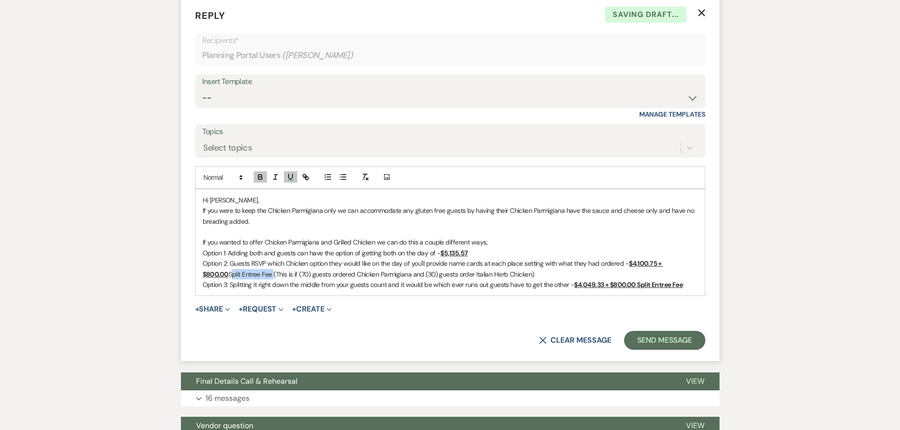
click at [246, 276] on div "Hi Allison, If you were to keep the Chicken Parmigiana only we can accommodate …" at bounding box center [450, 242] width 509 height 107
click at [289, 176] on icon "button" at bounding box center [291, 176] width 4 height 5
click at [260, 179] on icon "button" at bounding box center [260, 178] width 4 height 2
click at [404, 280] on p "Option 3: Splitting it right down the middle from your guests count and it woul…" at bounding box center [450, 285] width 495 height 10
click at [688, 285] on p "Option 3: Splitting it right down the middle from your guests count and it woul…" at bounding box center [450, 285] width 495 height 10
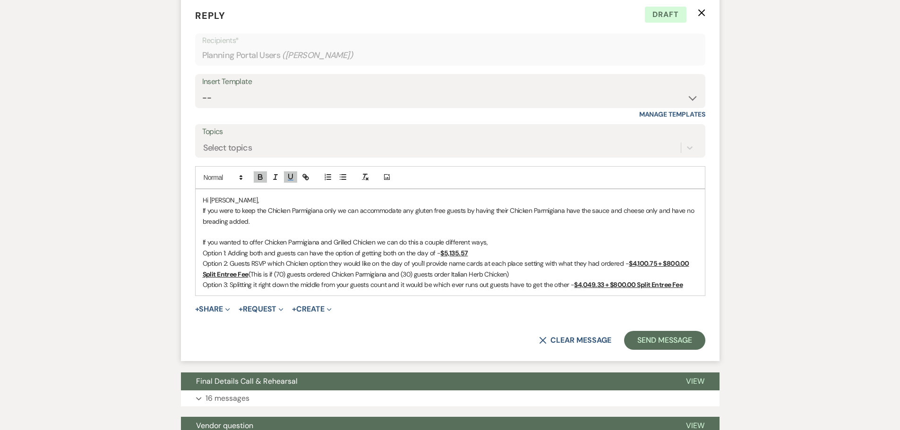
drag, startPoint x: 668, startPoint y: 284, endPoint x: 607, endPoint y: 285, distance: 60.9
click at [598, 285] on u "$4,049.33 + $800.00 Split Entree Fee" at bounding box center [628, 285] width 109 height 9
click at [690, 283] on p "Option 3: Splitting it right down the middle from your guests count and it woul…" at bounding box center [450, 285] width 495 height 10
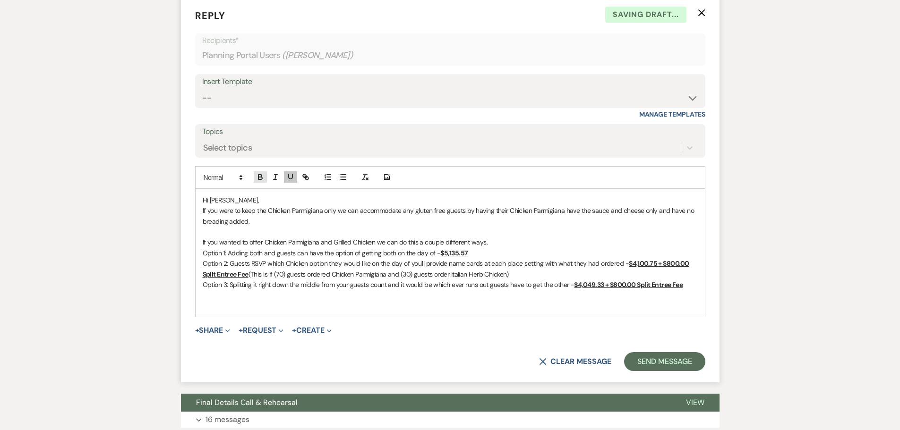
click at [263, 177] on icon "button" at bounding box center [260, 177] width 9 height 9
click at [299, 173] on button "button" at bounding box center [305, 176] width 13 height 11
click at [289, 177] on icon "button" at bounding box center [290, 177] width 9 height 9
click at [537, 308] on p "We do have kids meals, 8 and under qualify for these. You can choose to have th…" at bounding box center [450, 306] width 495 height 10
click at [583, 306] on p "We do have kids meals, 8 and under qualify for these. You can choose to have th…" at bounding box center [450, 306] width 495 height 10
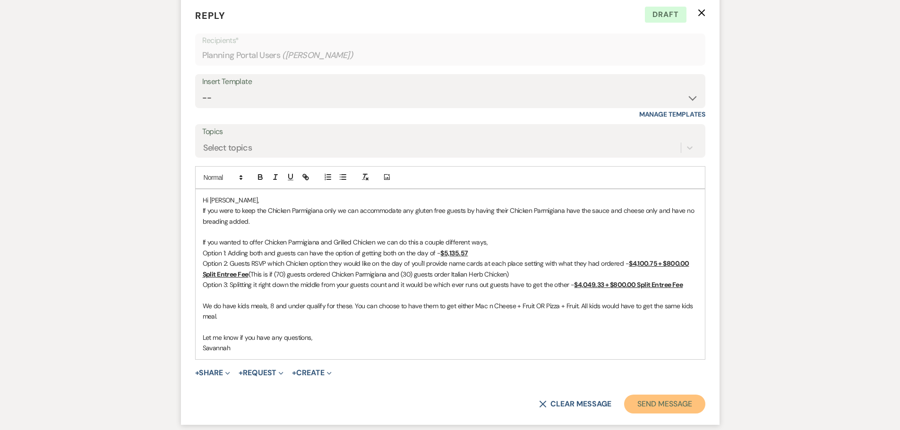
click at [661, 399] on button "Send Message" at bounding box center [664, 404] width 81 height 19
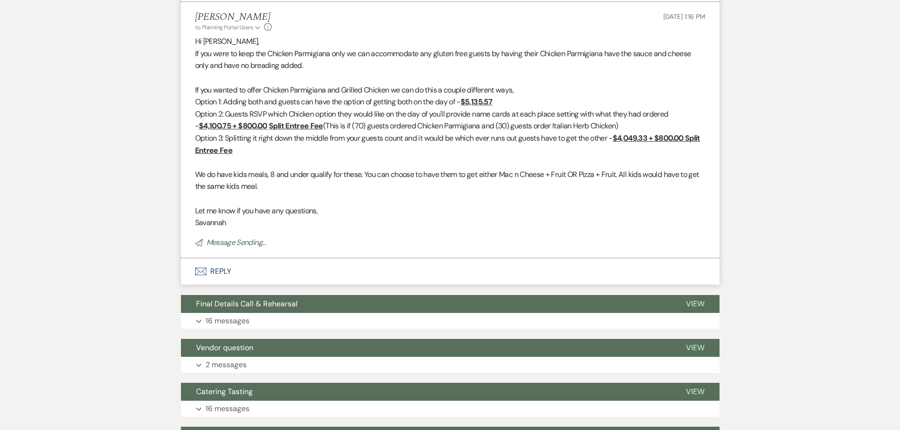
scroll to position [375, 0]
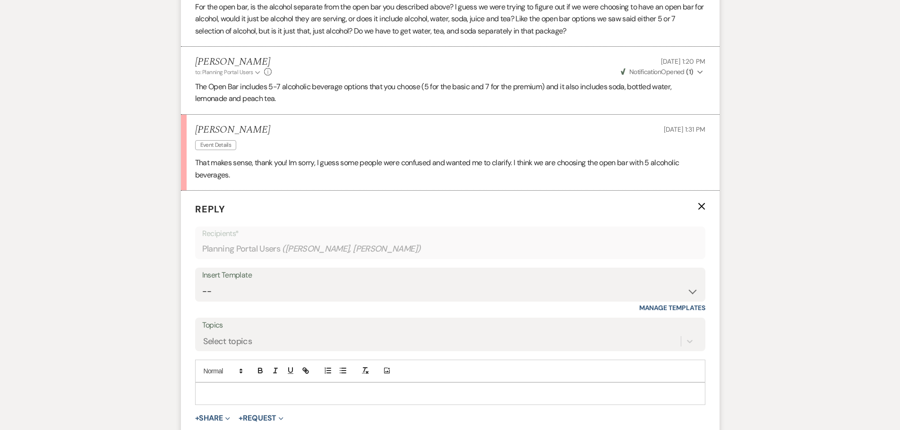
scroll to position [1726, 0]
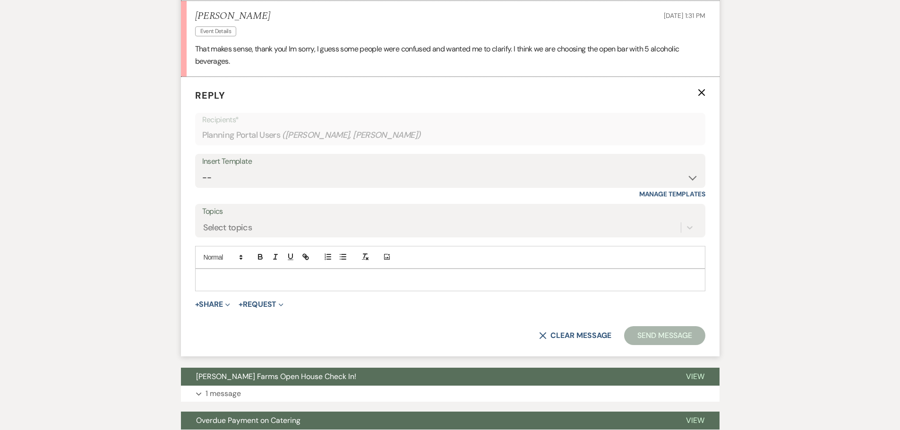
click at [282, 286] on div at bounding box center [450, 280] width 509 height 22
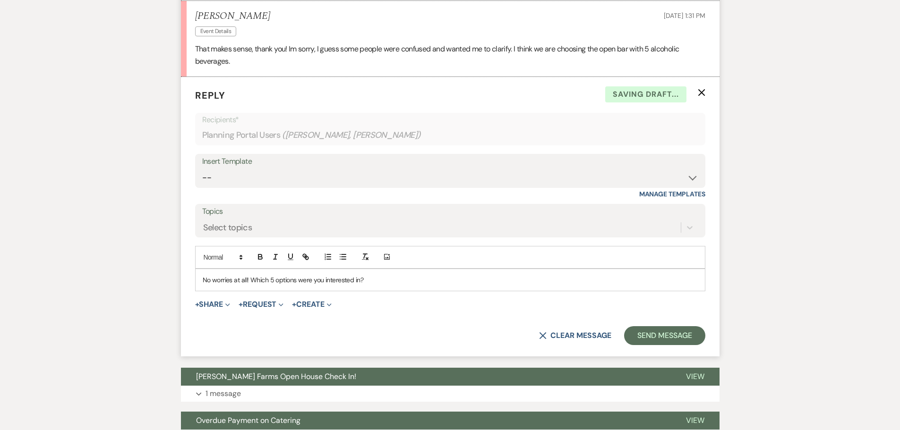
click at [276, 283] on p "No worries at all! Which 5 options were you interested in?" at bounding box center [450, 280] width 495 height 10
click at [658, 342] on button "Send Message" at bounding box center [664, 335] width 81 height 19
